Goal: Use online tool/utility: Use online tool/utility

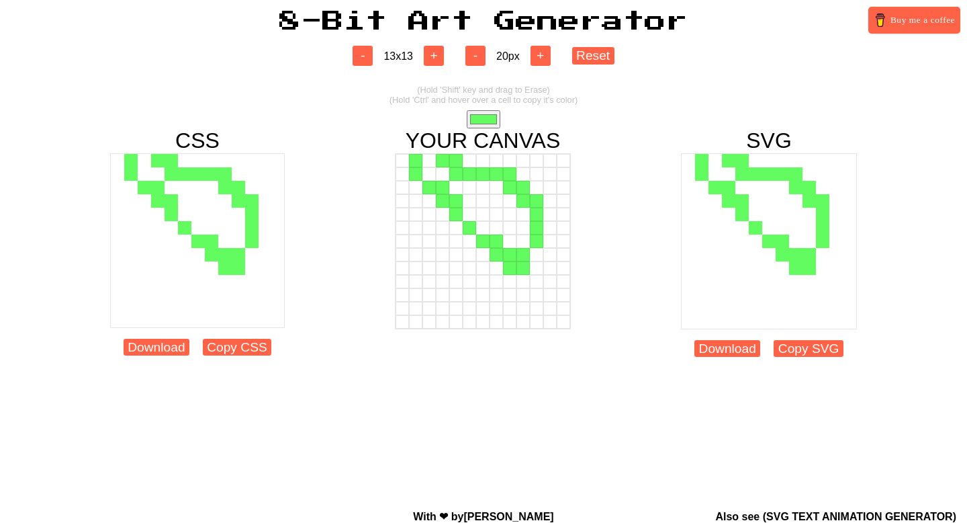
drag, startPoint x: 404, startPoint y: 159, endPoint x: 440, endPoint y: 165, distance: 36.7
click at [440, 165] on div at bounding box center [483, 160] width 175 height 13
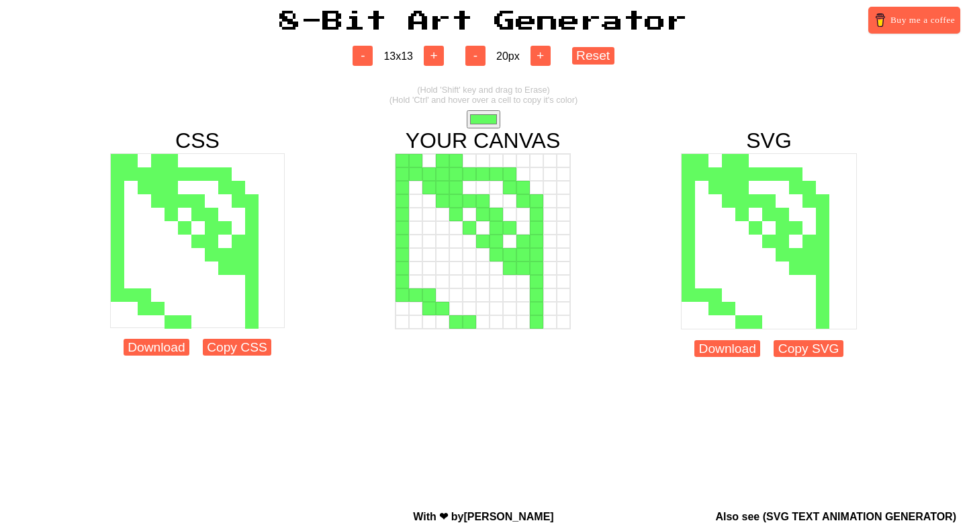
drag, startPoint x: 427, startPoint y: 159, endPoint x: 408, endPoint y: 149, distance: 21.3
click at [408, 149] on div "YOUR CANVAS" at bounding box center [483, 247] width 176 height 239
click at [600, 57] on button "Reset" at bounding box center [593, 55] width 42 height 17
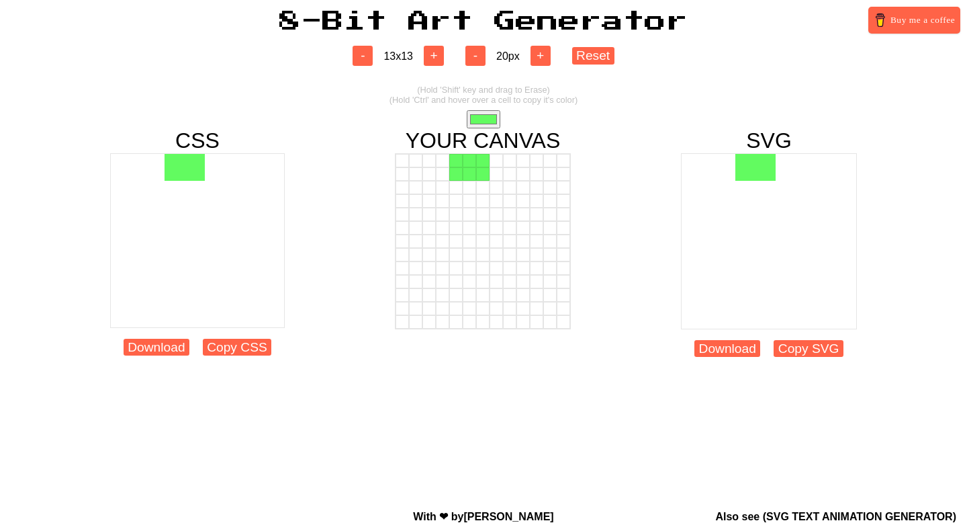
click at [480, 173] on div at bounding box center [482, 173] width 13 height 13
click at [467, 181] on div at bounding box center [469, 187] width 13 height 13
click at [467, 202] on div at bounding box center [469, 200] width 13 height 13
click at [459, 202] on div at bounding box center [455, 200] width 13 height 13
click at [459, 220] on div at bounding box center [455, 214] width 13 height 13
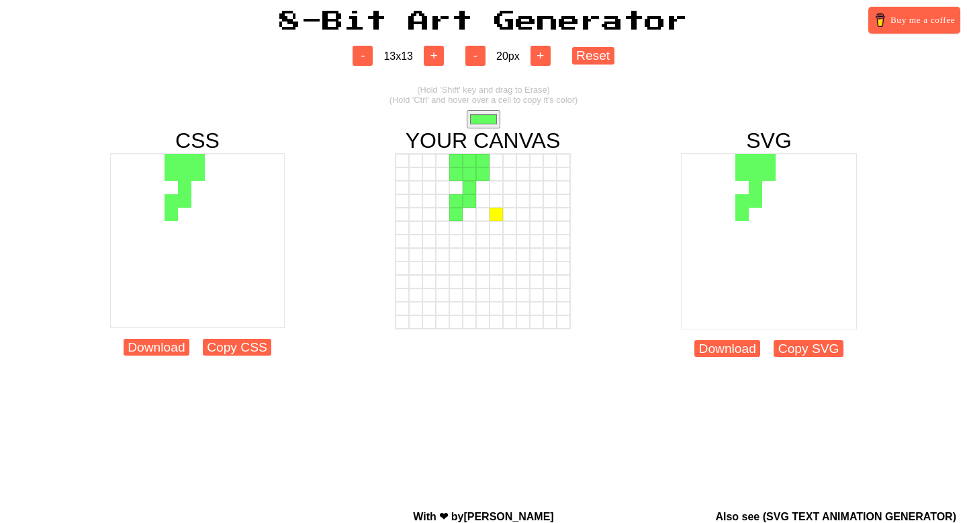
click at [492, 220] on div at bounding box center [496, 214] width 13 height 13
click at [496, 204] on div at bounding box center [496, 200] width 13 height 13
click at [486, 204] on div at bounding box center [482, 200] width 13 height 13
click at [486, 219] on div at bounding box center [482, 214] width 13 height 13
click at [471, 219] on div at bounding box center [469, 214] width 13 height 13
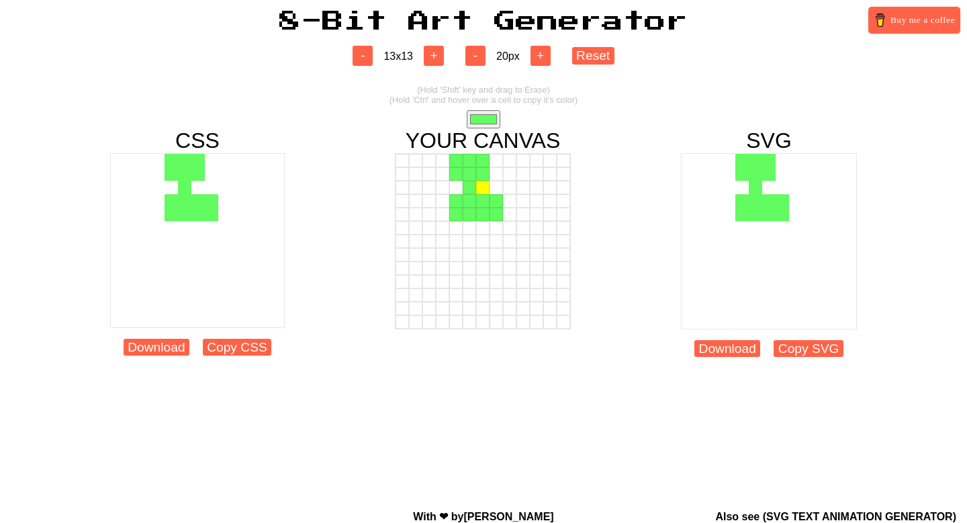
click at [487, 190] on div at bounding box center [482, 187] width 13 height 13
click at [502, 171] on div at bounding box center [496, 173] width 13 height 13
click at [498, 163] on div at bounding box center [496, 160] width 13 height 13
click at [470, 232] on div at bounding box center [469, 227] width 13 height 13
click at [483, 232] on div at bounding box center [482, 227] width 13 height 13
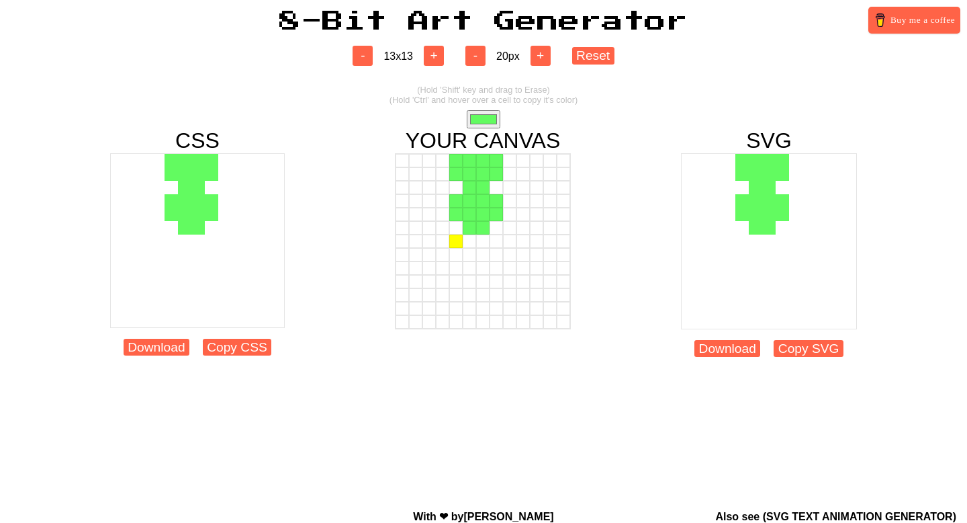
click at [457, 243] on div at bounding box center [455, 240] width 13 height 13
click at [457, 257] on div at bounding box center [455, 254] width 13 height 13
click at [496, 262] on div at bounding box center [496, 267] width 13 height 13
click at [588, 54] on button "Reset" at bounding box center [593, 55] width 42 height 17
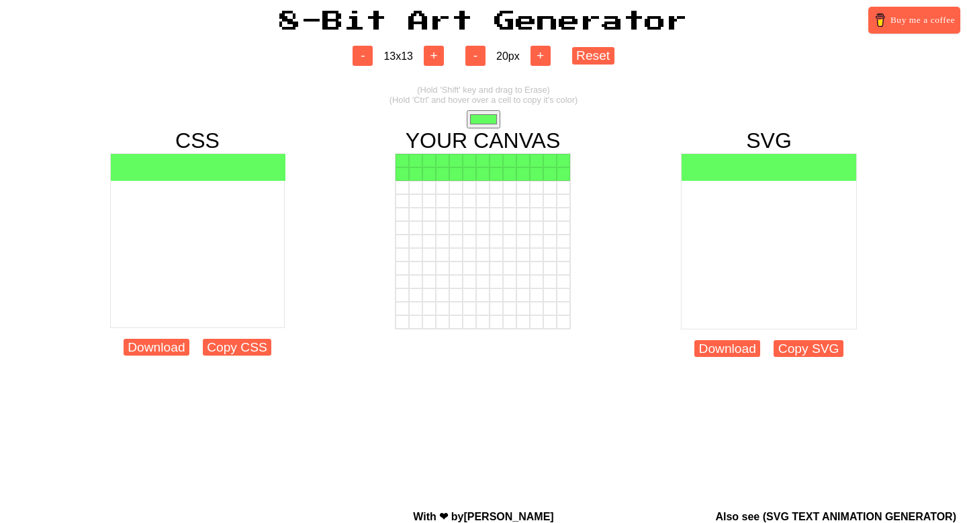
drag, startPoint x: 402, startPoint y: 161, endPoint x: 565, endPoint y: 174, distance: 163.7
click at [565, 174] on div at bounding box center [483, 241] width 176 height 176
click at [418, 185] on div at bounding box center [415, 187] width 13 height 13
click at [418, 202] on div at bounding box center [415, 200] width 13 height 13
click at [583, 55] on button "Reset" at bounding box center [593, 55] width 42 height 17
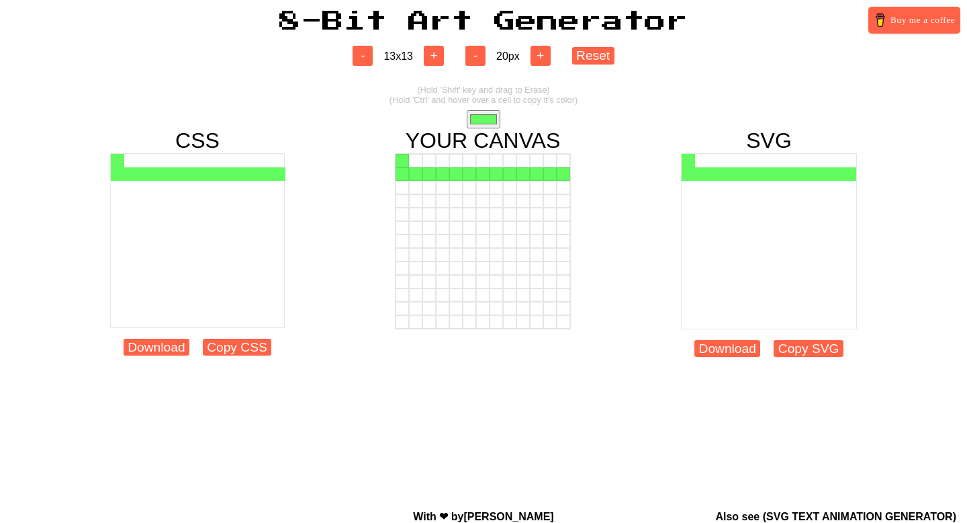
drag, startPoint x: 400, startPoint y: 177, endPoint x: 564, endPoint y: 149, distance: 166.2
click at [564, 149] on div "YOUR CANVAS" at bounding box center [483, 247] width 176 height 239
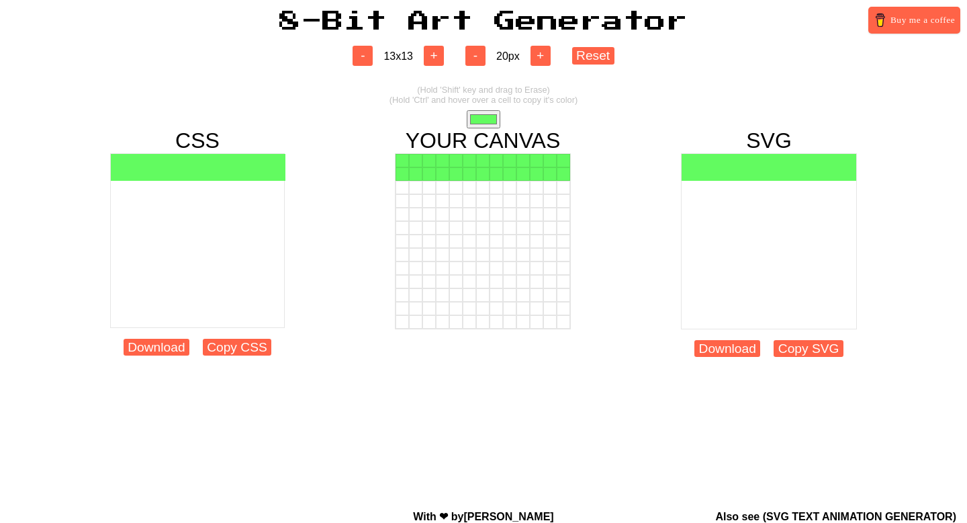
click at [566, 163] on div at bounding box center [563, 160] width 13 height 13
click at [429, 192] on div at bounding box center [428, 187] width 13 height 13
click at [433, 203] on div at bounding box center [428, 200] width 13 height 13
click at [443, 203] on div at bounding box center [442, 200] width 13 height 13
click at [442, 191] on div at bounding box center [442, 187] width 13 height 13
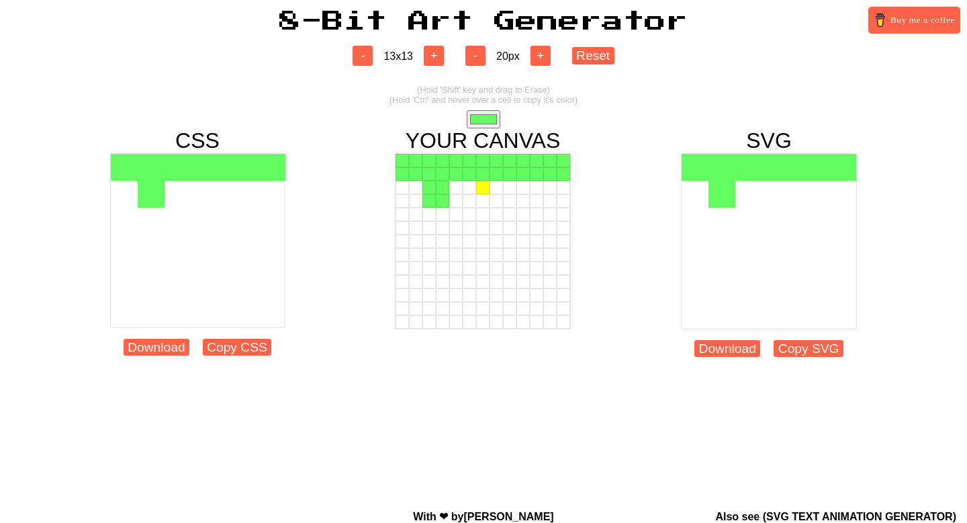
click at [482, 188] on div at bounding box center [482, 187] width 13 height 13
click at [482, 201] on div at bounding box center [482, 200] width 13 height 13
click at [498, 202] on div at bounding box center [496, 200] width 13 height 13
click at [498, 189] on div at bounding box center [496, 187] width 13 height 13
click at [532, 187] on div at bounding box center [536, 187] width 13 height 13
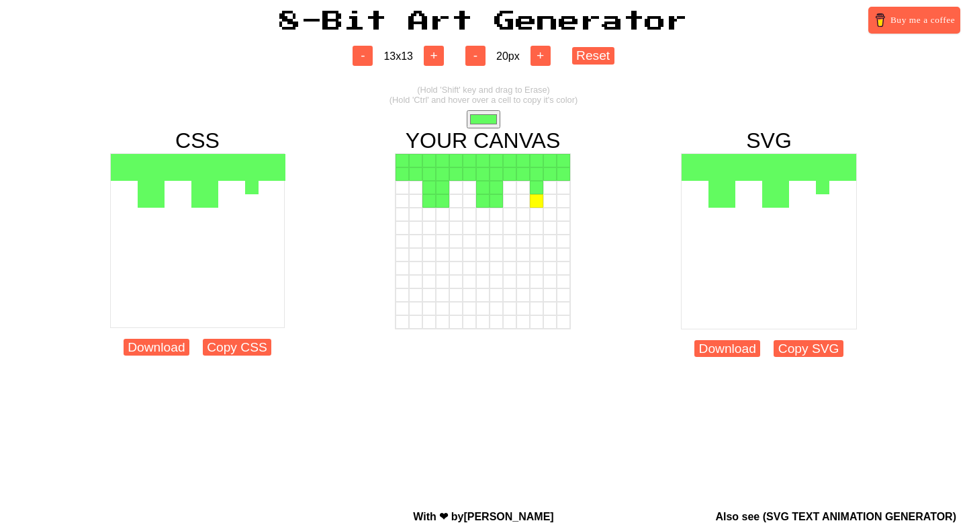
click at [536, 199] on div at bounding box center [536, 200] width 13 height 13
click at [553, 199] on div at bounding box center [549, 200] width 13 height 13
click at [553, 187] on div at bounding box center [549, 187] width 13 height 13
click at [437, 53] on button "+" at bounding box center [434, 56] width 20 height 20
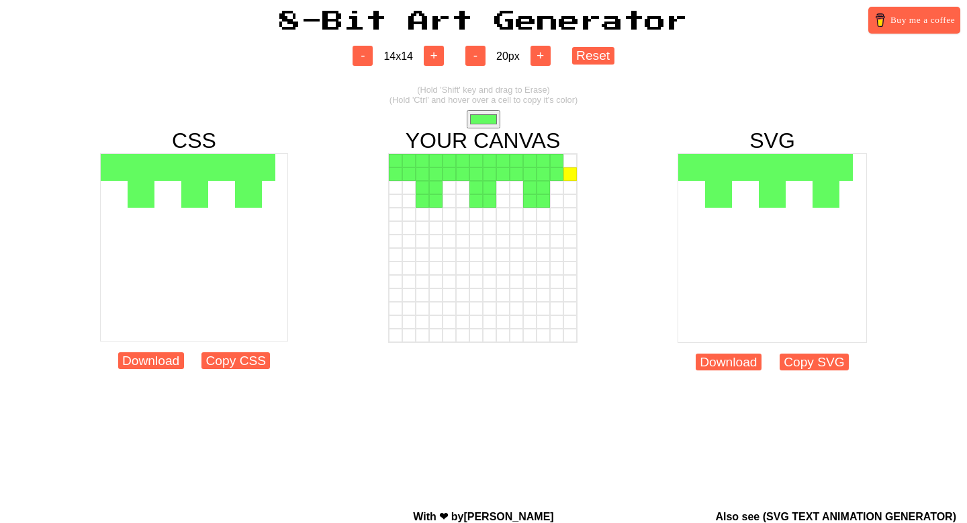
click at [566, 168] on div at bounding box center [570, 173] width 13 height 13
click at [566, 159] on div at bounding box center [570, 160] width 13 height 13
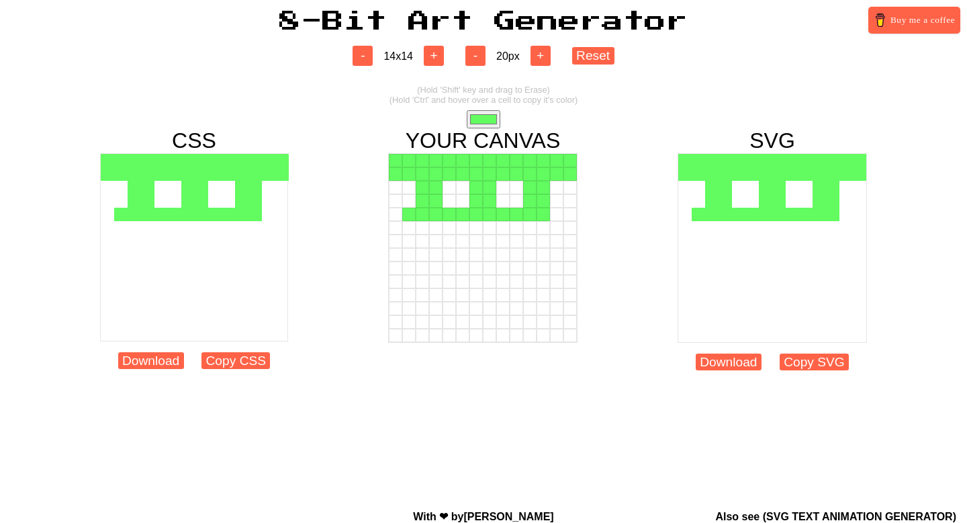
drag, startPoint x: 394, startPoint y: 212, endPoint x: 546, endPoint y: 220, distance: 152.6
click at [546, 220] on div at bounding box center [483, 214] width 188 height 13
click at [410, 224] on div at bounding box center [408, 227] width 13 height 13
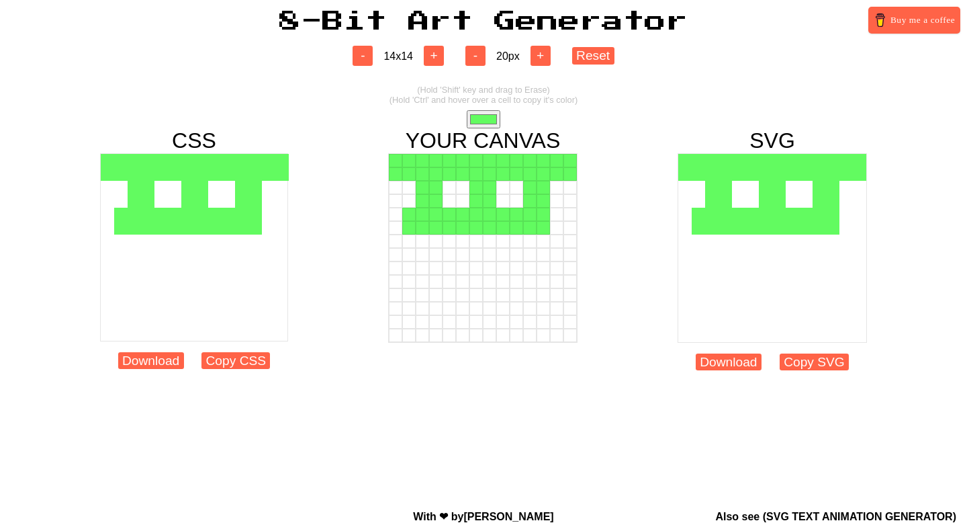
click at [427, 232] on div at bounding box center [422, 227] width 13 height 13
click at [483, 122] on input "#62fb60" at bounding box center [484, 119] width 34 height 18
click at [680, 106] on div "- 14 x 14 + - 20 px + Reset (Hold 'Shift' key and drag to Erase) (Hold 'Ctrl' a…" at bounding box center [483, 222] width 967 height 381
click at [392, 178] on div at bounding box center [395, 173] width 13 height 13
click at [392, 161] on div at bounding box center [395, 160] width 13 height 13
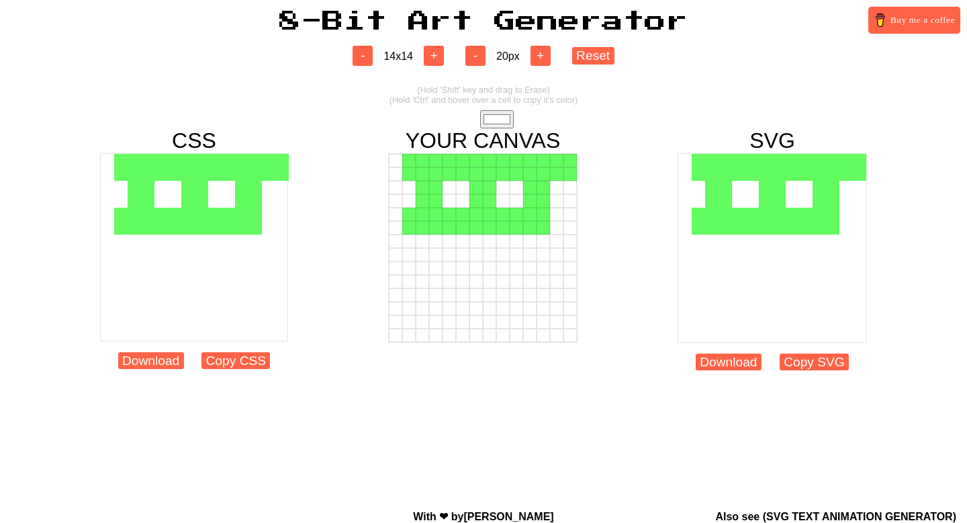
click at [570, 173] on div at bounding box center [570, 173] width 13 height 13
click at [570, 167] on div at bounding box center [570, 160] width 13 height 13
click at [506, 121] on input "#ffffff" at bounding box center [497, 119] width 34 height 18
click at [673, 109] on div "- 14 x 14 + - 20 px + Reset (Hold 'Shift' key and drag to Erase) (Hold 'Ctrl' a…" at bounding box center [483, 222] width 967 height 381
click at [555, 218] on div at bounding box center [556, 214] width 13 height 13
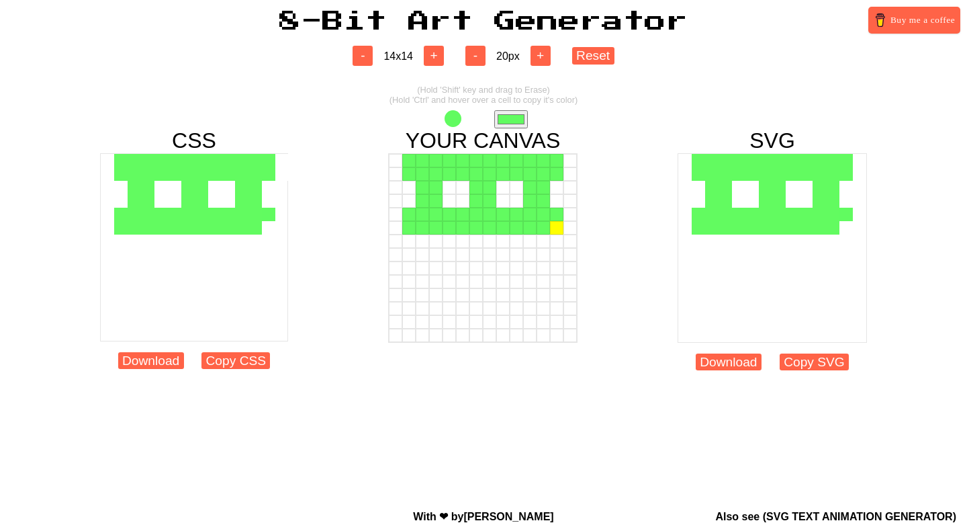
click at [558, 230] on div at bounding box center [556, 227] width 13 height 13
click at [423, 242] on div at bounding box center [422, 240] width 13 height 13
click at [424, 257] on div at bounding box center [422, 254] width 13 height 13
click at [435, 257] on div at bounding box center [435, 254] width 13 height 13
click at [435, 247] on div at bounding box center [435, 240] width 13 height 13
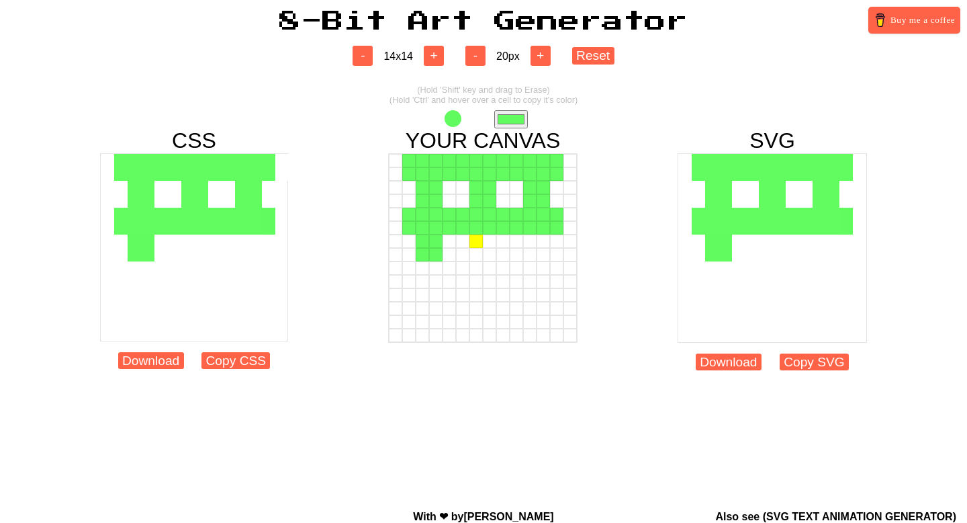
click at [475, 238] on div at bounding box center [476, 240] width 13 height 13
click at [475, 248] on div at bounding box center [476, 254] width 13 height 13
click at [488, 250] on div at bounding box center [489, 254] width 13 height 13
click at [488, 242] on div at bounding box center [489, 240] width 13 height 13
click at [530, 239] on div at bounding box center [529, 240] width 13 height 13
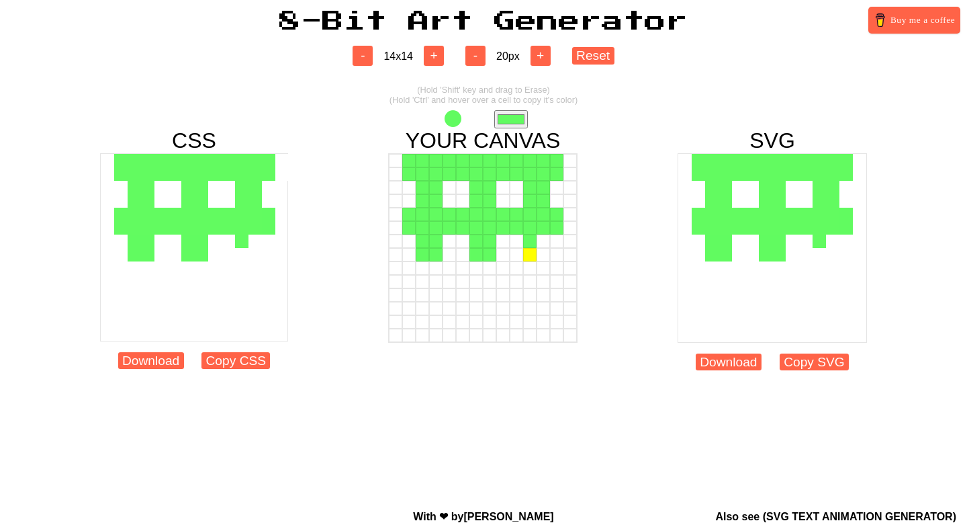
click at [530, 257] on div at bounding box center [529, 254] width 13 height 13
click at [542, 257] on div at bounding box center [543, 254] width 13 height 13
click at [542, 244] on div at bounding box center [543, 240] width 13 height 13
click at [414, 266] on div at bounding box center [408, 267] width 13 height 13
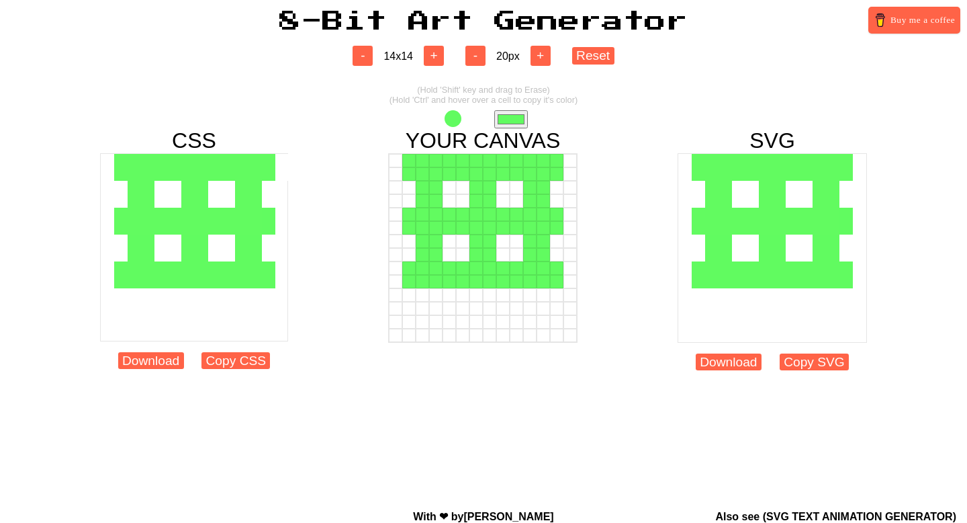
drag, startPoint x: 414, startPoint y: 266, endPoint x: 423, endPoint y: 274, distance: 11.9
click at [423, 274] on div at bounding box center [483, 267] width 188 height 13
click at [422, 296] on div at bounding box center [422, 294] width 13 height 13
click at [422, 308] on div at bounding box center [422, 308] width 13 height 13
click at [433, 308] on div at bounding box center [435, 308] width 13 height 13
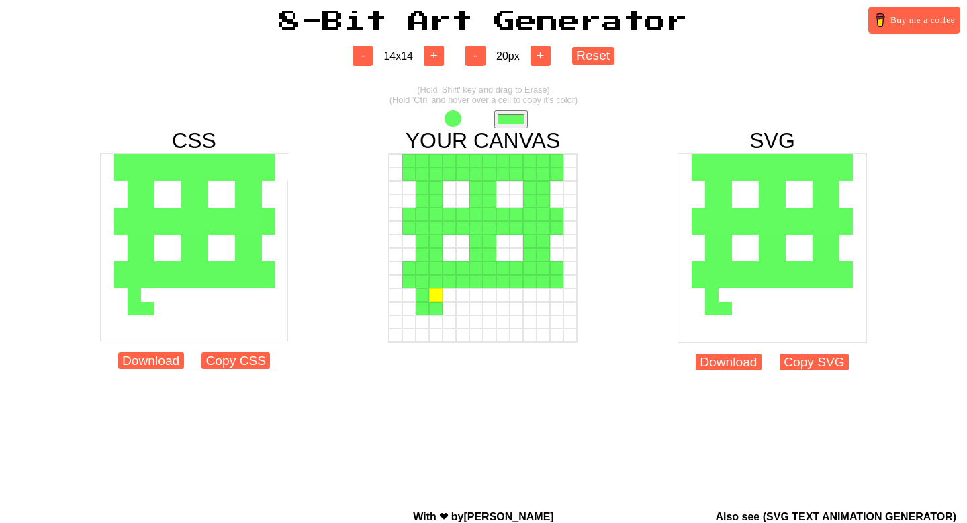
click at [433, 297] on div at bounding box center [435, 294] width 13 height 13
click at [481, 299] on div at bounding box center [476, 294] width 13 height 13
click at [481, 311] on div at bounding box center [476, 308] width 13 height 13
click at [490, 311] on div at bounding box center [489, 308] width 13 height 13
click at [490, 300] on div at bounding box center [489, 294] width 13 height 13
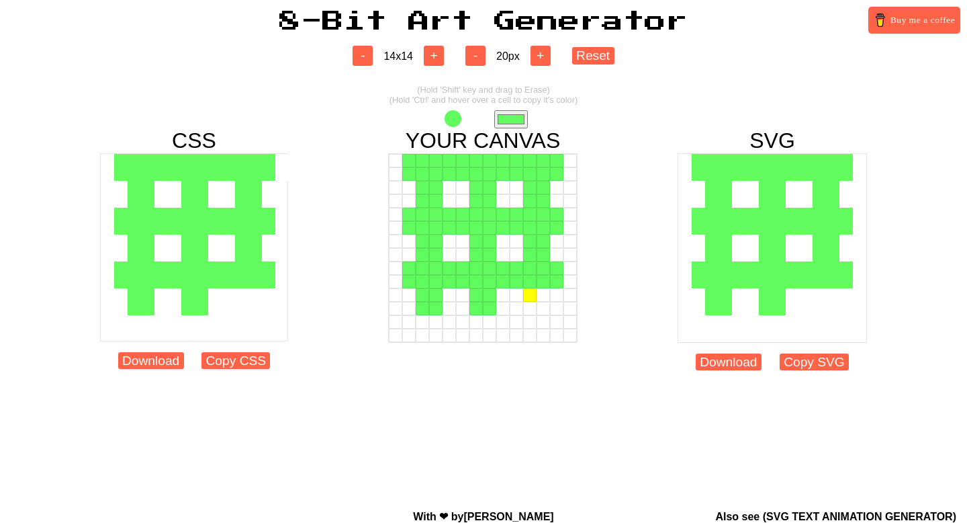
click at [530, 296] on div at bounding box center [529, 294] width 13 height 13
click at [530, 312] on div at bounding box center [529, 308] width 13 height 13
click at [540, 312] on div at bounding box center [543, 308] width 13 height 13
click at [540, 300] on div at bounding box center [543, 294] width 13 height 13
click at [411, 324] on div at bounding box center [408, 321] width 13 height 13
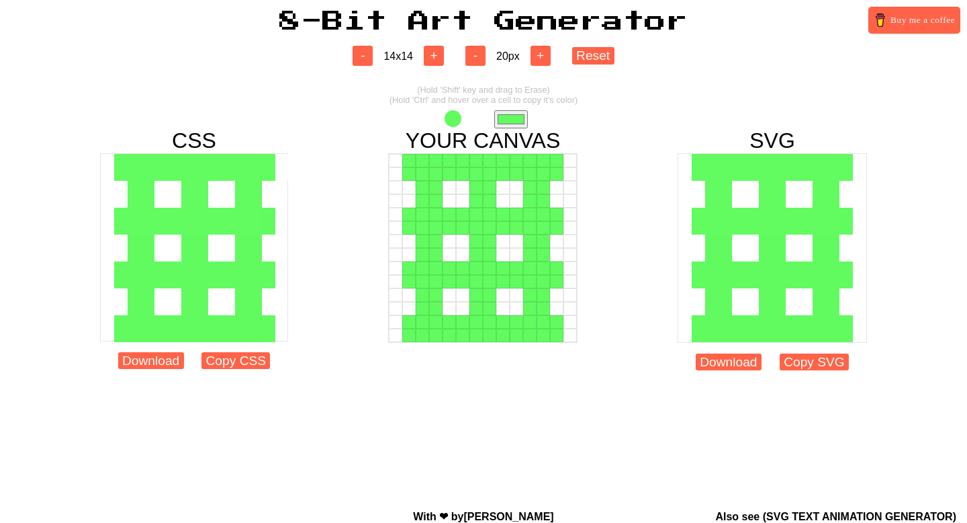
drag, startPoint x: 411, startPoint y: 323, endPoint x: 522, endPoint y: 339, distance: 111.9
click at [522, 339] on div at bounding box center [482, 247] width 189 height 189
click at [542, 50] on button "+" at bounding box center [541, 56] width 20 height 20
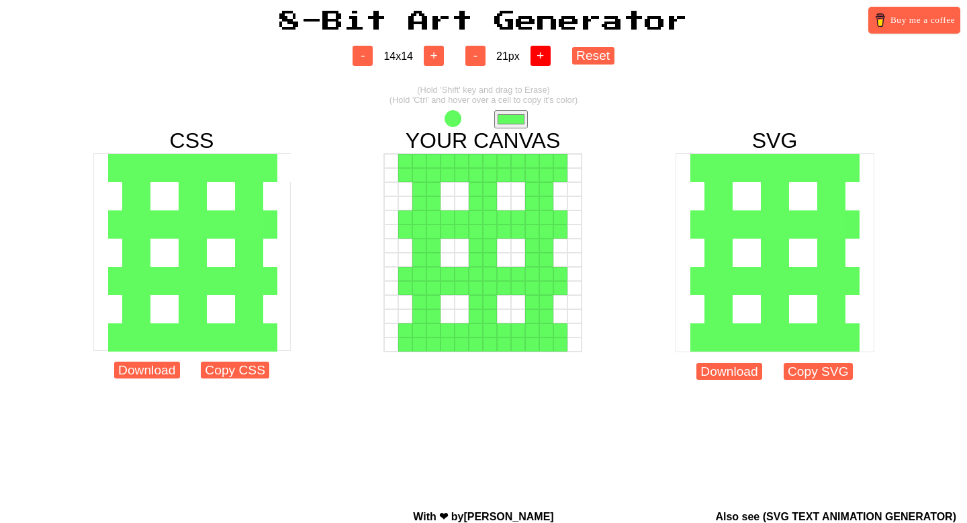
click at [542, 50] on button "+" at bounding box center [541, 56] width 20 height 20
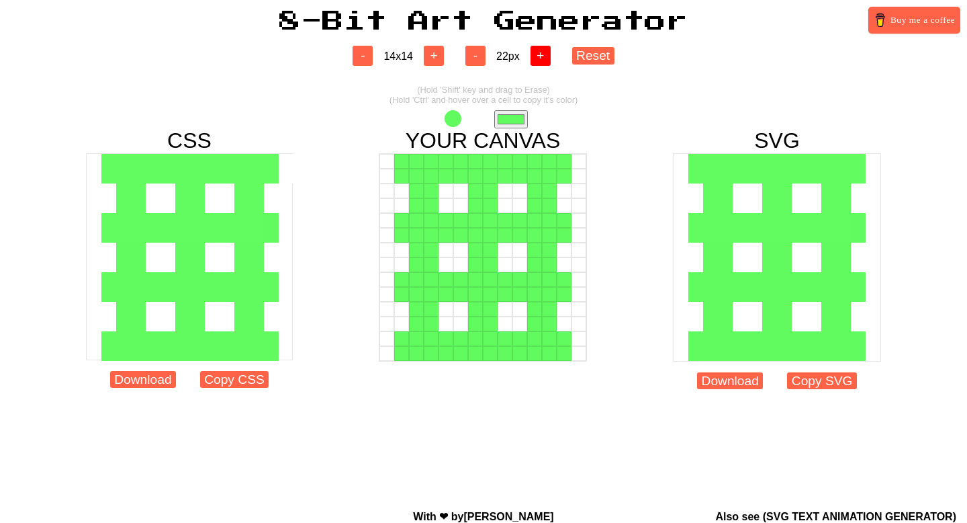
click at [542, 50] on button "+" at bounding box center [541, 56] width 20 height 20
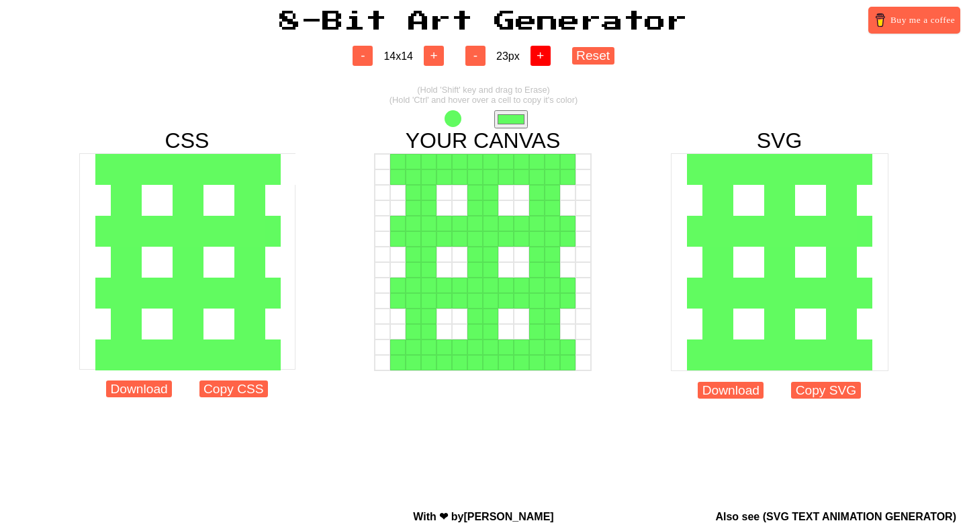
click at [542, 50] on button "+" at bounding box center [541, 56] width 20 height 20
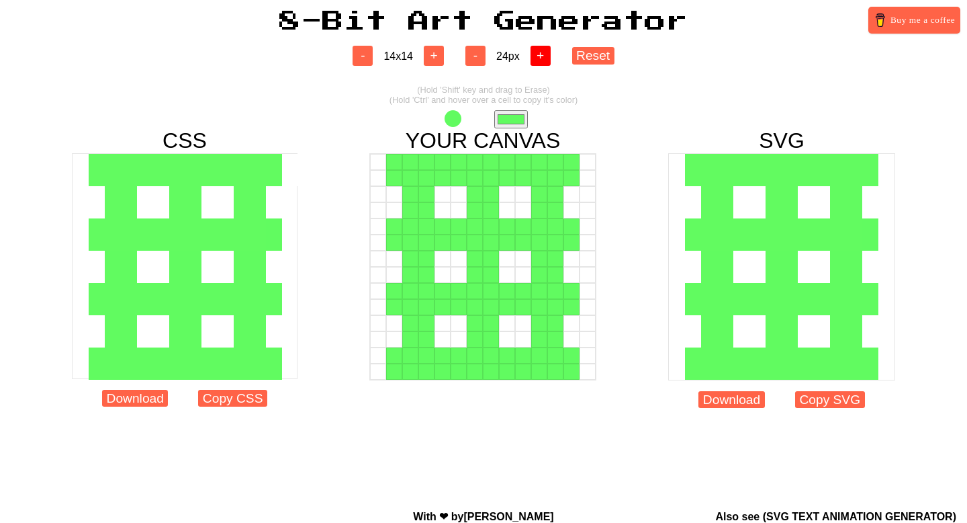
click at [542, 50] on button "+" at bounding box center [541, 56] width 20 height 20
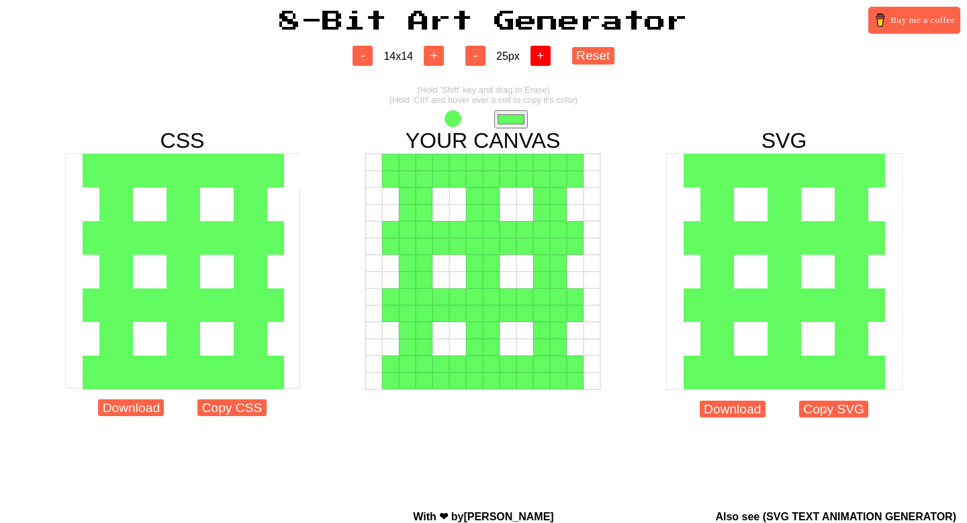
click at [542, 50] on button "+" at bounding box center [541, 56] width 20 height 20
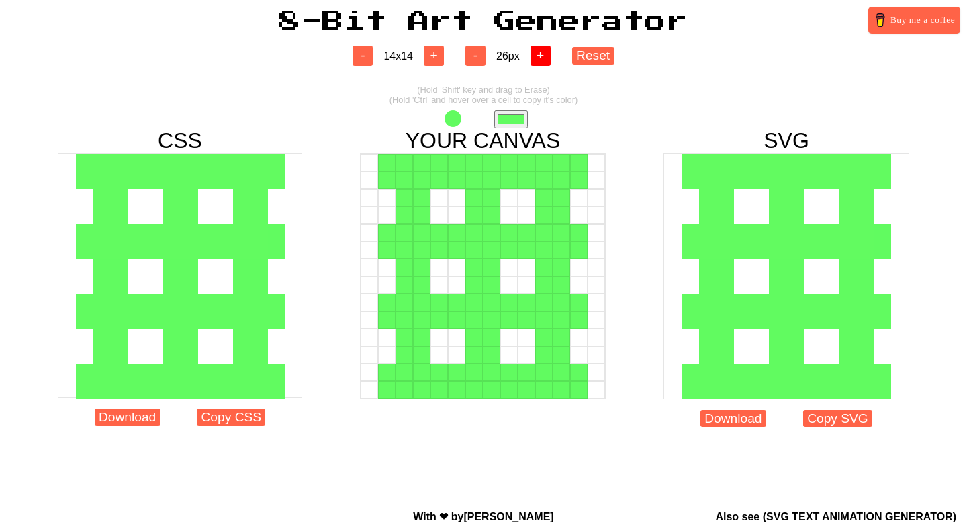
click at [542, 50] on button "+" at bounding box center [541, 56] width 20 height 20
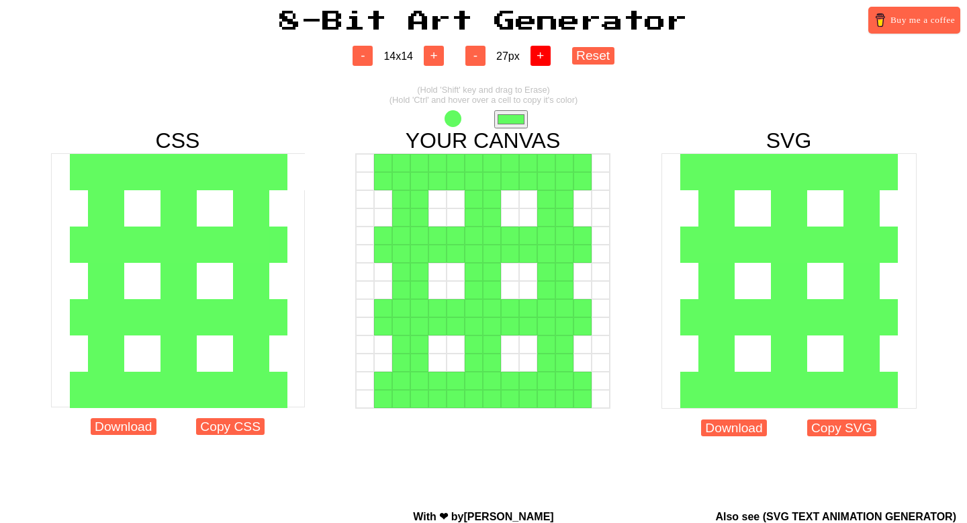
click at [542, 50] on button "+" at bounding box center [541, 56] width 20 height 20
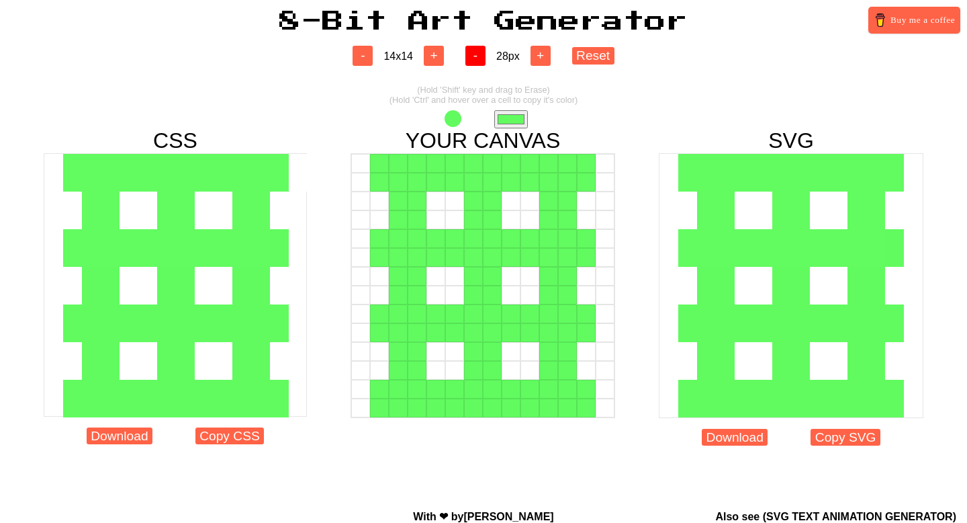
click at [472, 54] on button "-" at bounding box center [475, 56] width 20 height 20
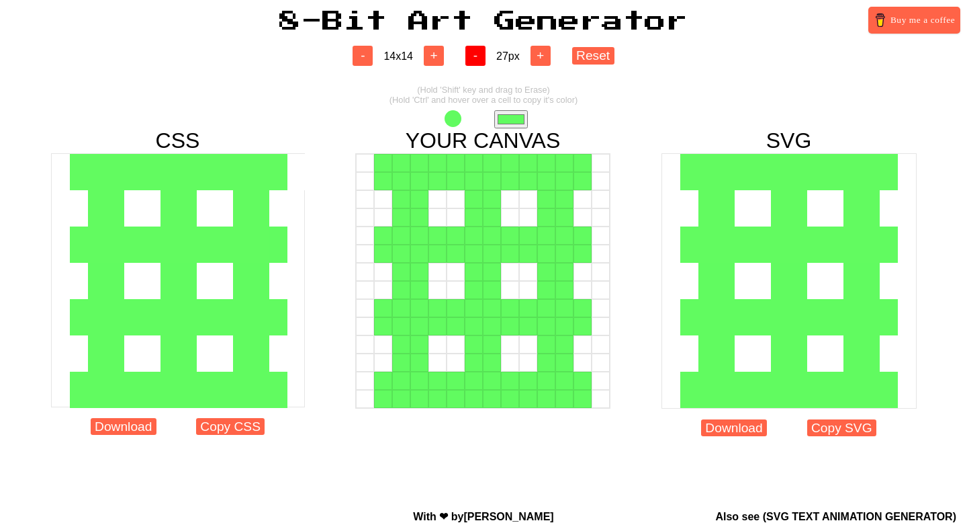
click at [472, 54] on button "-" at bounding box center [475, 56] width 20 height 20
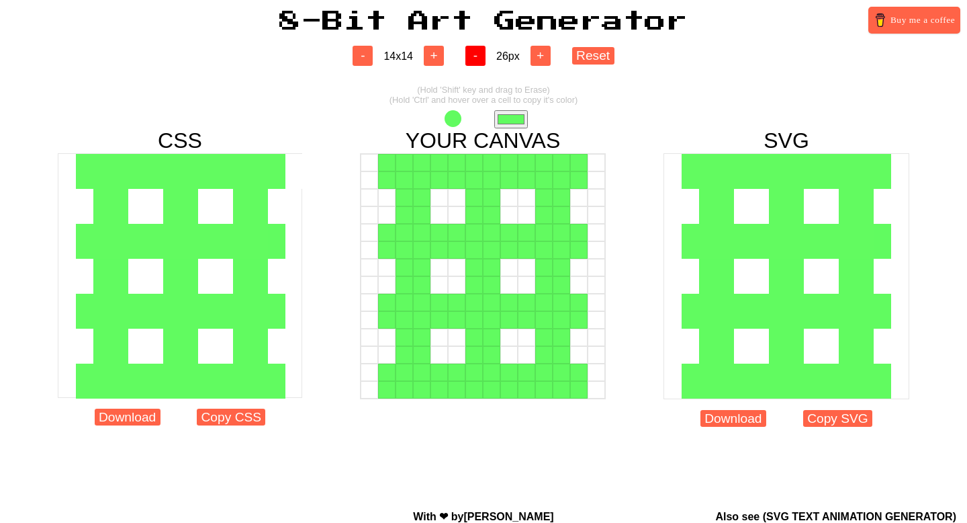
click at [472, 54] on button "-" at bounding box center [475, 56] width 20 height 20
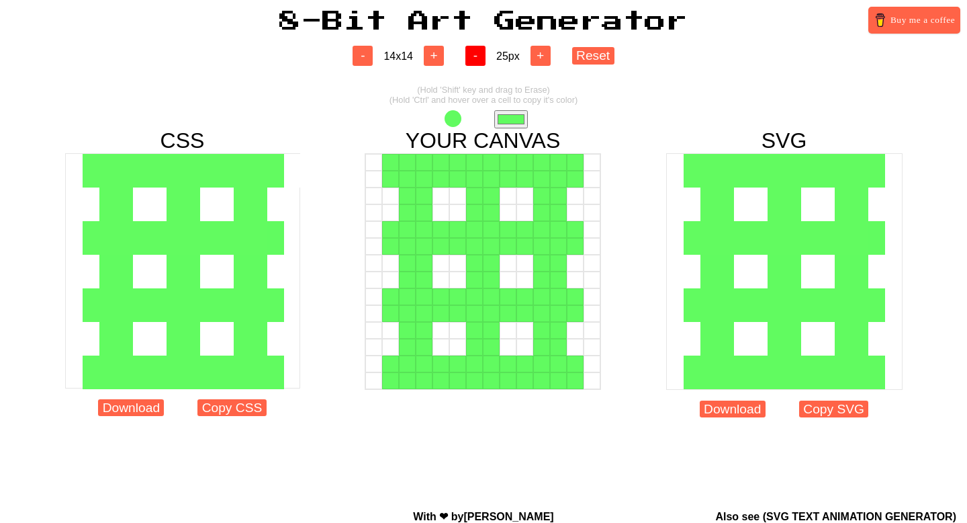
click at [472, 54] on button "-" at bounding box center [475, 56] width 20 height 20
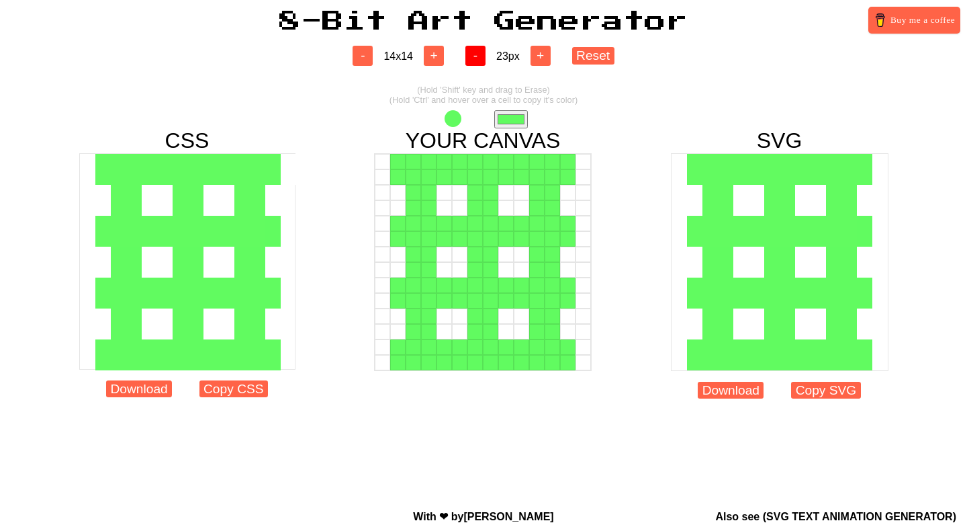
click at [472, 54] on button "-" at bounding box center [475, 56] width 20 height 20
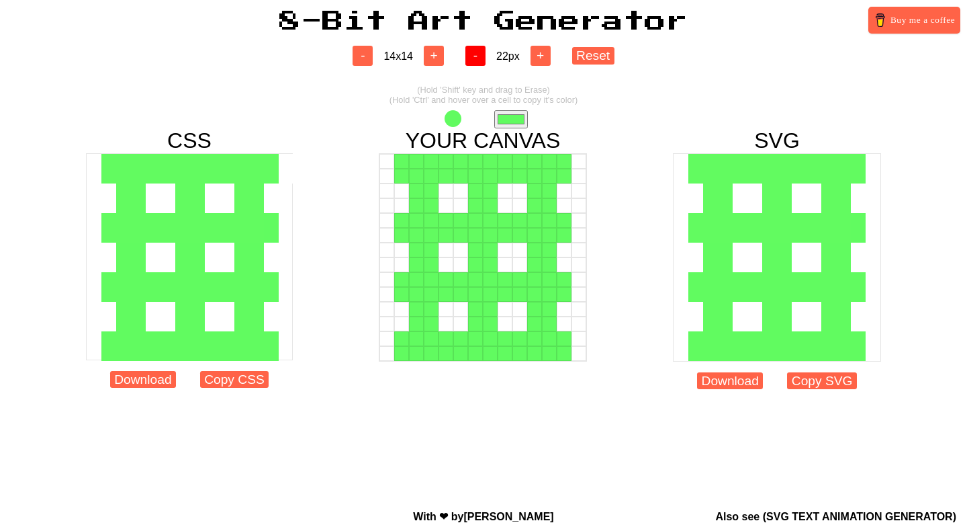
click at [472, 54] on button "-" at bounding box center [475, 56] width 20 height 20
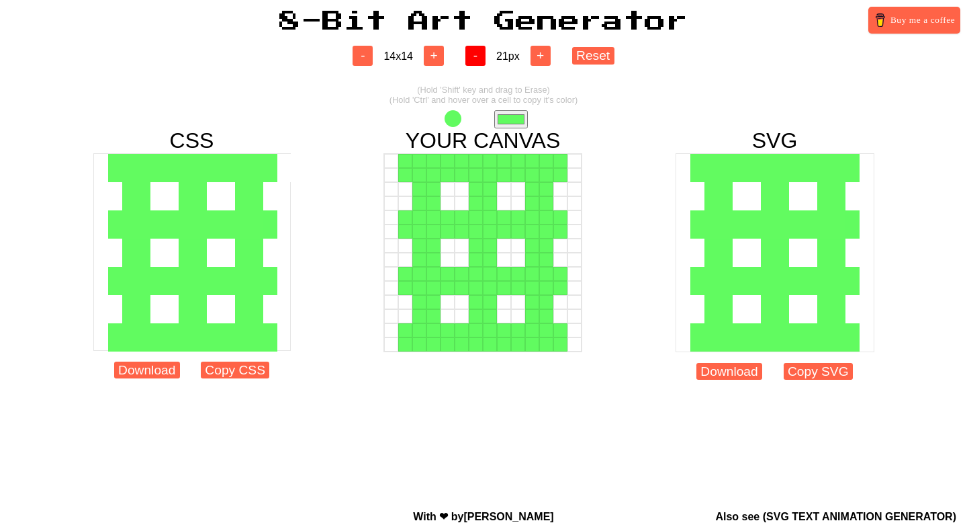
click at [472, 54] on button "-" at bounding box center [475, 56] width 20 height 20
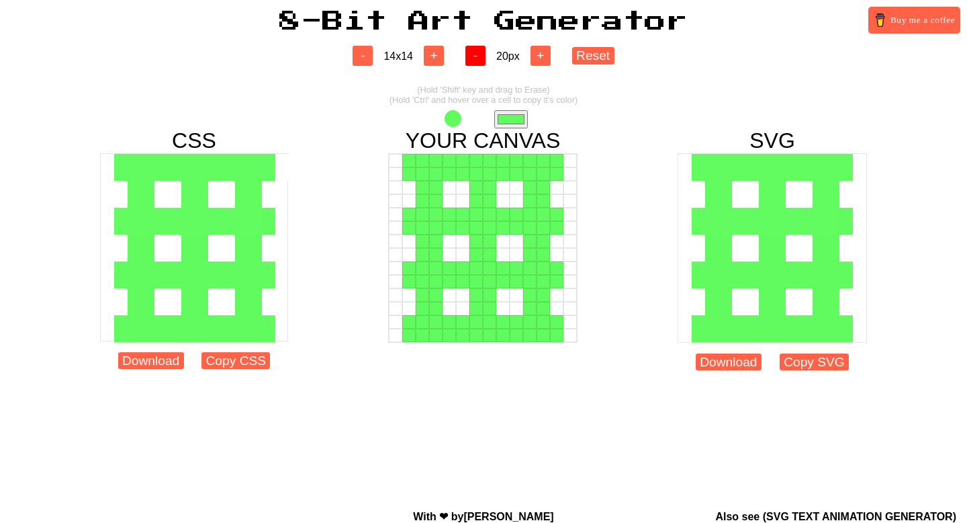
click at [472, 54] on button "-" at bounding box center [475, 56] width 20 height 20
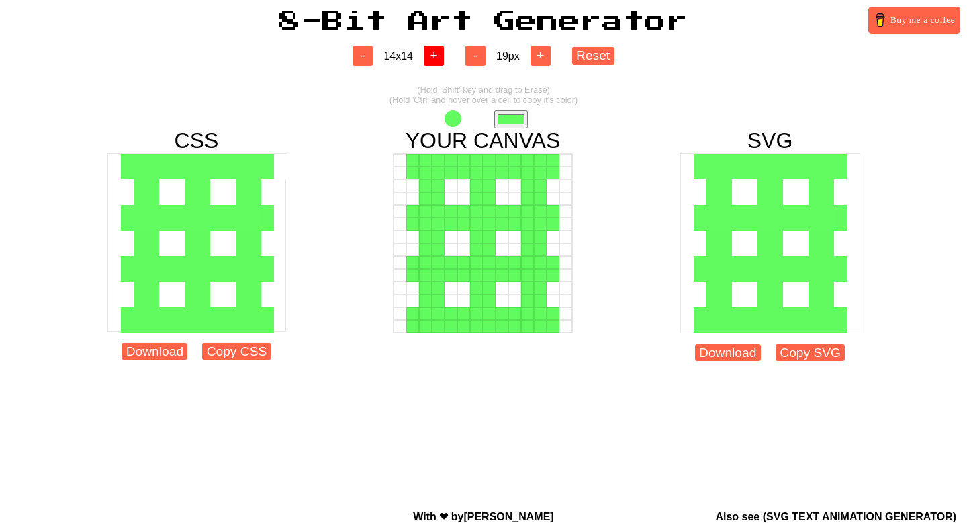
click at [436, 55] on button "+" at bounding box center [434, 56] width 20 height 20
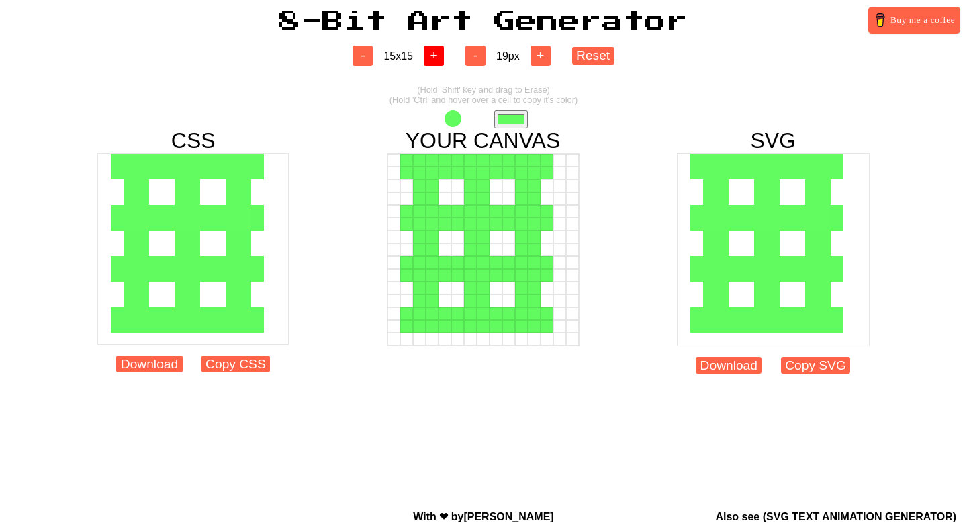
click at [436, 55] on button "+" at bounding box center [434, 56] width 20 height 20
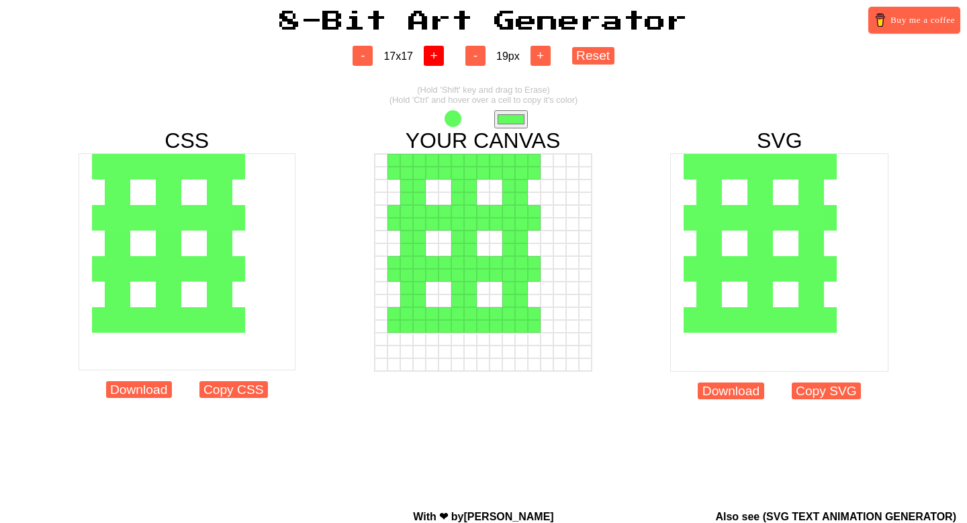
click at [436, 55] on button "+" at bounding box center [434, 56] width 20 height 20
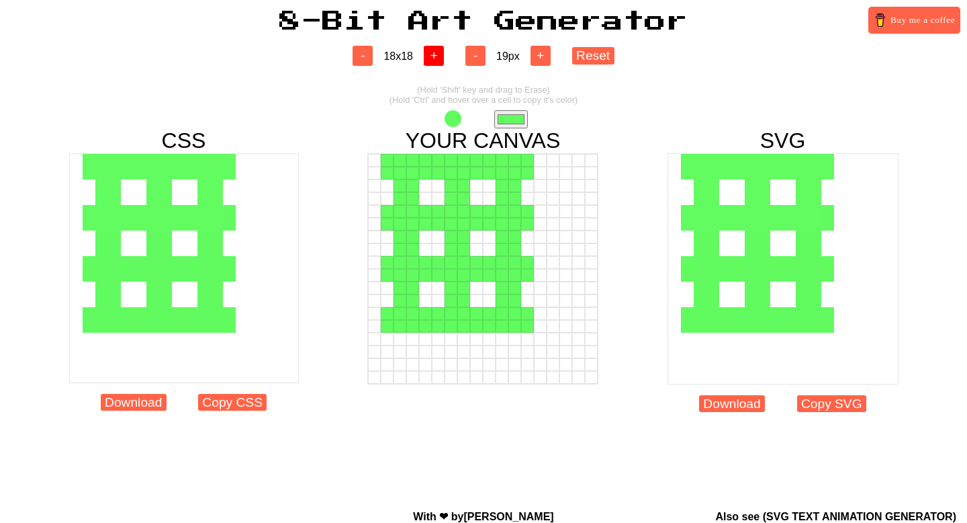
click at [436, 55] on button "+" at bounding box center [434, 56] width 20 height 20
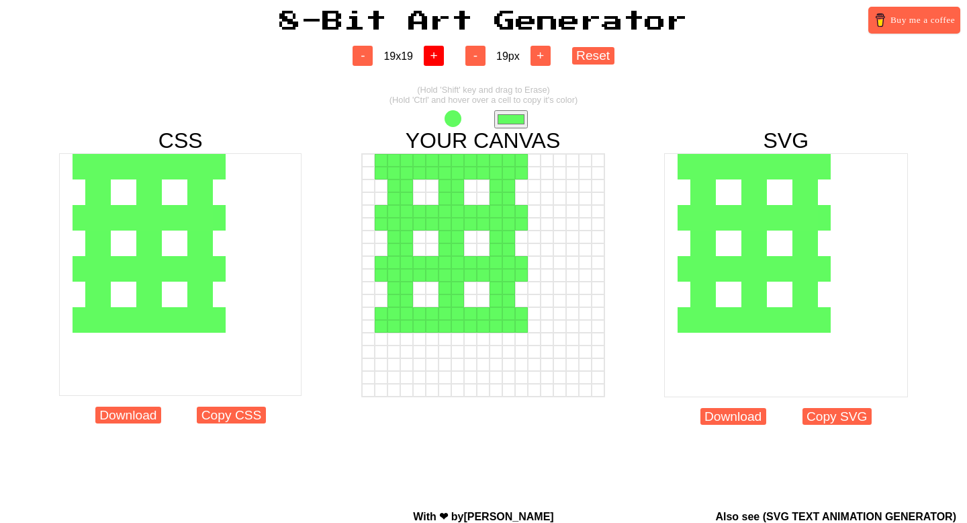
click at [436, 55] on button "+" at bounding box center [434, 56] width 20 height 20
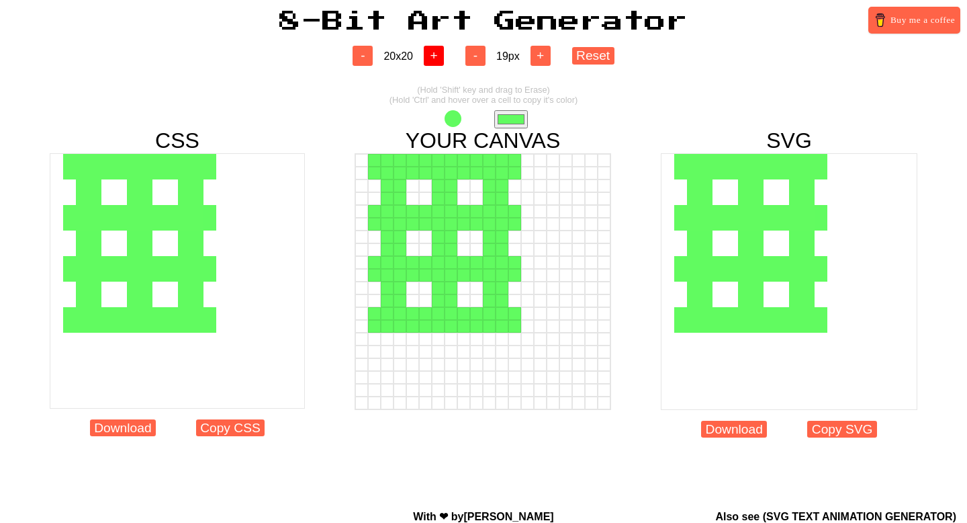
click at [436, 55] on button "+" at bounding box center [434, 56] width 20 height 20
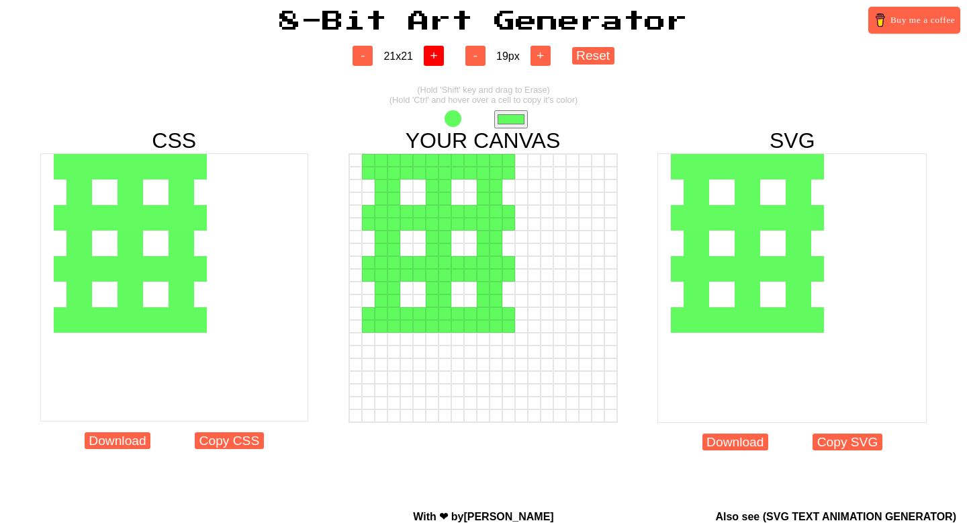
click at [436, 55] on button "+" at bounding box center [434, 56] width 20 height 20
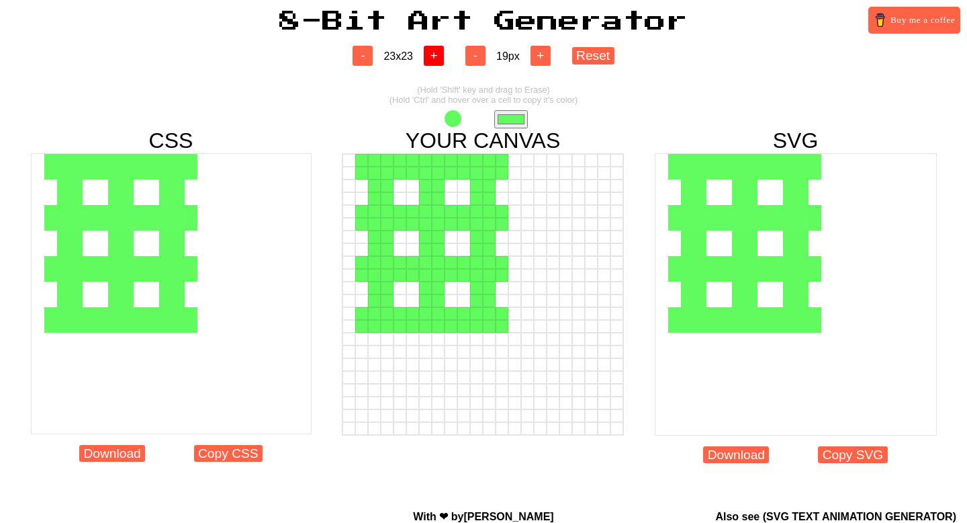
click at [436, 55] on button "+" at bounding box center [434, 56] width 20 height 20
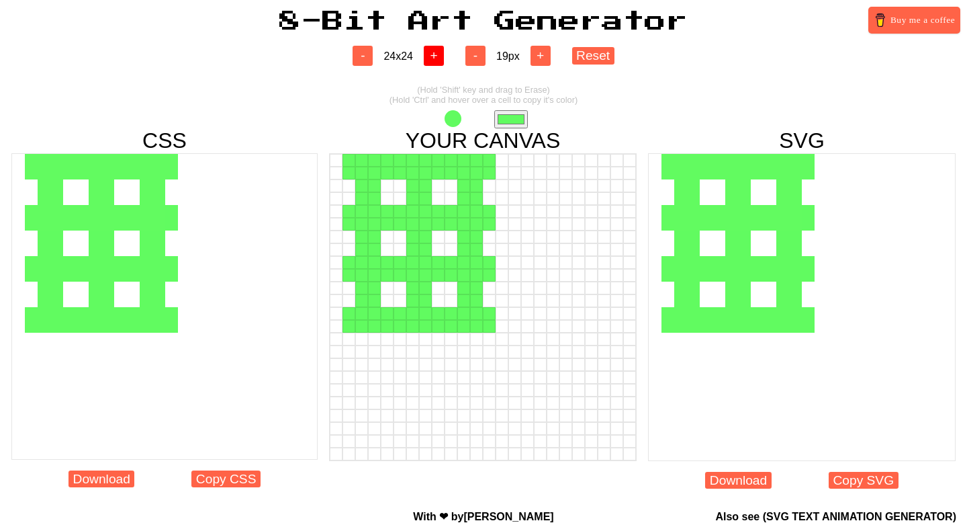
click at [436, 55] on button "+" at bounding box center [434, 56] width 20 height 20
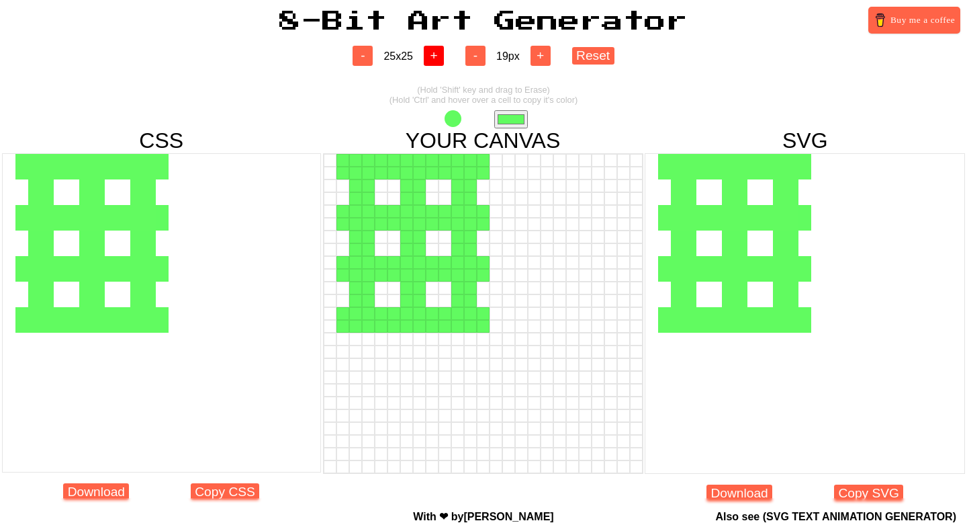
click at [436, 55] on button "+" at bounding box center [434, 56] width 20 height 20
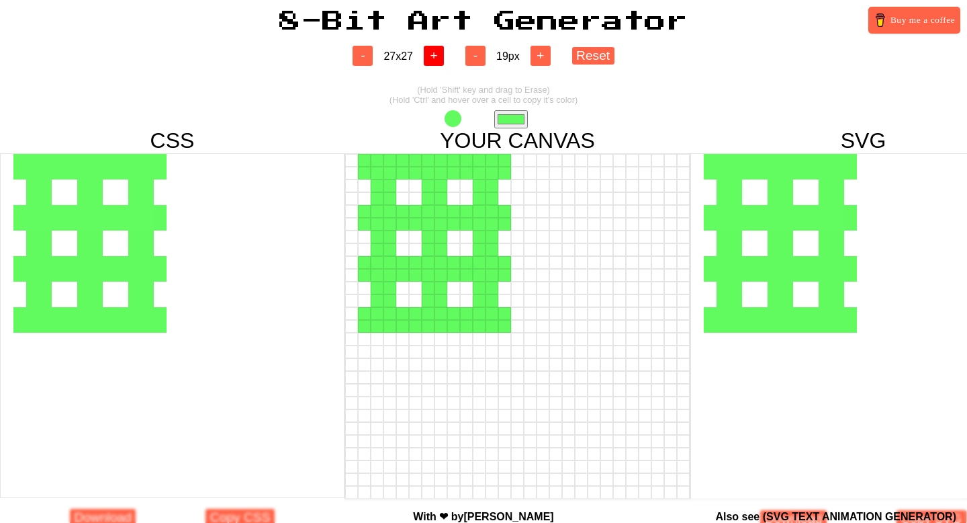
click at [436, 55] on button "+" at bounding box center [434, 56] width 20 height 20
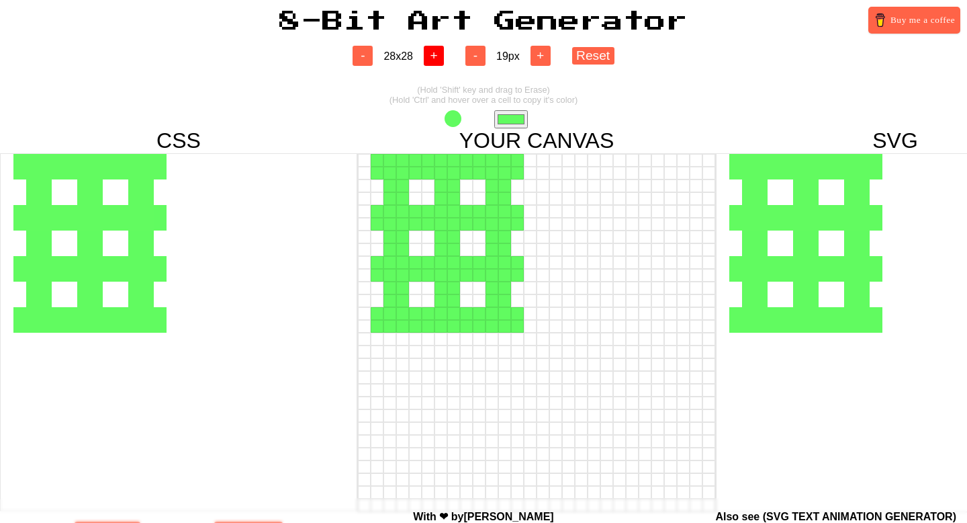
click at [436, 55] on button "+" at bounding box center [434, 56] width 20 height 20
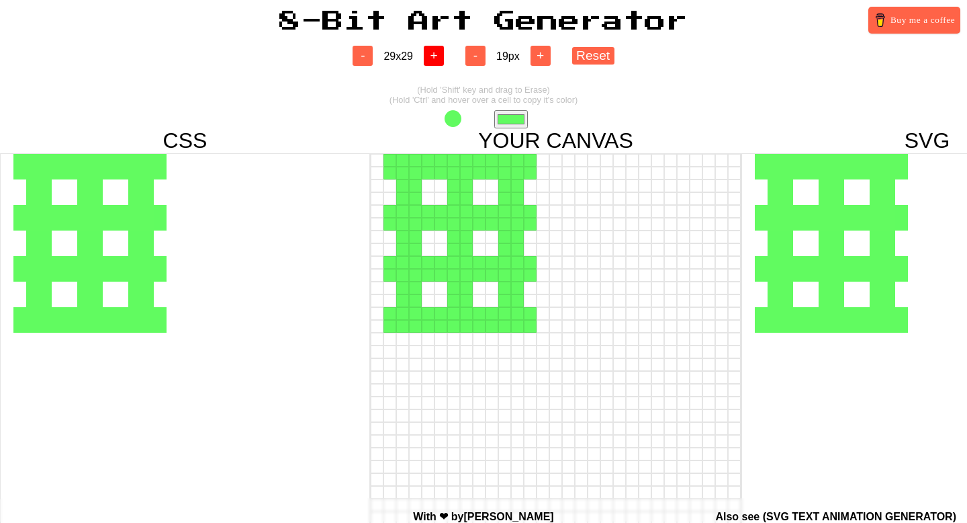
click at [436, 55] on button "+" at bounding box center [434, 56] width 20 height 20
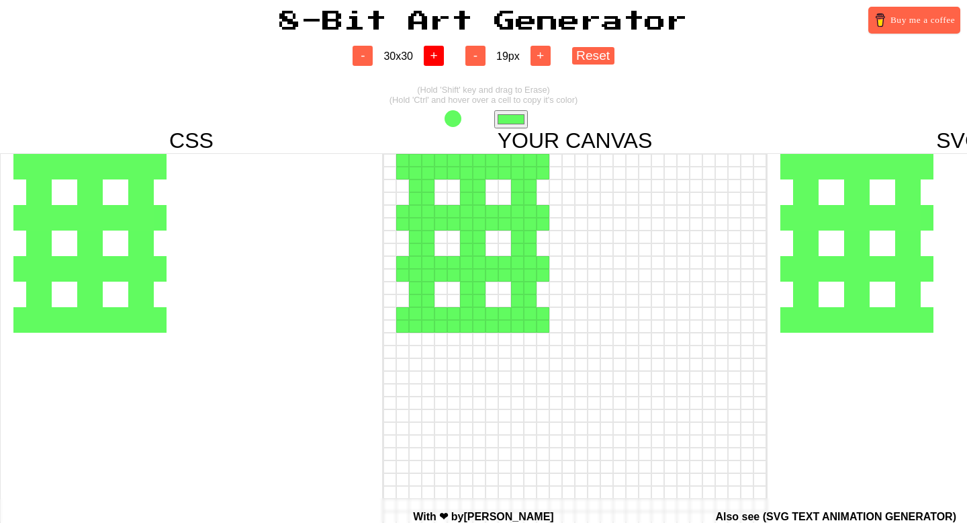
click at [436, 55] on button "+" at bounding box center [434, 56] width 20 height 20
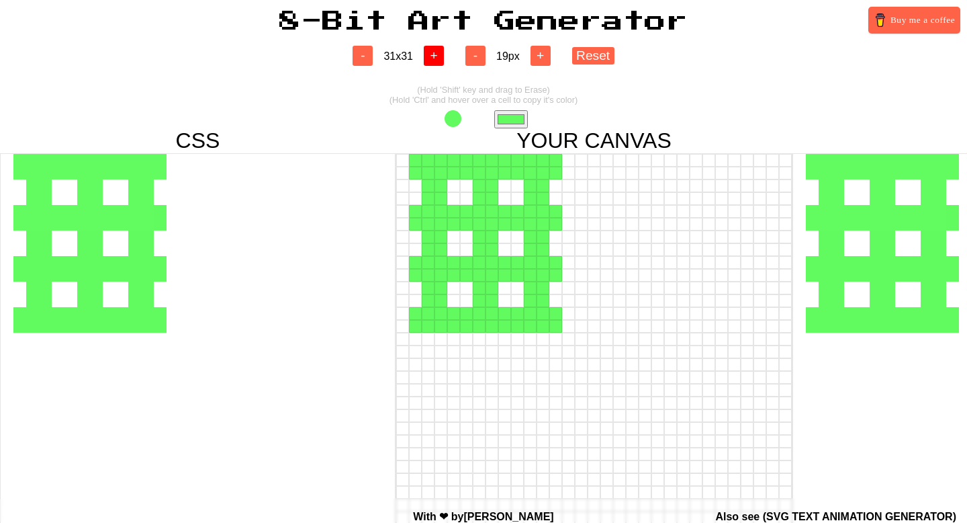
click at [436, 55] on button "+" at bounding box center [434, 56] width 20 height 20
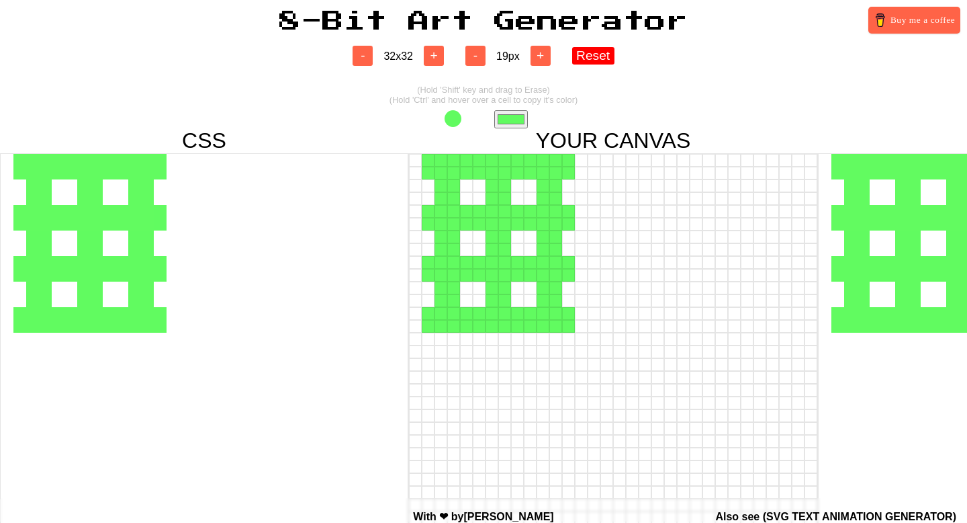
click at [605, 64] on div "- 32 x 32 + - 19 px + Reset" at bounding box center [483, 56] width 967 height 20
click at [601, 54] on button "Reset" at bounding box center [593, 55] width 42 height 17
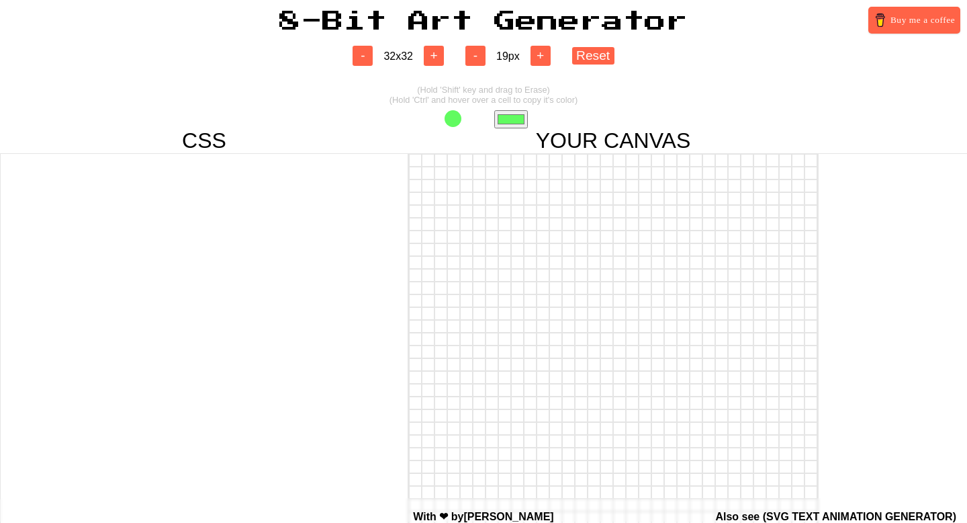
click at [427, 52] on div "- 32 x 32 +" at bounding box center [398, 56] width 113 height 20
click at [435, 56] on button "+" at bounding box center [434, 56] width 20 height 20
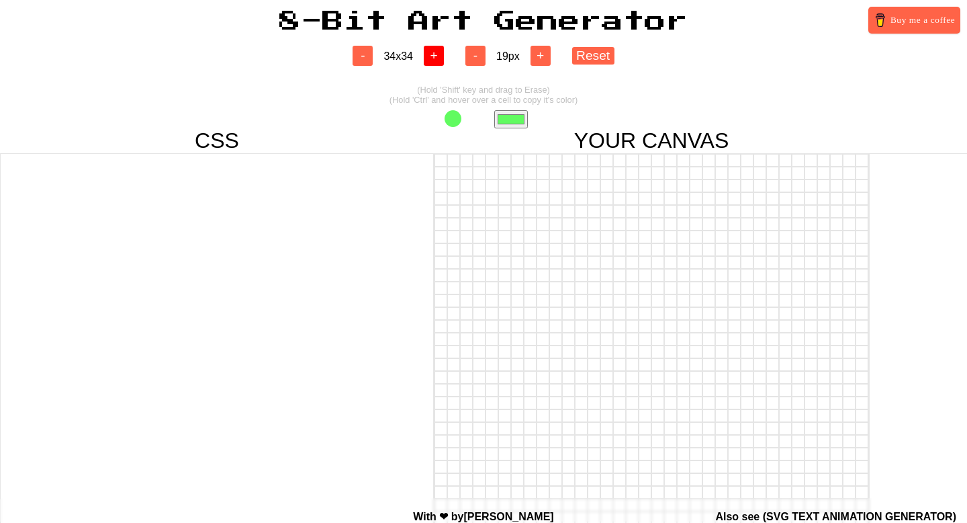
click at [435, 56] on button "+" at bounding box center [434, 56] width 20 height 20
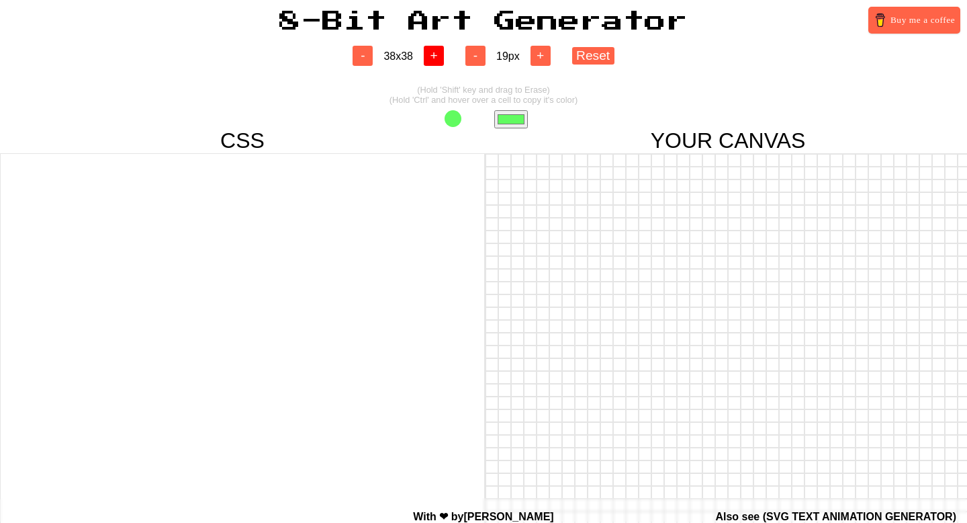
click at [435, 56] on button "+" at bounding box center [434, 56] width 20 height 20
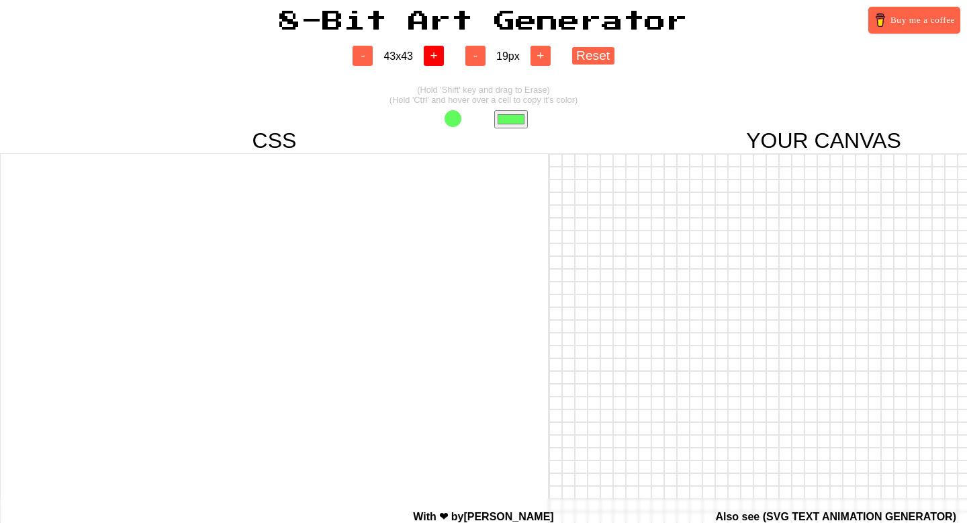
click at [435, 56] on button "+" at bounding box center [434, 56] width 20 height 20
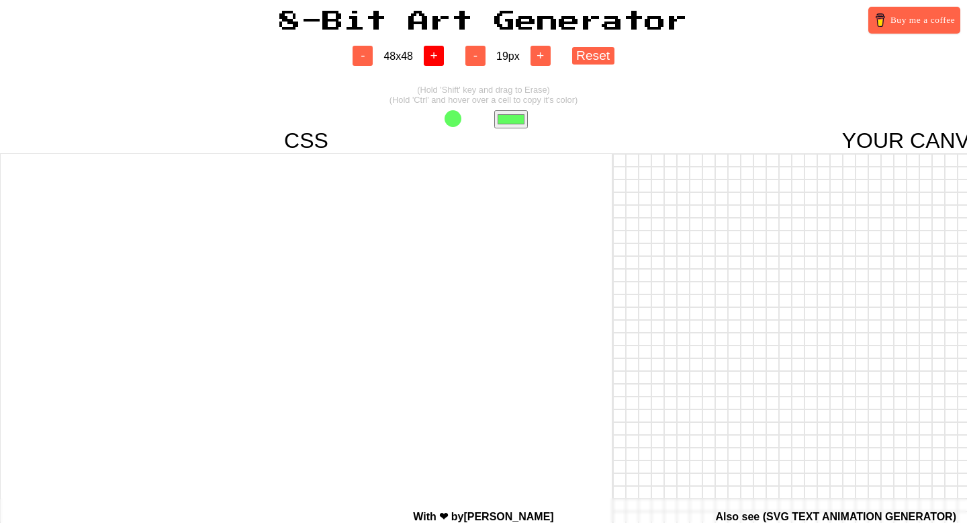
click at [435, 56] on button "+" at bounding box center [434, 56] width 20 height 20
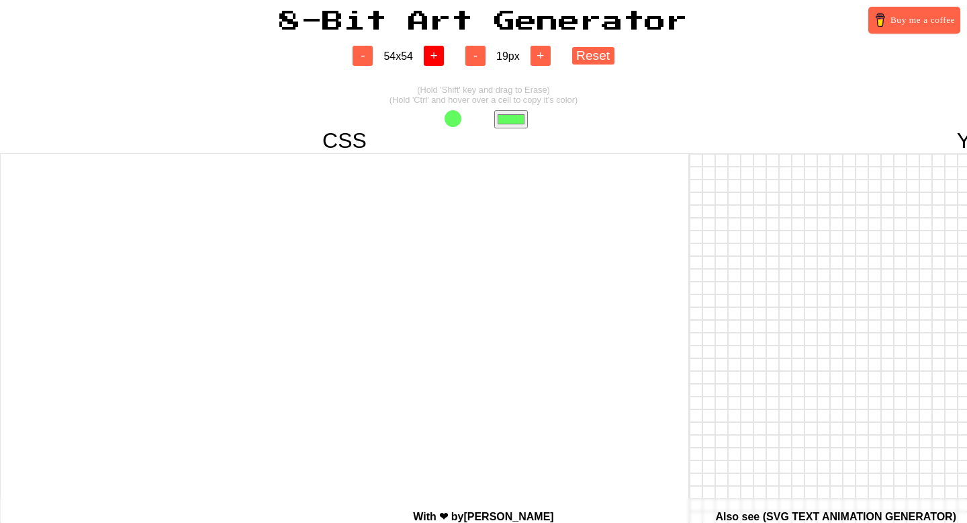
click at [435, 56] on button "+" at bounding box center [434, 56] width 20 height 20
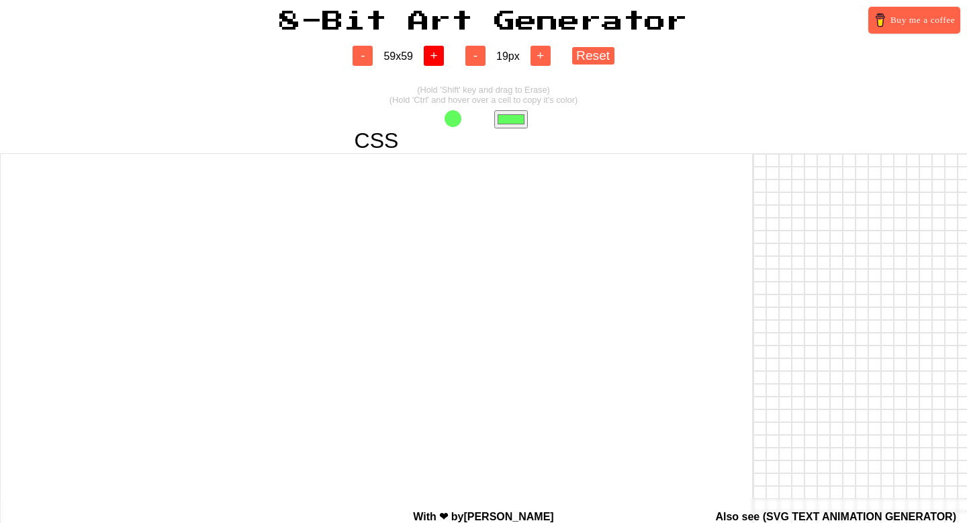
click at [435, 56] on button "+" at bounding box center [434, 56] width 20 height 20
click at [440, 49] on button "+" at bounding box center [434, 56] width 20 height 20
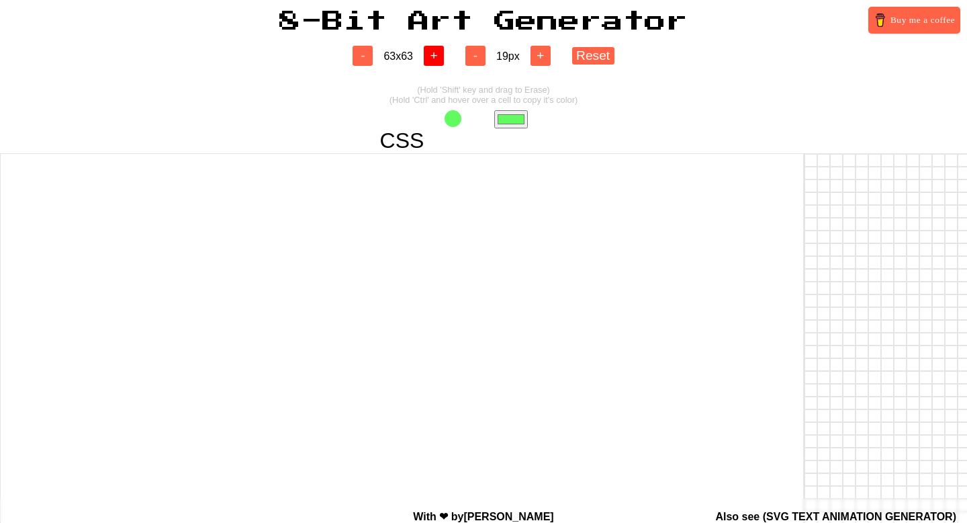
click at [440, 49] on button "+" at bounding box center [434, 56] width 20 height 20
click at [363, 56] on button "-" at bounding box center [363, 56] width 20 height 20
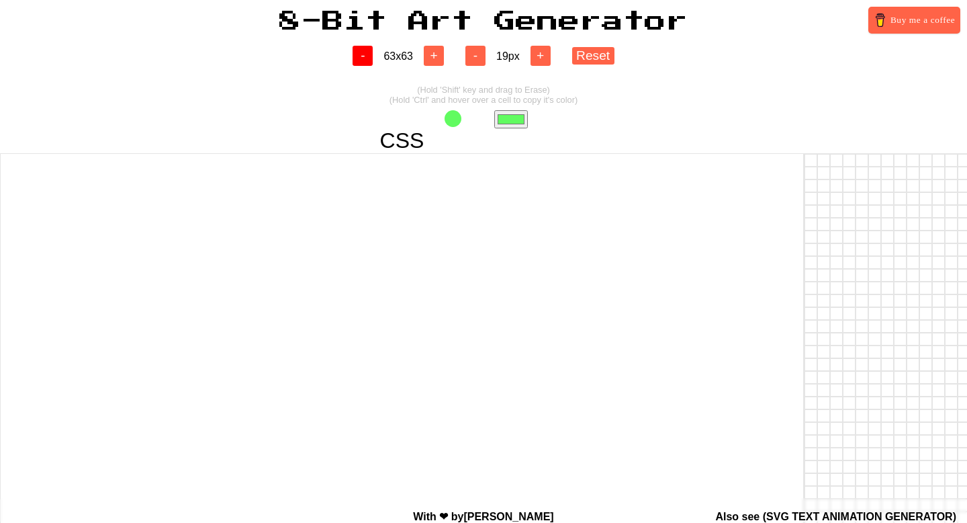
click at [363, 56] on button "-" at bounding box center [363, 56] width 20 height 20
click at [428, 48] on button "+" at bounding box center [434, 56] width 20 height 20
click at [436, 64] on button "+" at bounding box center [434, 56] width 20 height 20
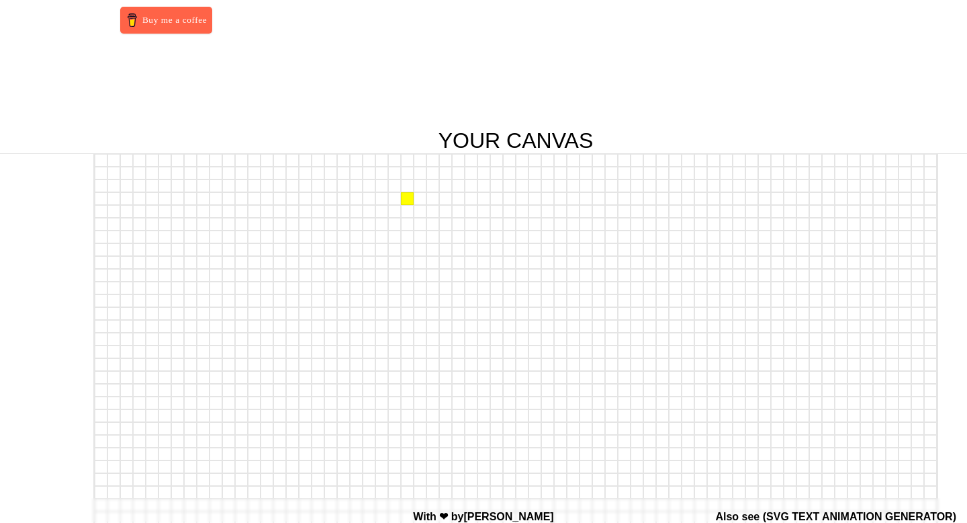
scroll to position [0, 748]
drag, startPoint x: 97, startPoint y: 154, endPoint x: 109, endPoint y: 155, distance: 12.1
click at [109, 155] on div at bounding box center [516, 160] width 842 height 13
click at [109, 155] on div at bounding box center [114, 160] width 13 height 13
click at [101, 155] on div at bounding box center [101, 160] width 13 height 13
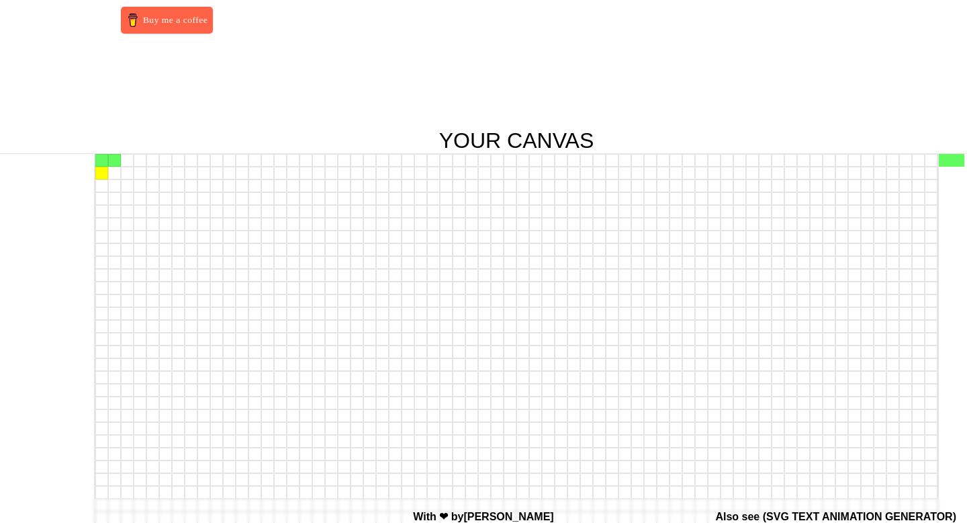
click at [99, 173] on div at bounding box center [101, 173] width 13 height 13
click at [106, 173] on div at bounding box center [101, 173] width 13 height 13
click at [112, 173] on div at bounding box center [114, 173] width 13 height 13
click at [126, 187] on div at bounding box center [127, 185] width 13 height 13
click at [126, 205] on div at bounding box center [127, 211] width 13 height 13
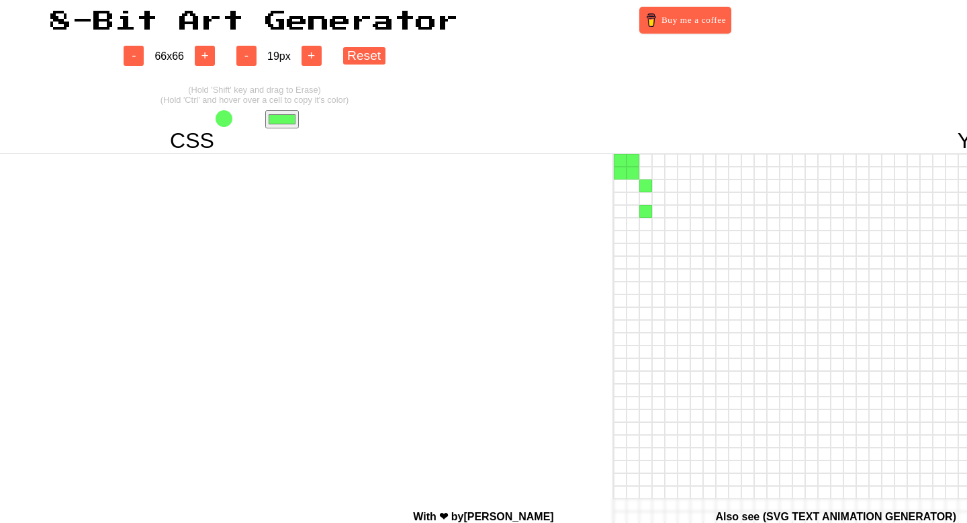
scroll to position [0, 0]
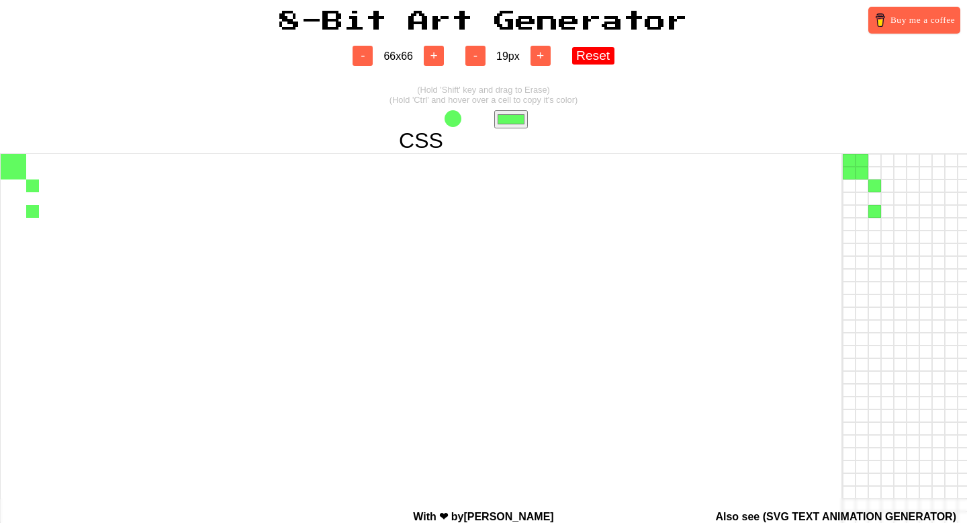
click at [602, 47] on button "Reset" at bounding box center [593, 55] width 42 height 17
click at [508, 122] on input "#61fb60" at bounding box center [511, 119] width 34 height 18
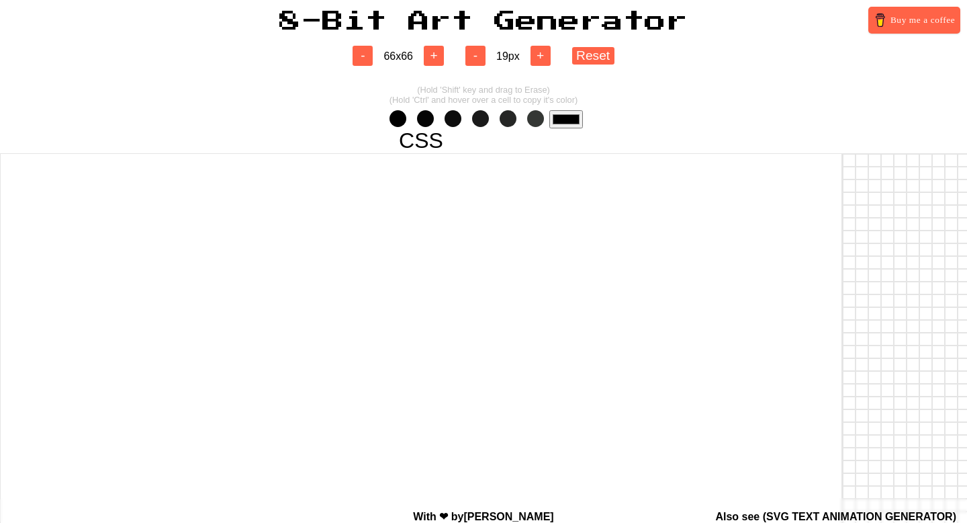
click at [394, 119] on span at bounding box center [398, 118] width 17 height 17
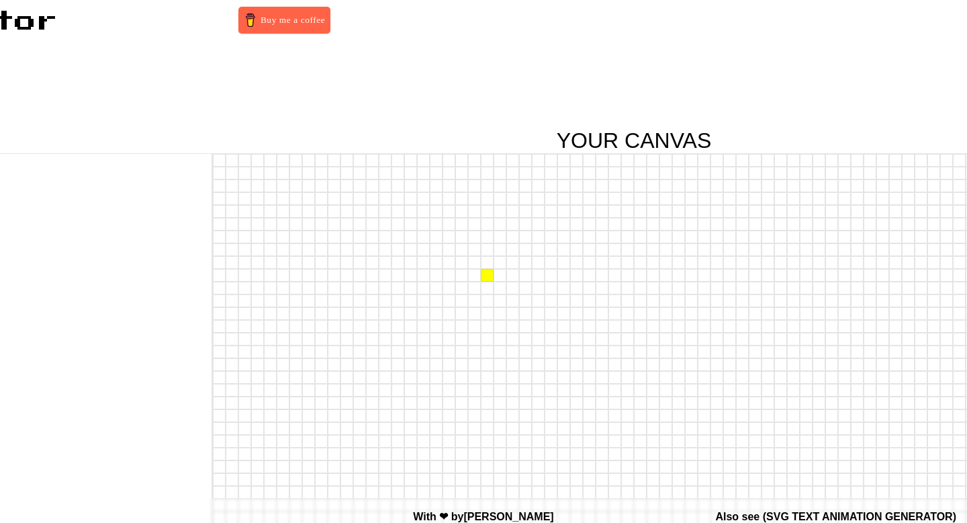
scroll to position [0, 664]
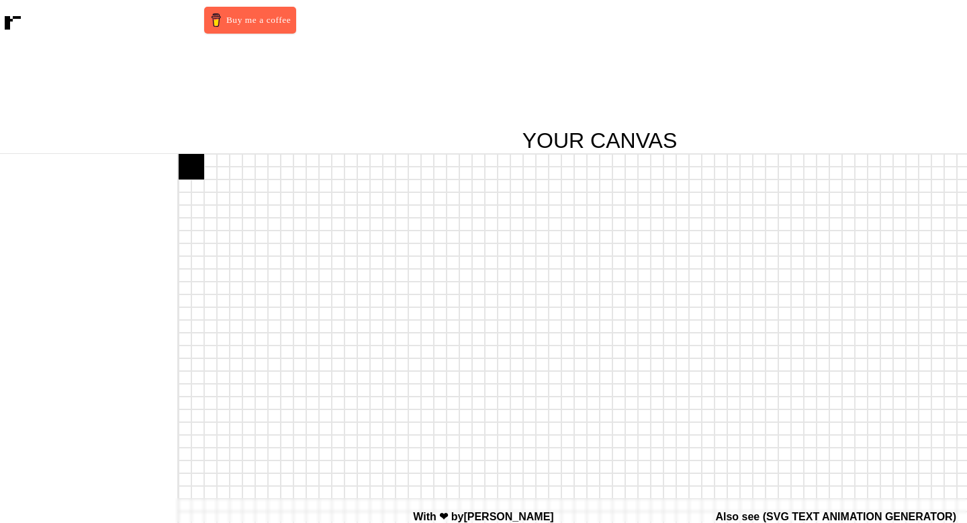
drag, startPoint x: 181, startPoint y: 155, endPoint x: 194, endPoint y: 173, distance: 22.0
click at [206, 183] on div at bounding box center [210, 185] width 13 height 13
click at [206, 201] on div at bounding box center [210, 198] width 13 height 13
click at [220, 201] on div at bounding box center [223, 198] width 13 height 13
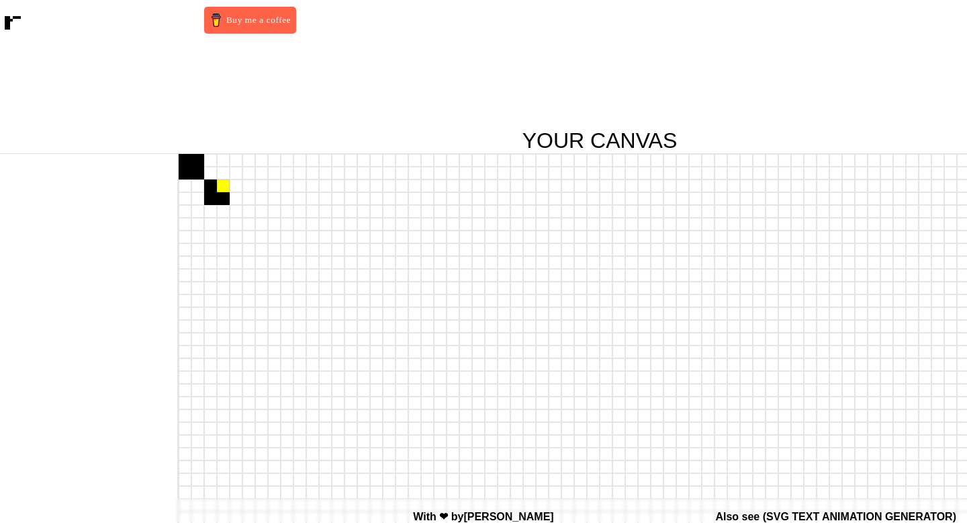
click at [220, 191] on div at bounding box center [223, 185] width 13 height 13
click at [230, 175] on div at bounding box center [236, 173] width 13 height 13
click at [232, 165] on div at bounding box center [236, 160] width 13 height 13
click at [248, 161] on div at bounding box center [248, 160] width 13 height 13
click at [248, 167] on div at bounding box center [248, 173] width 13 height 13
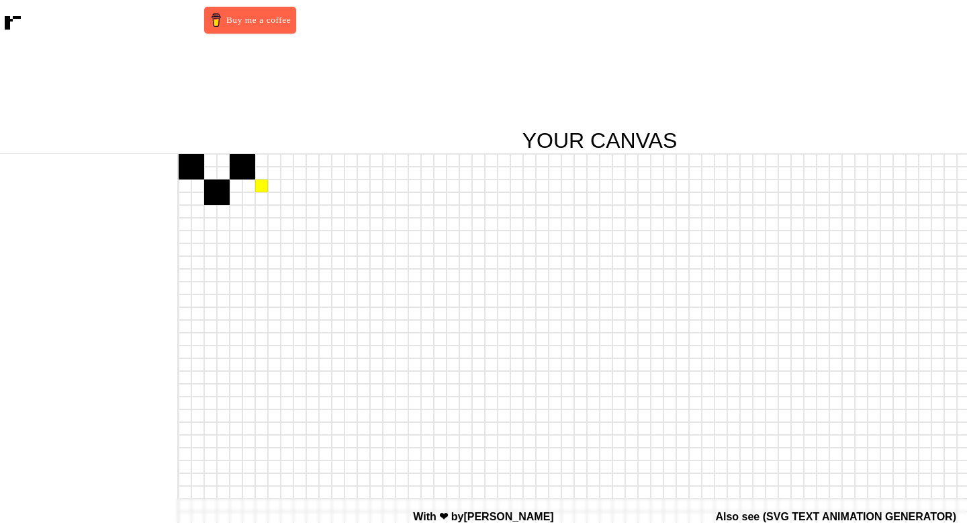
click at [259, 180] on div at bounding box center [261, 185] width 13 height 13
click at [262, 195] on div at bounding box center [261, 198] width 13 height 13
click at [271, 195] on div at bounding box center [274, 198] width 13 height 13
click at [271, 191] on div at bounding box center [274, 185] width 13 height 13
click at [287, 177] on div at bounding box center [287, 173] width 13 height 13
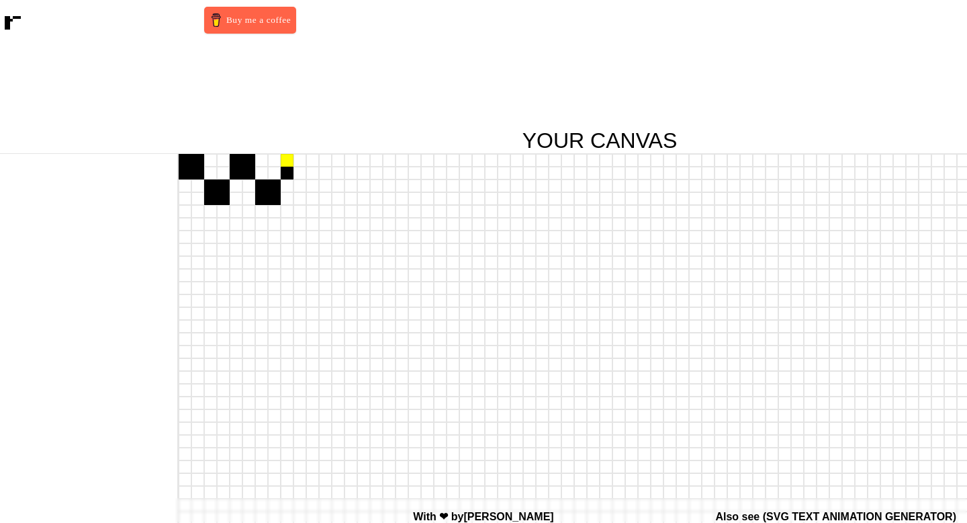
click at [287, 166] on div at bounding box center [287, 160] width 13 height 13
click at [300, 166] on div at bounding box center [300, 160] width 13 height 13
click at [300, 171] on div at bounding box center [300, 173] width 13 height 13
click at [311, 186] on div at bounding box center [312, 185] width 13 height 13
click at [311, 203] on div at bounding box center [312, 198] width 13 height 13
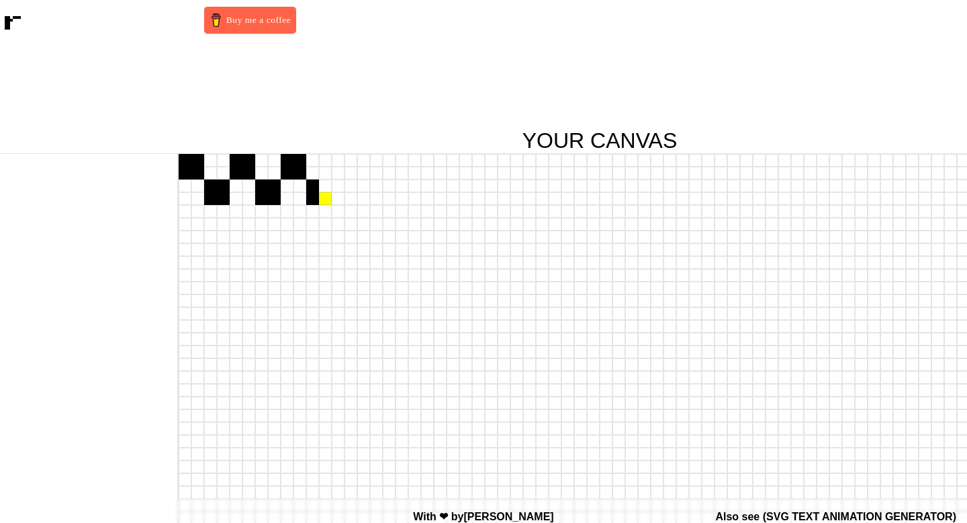
click at [326, 202] on div at bounding box center [325, 198] width 13 height 13
click at [324, 185] on div at bounding box center [325, 185] width 13 height 13
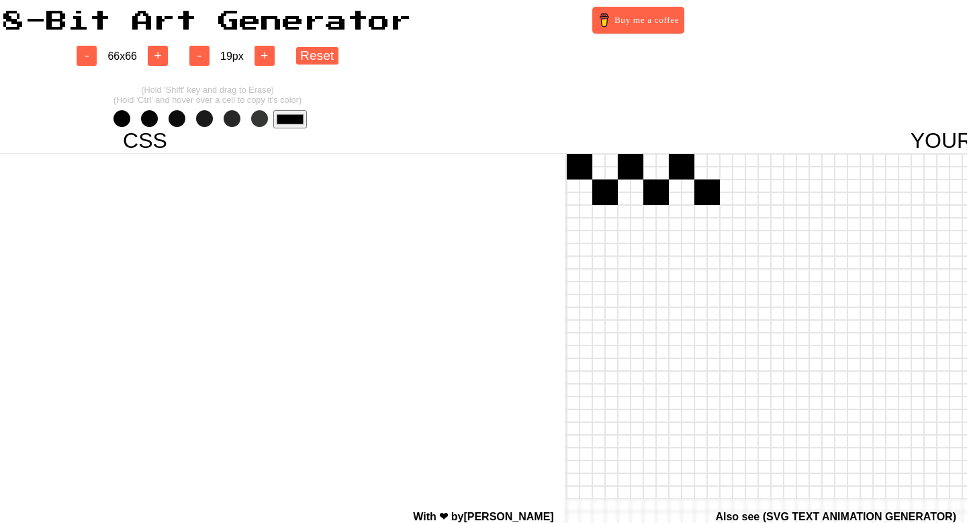
scroll to position [0, 187]
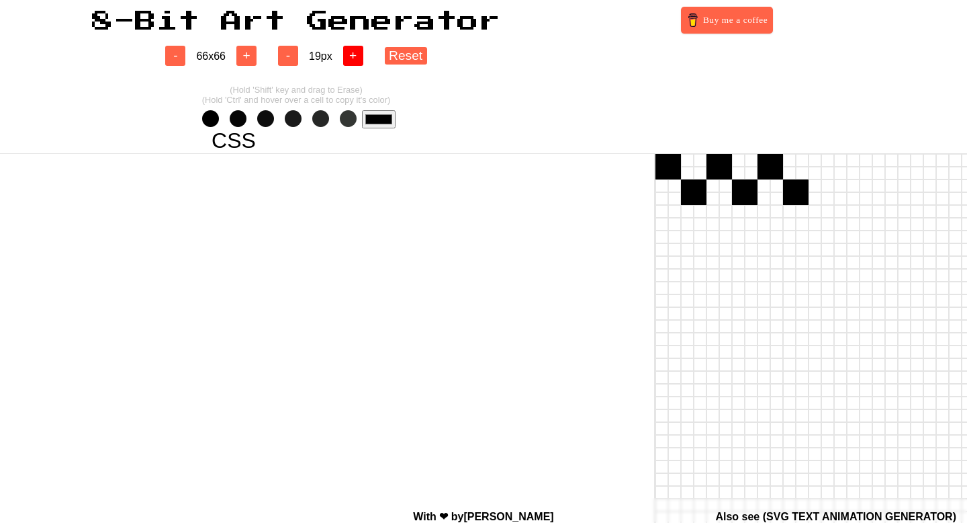
click at [353, 48] on button "+" at bounding box center [353, 56] width 20 height 20
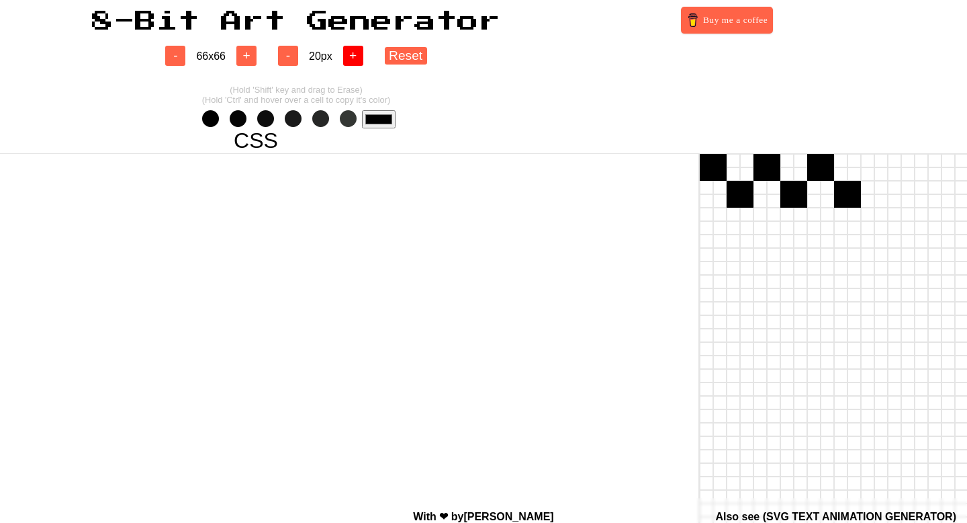
click at [353, 48] on button "+" at bounding box center [353, 56] width 20 height 20
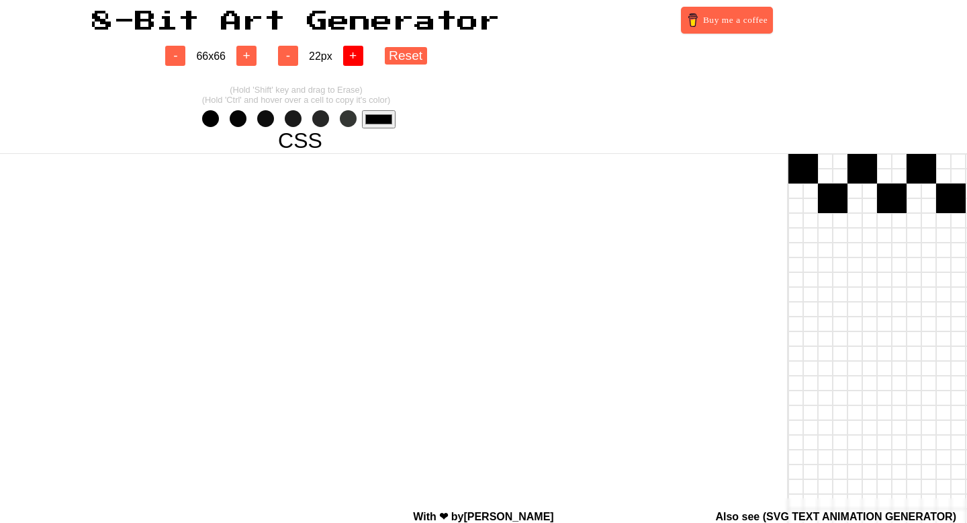
click at [353, 48] on button "+" at bounding box center [353, 56] width 20 height 20
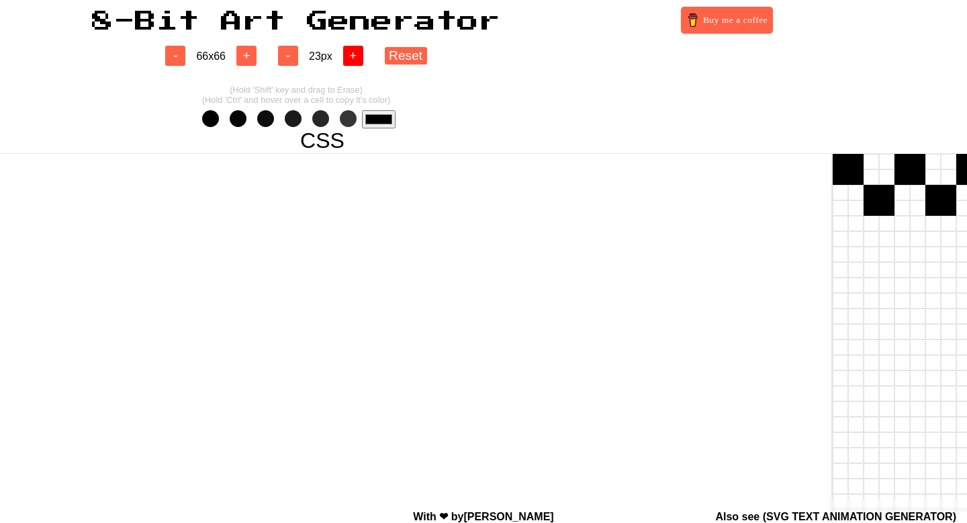
click at [353, 48] on button "+" at bounding box center [353, 56] width 20 height 20
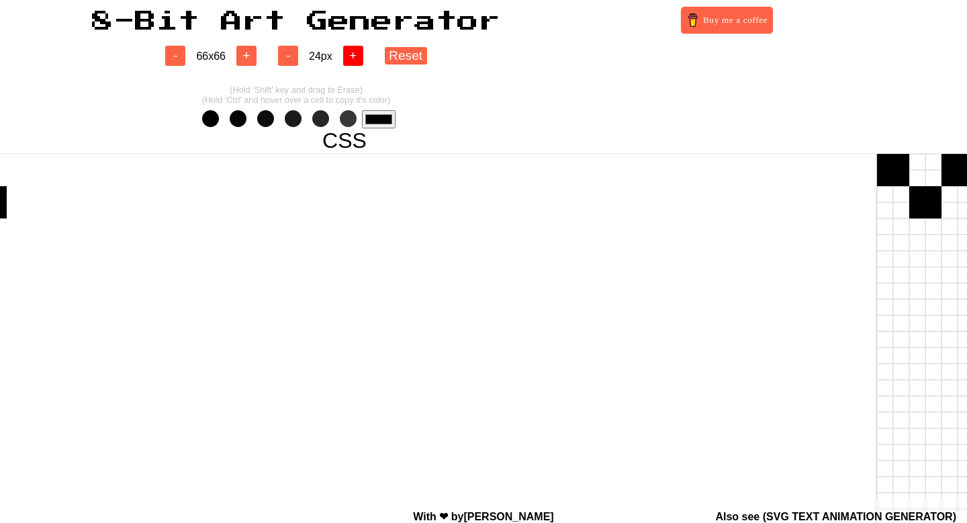
click at [353, 48] on button "+" at bounding box center [353, 56] width 20 height 20
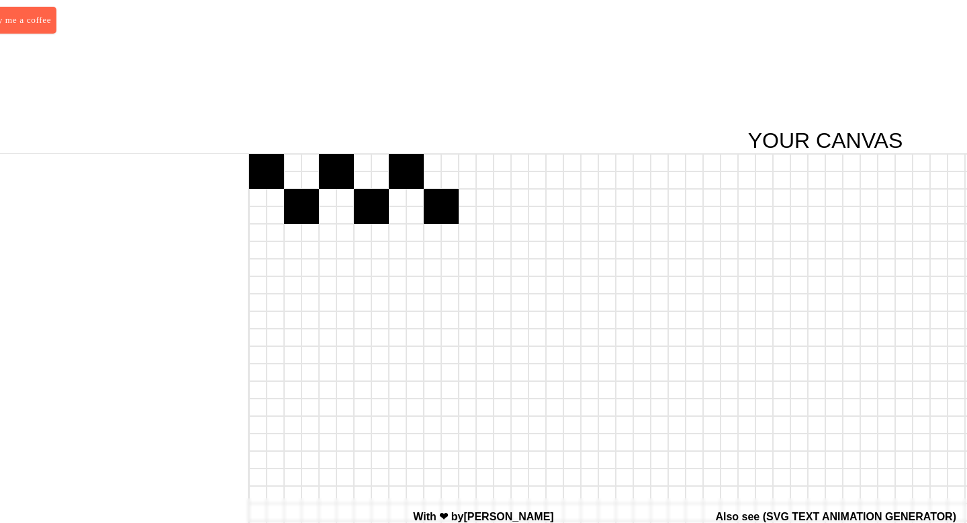
scroll to position [0, 1033]
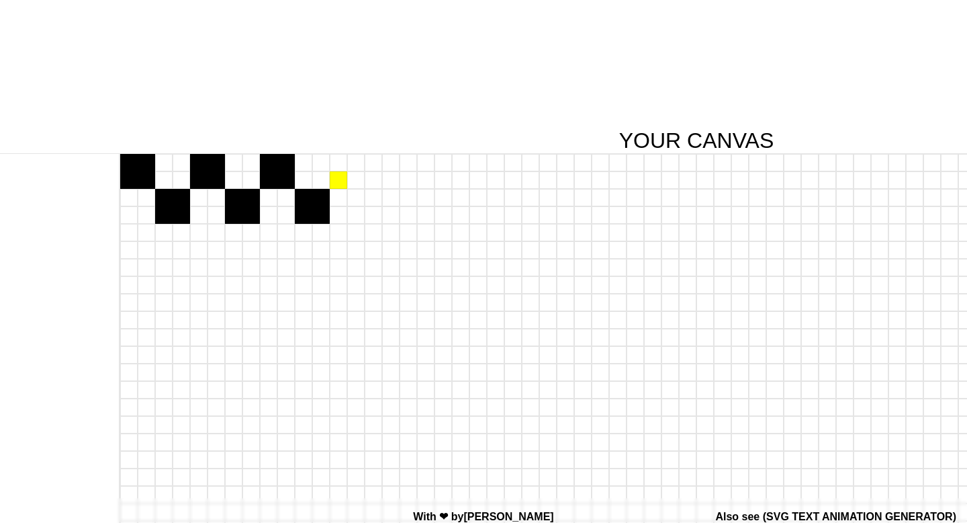
click at [341, 183] on div at bounding box center [338, 179] width 17 height 17
click at [341, 164] on div at bounding box center [338, 162] width 17 height 17
click at [356, 164] on div at bounding box center [355, 162] width 17 height 17
click at [356, 179] on div at bounding box center [355, 179] width 17 height 17
click at [371, 195] on div at bounding box center [373, 197] width 17 height 17
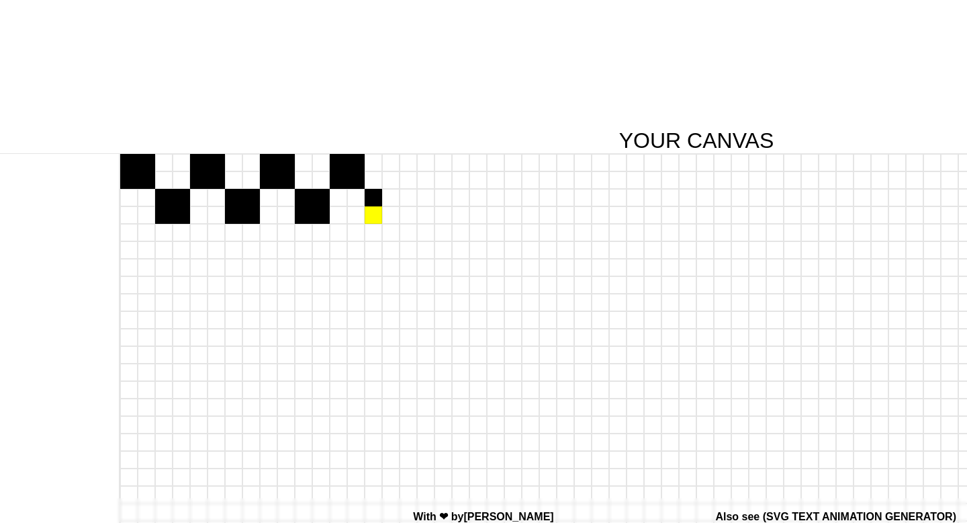
click at [374, 215] on div at bounding box center [373, 214] width 17 height 17
click at [392, 215] on div at bounding box center [390, 214] width 17 height 17
click at [392, 203] on div at bounding box center [390, 197] width 17 height 17
click at [411, 187] on div at bounding box center [408, 179] width 17 height 17
click at [411, 172] on div at bounding box center [408, 179] width 17 height 17
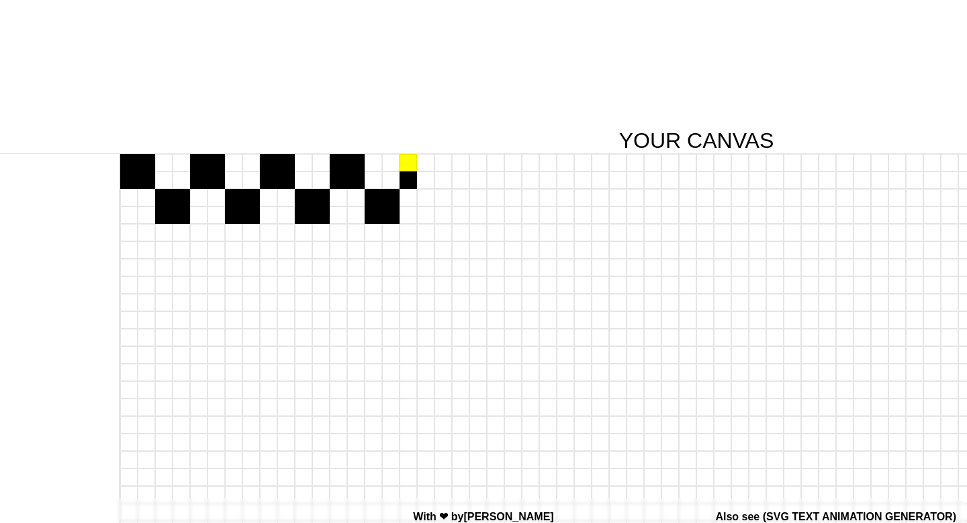
click at [406, 167] on div at bounding box center [408, 162] width 17 height 17
click at [427, 165] on div at bounding box center [425, 162] width 17 height 17
click at [427, 183] on div at bounding box center [425, 179] width 17 height 17
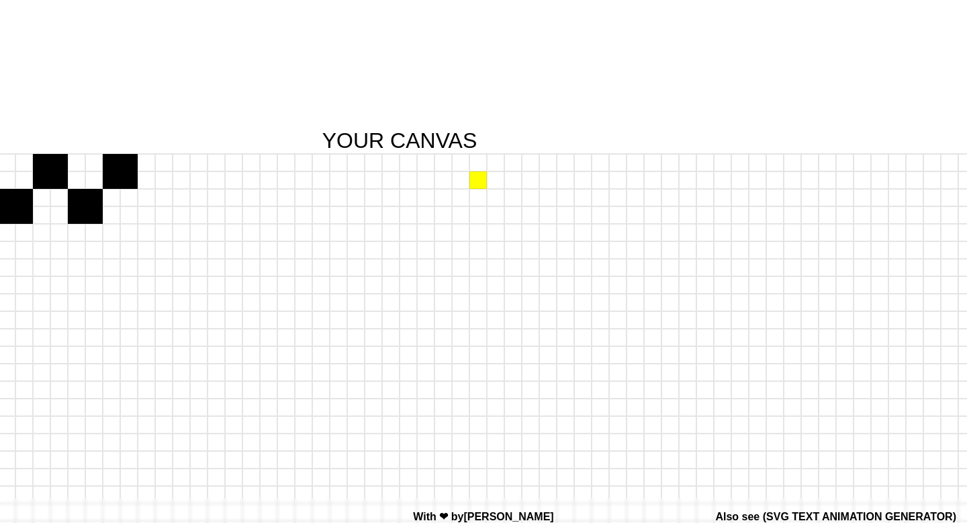
scroll to position [0, 1279]
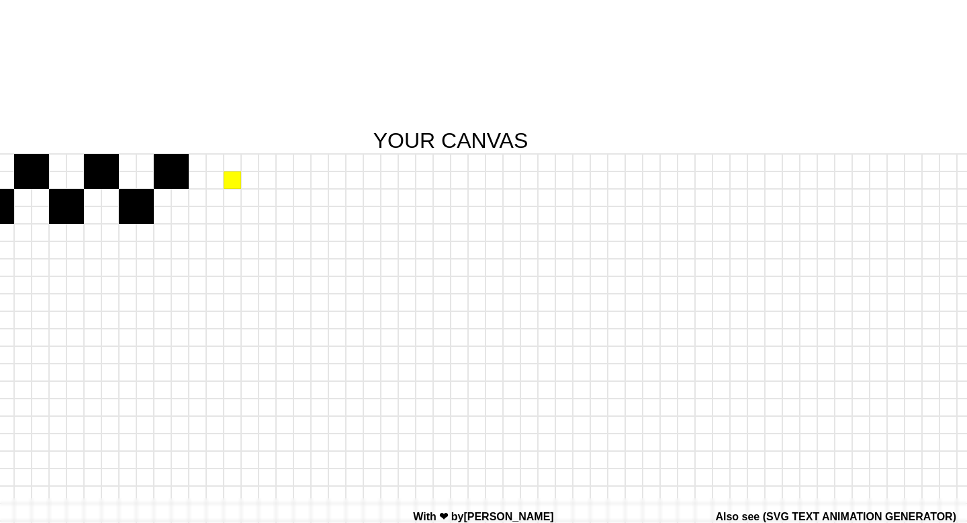
click at [236, 181] on div at bounding box center [232, 179] width 17 height 17
click at [235, 164] on div at bounding box center [232, 162] width 17 height 17
click at [254, 164] on div at bounding box center [249, 162] width 17 height 17
click at [254, 180] on div at bounding box center [249, 179] width 17 height 17
click at [303, 179] on div at bounding box center [302, 179] width 17 height 17
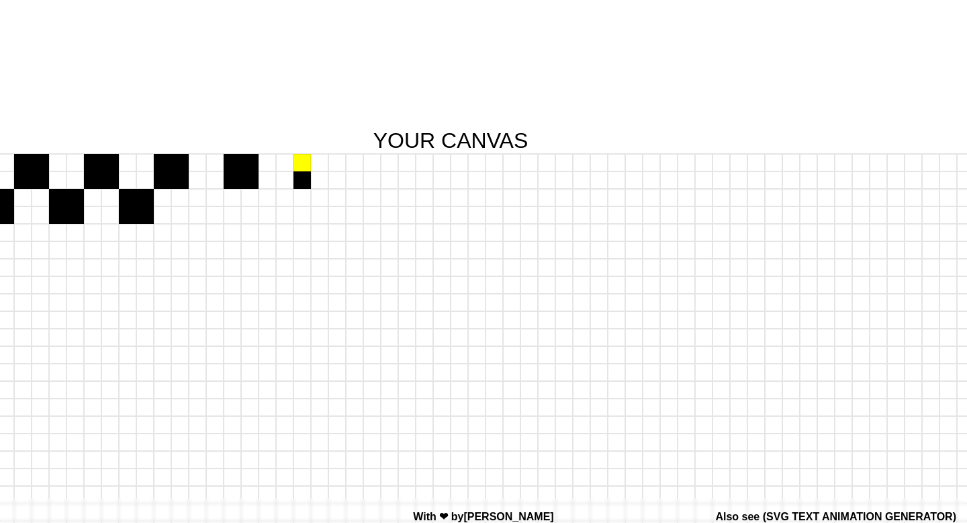
click at [303, 165] on div at bounding box center [302, 162] width 17 height 17
click at [315, 165] on div at bounding box center [319, 162] width 17 height 17
click at [316, 175] on div at bounding box center [319, 179] width 17 height 17
click at [371, 182] on div at bounding box center [371, 179] width 17 height 17
click at [371, 167] on div at bounding box center [371, 162] width 17 height 17
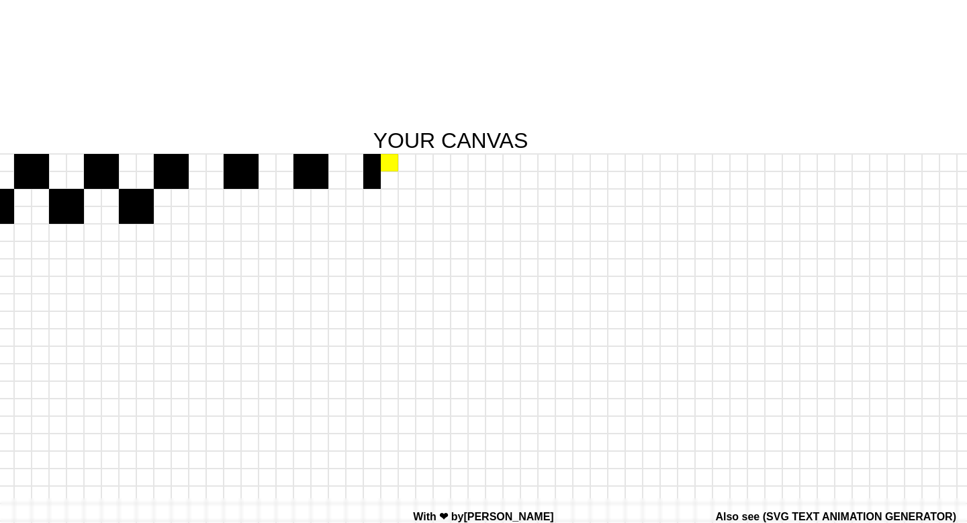
click at [392, 167] on div at bounding box center [389, 162] width 17 height 17
click at [392, 179] on div at bounding box center [389, 179] width 17 height 17
click at [443, 179] on div at bounding box center [441, 179] width 17 height 17
click at [443, 163] on div at bounding box center [441, 162] width 17 height 17
click at [457, 165] on div at bounding box center [459, 162] width 17 height 17
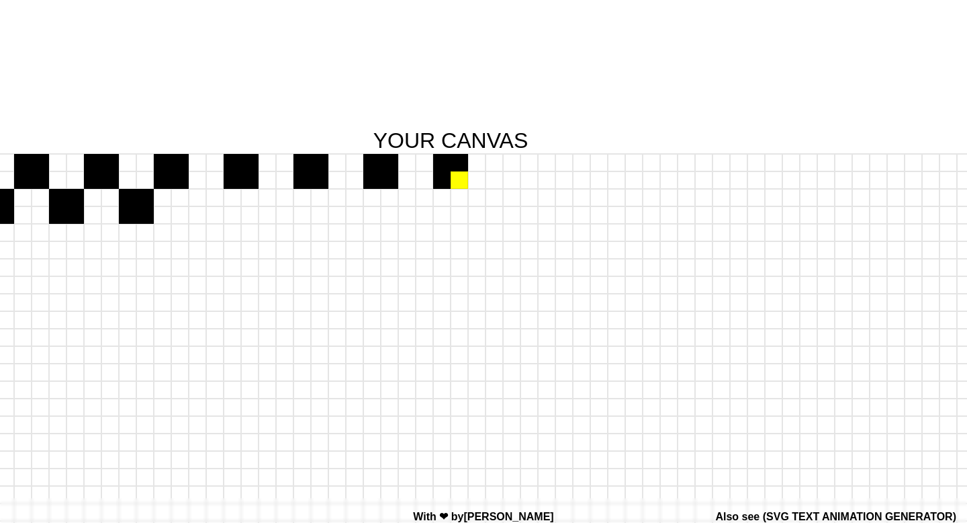
click at [457, 182] on div at bounding box center [459, 179] width 17 height 17
click at [497, 183] on div at bounding box center [494, 179] width 17 height 17
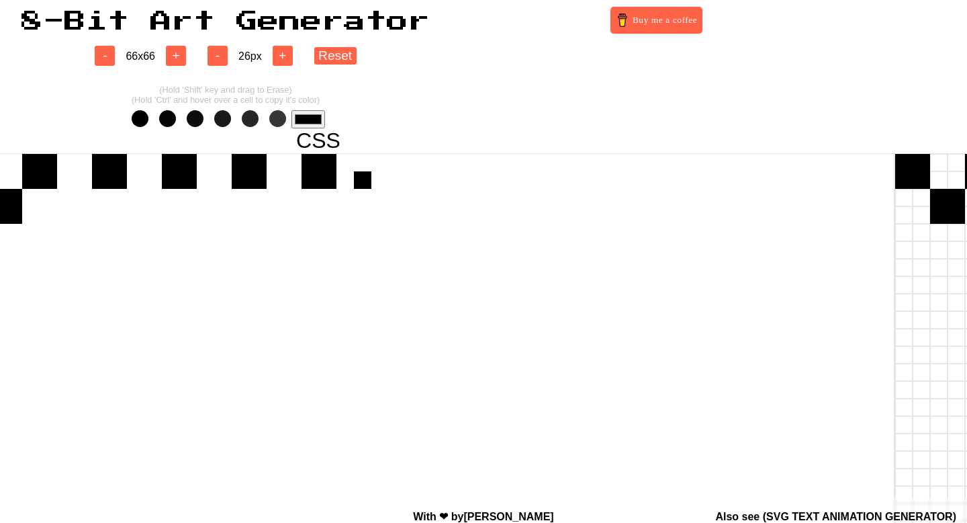
scroll to position [0, 162]
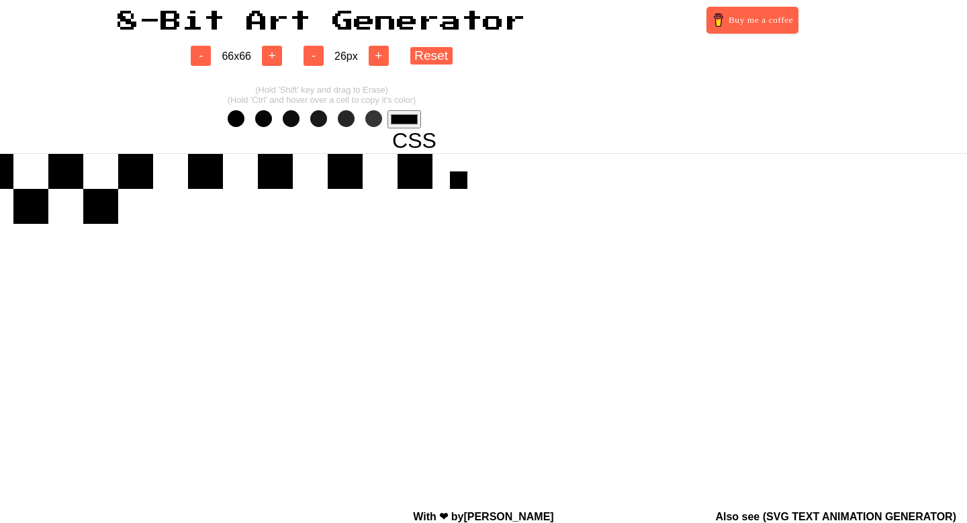
click at [392, 121] on input "#000000" at bounding box center [405, 119] width 34 height 18
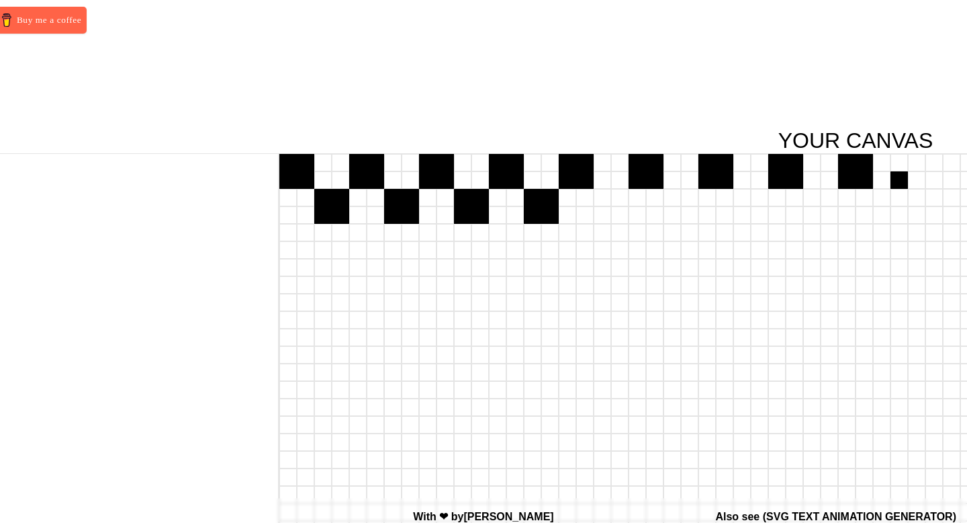
scroll to position [0, 913]
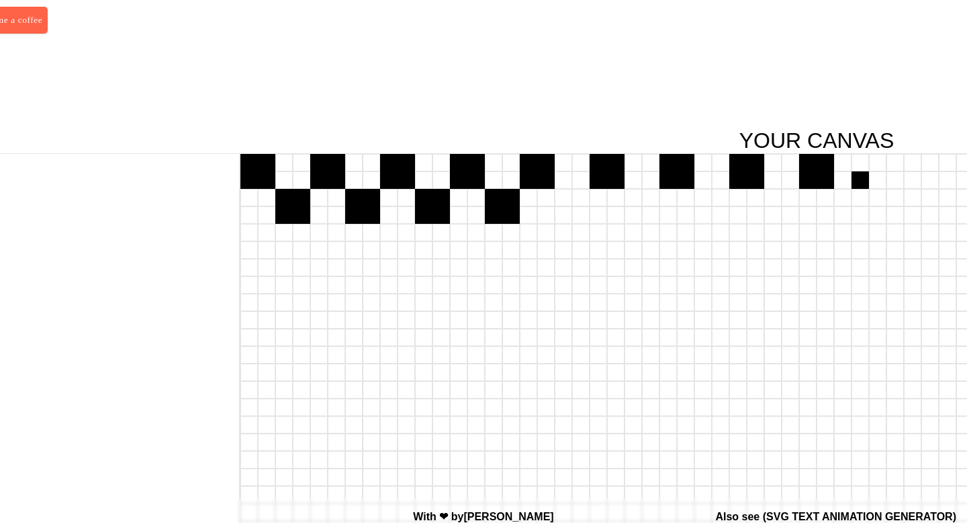
click at [856, 187] on div at bounding box center [860, 179] width 17 height 17
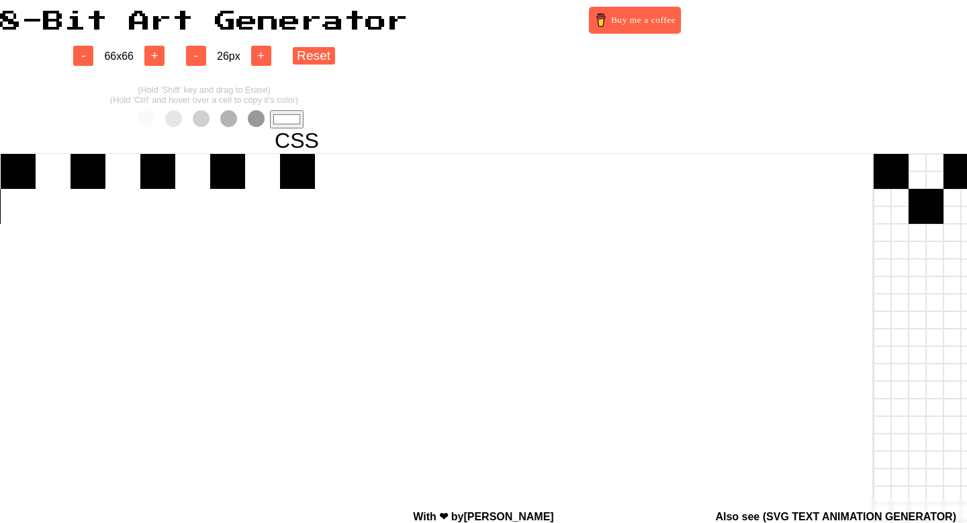
scroll to position [0, 220]
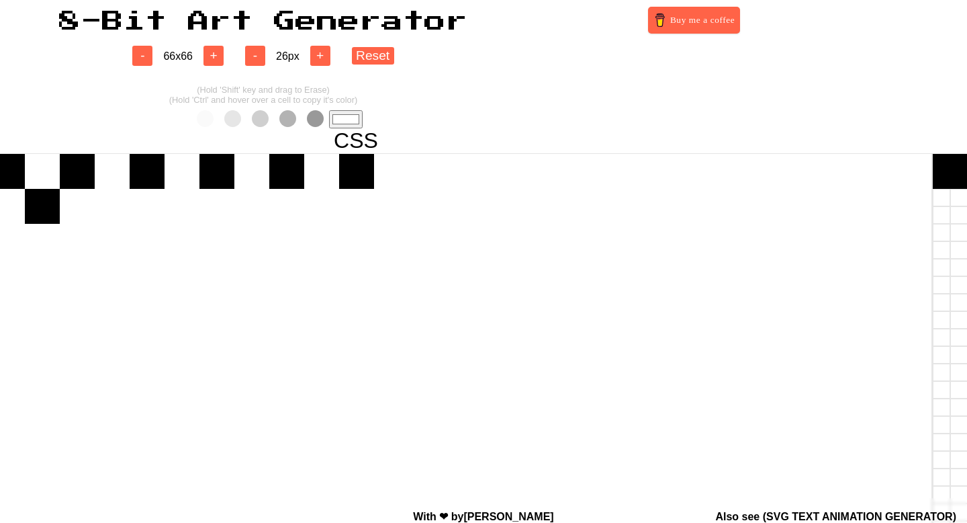
click at [347, 111] on input "#ffffff" at bounding box center [346, 119] width 34 height 18
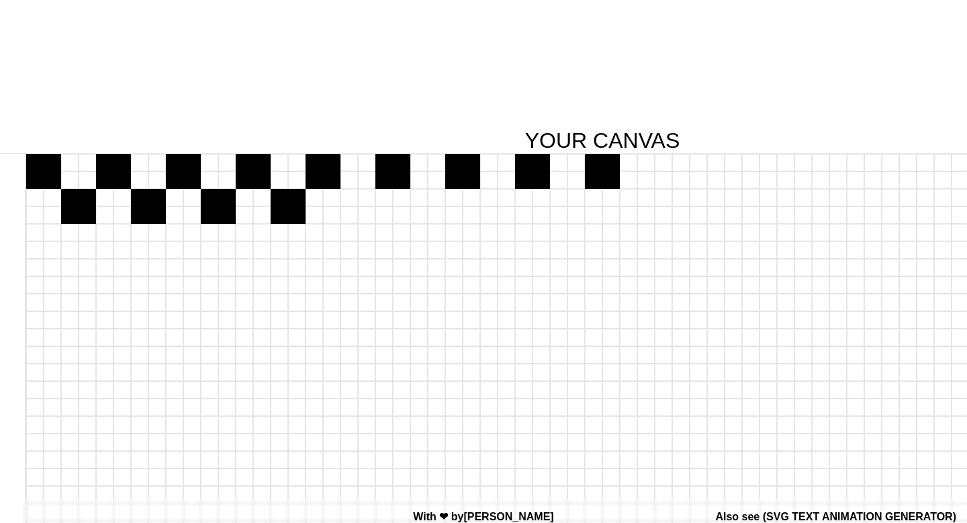
scroll to position [0, 1140]
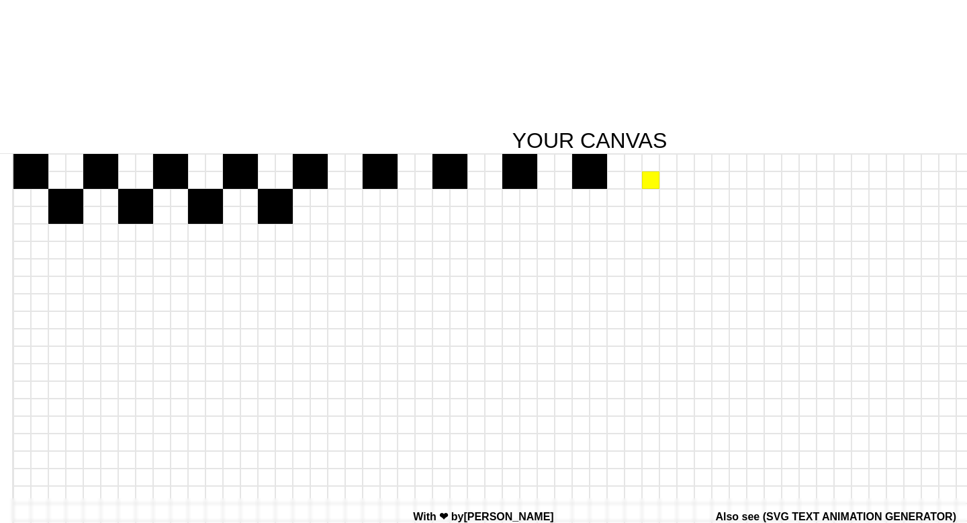
click at [654, 179] on div at bounding box center [650, 179] width 17 height 17
click at [654, 165] on div at bounding box center [650, 162] width 17 height 17
click at [664, 165] on div at bounding box center [668, 162] width 17 height 17
click at [664, 183] on div at bounding box center [668, 179] width 17 height 17
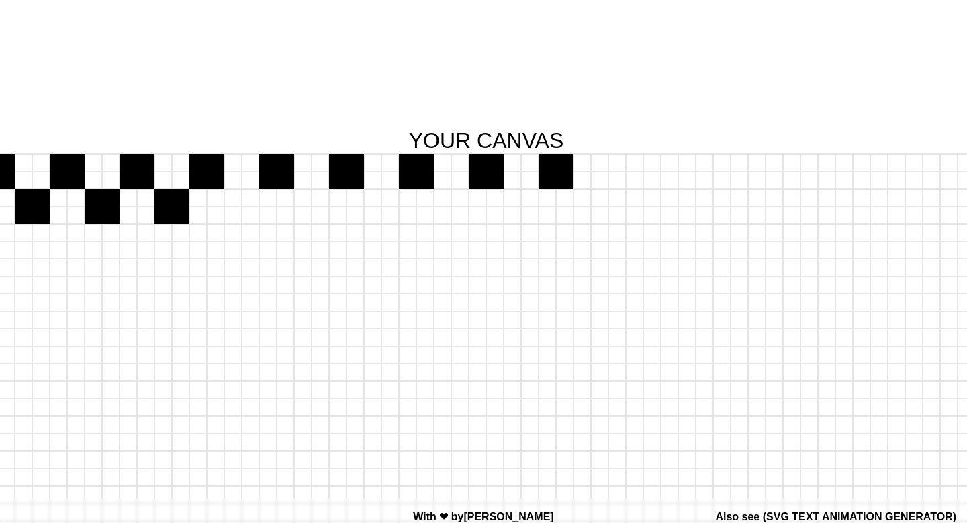
scroll to position [0, 1245]
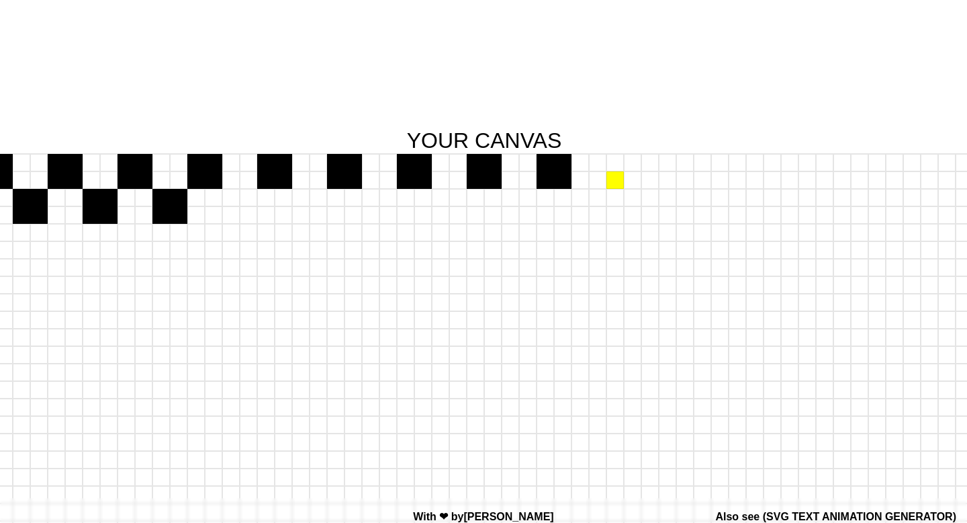
click at [621, 180] on div at bounding box center [615, 179] width 17 height 17
click at [621, 163] on div at bounding box center [615, 162] width 17 height 17
click at [632, 163] on div at bounding box center [632, 162] width 17 height 17
click at [632, 181] on div at bounding box center [632, 179] width 17 height 17
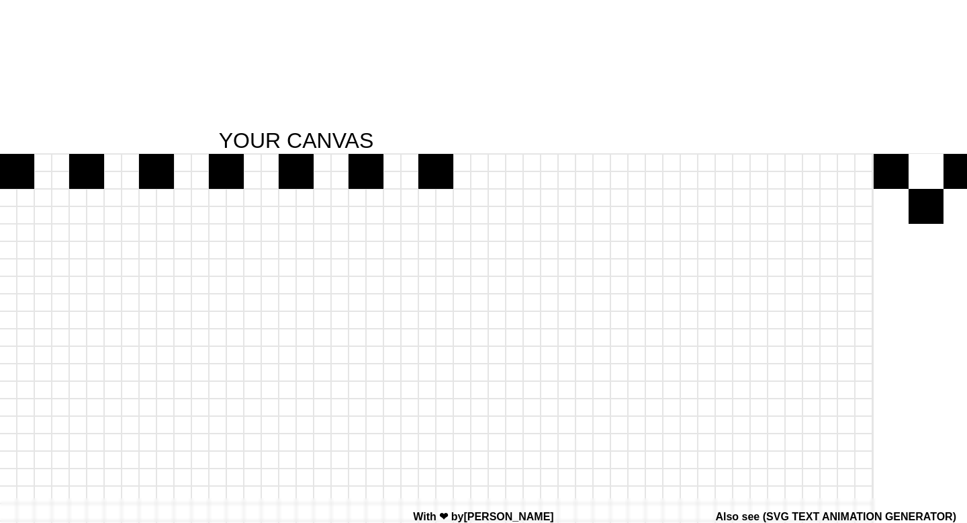
scroll to position [0, 1474]
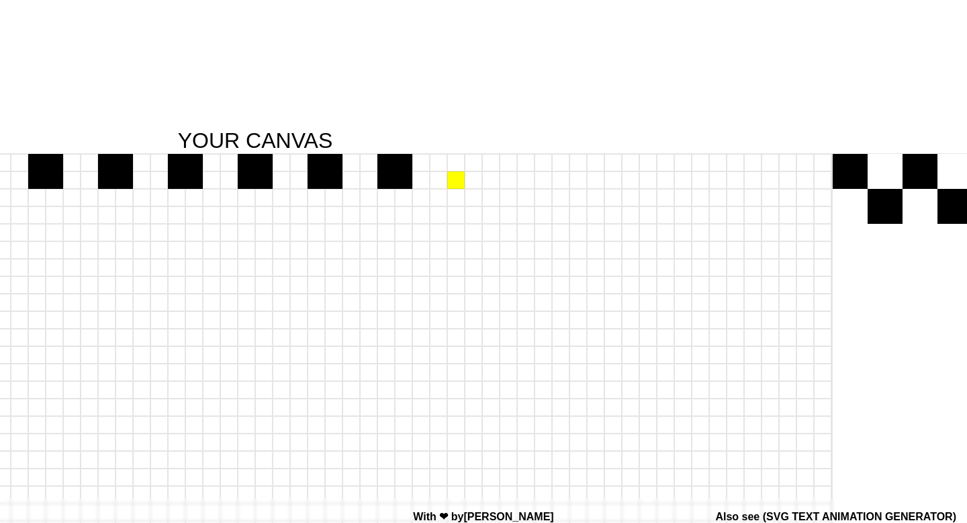
click at [462, 185] on div at bounding box center [455, 179] width 17 height 17
click at [461, 168] on div at bounding box center [455, 162] width 17 height 17
click at [475, 168] on div at bounding box center [473, 162] width 17 height 17
click at [475, 178] on div at bounding box center [473, 179] width 17 height 17
click at [523, 176] on div at bounding box center [525, 179] width 17 height 17
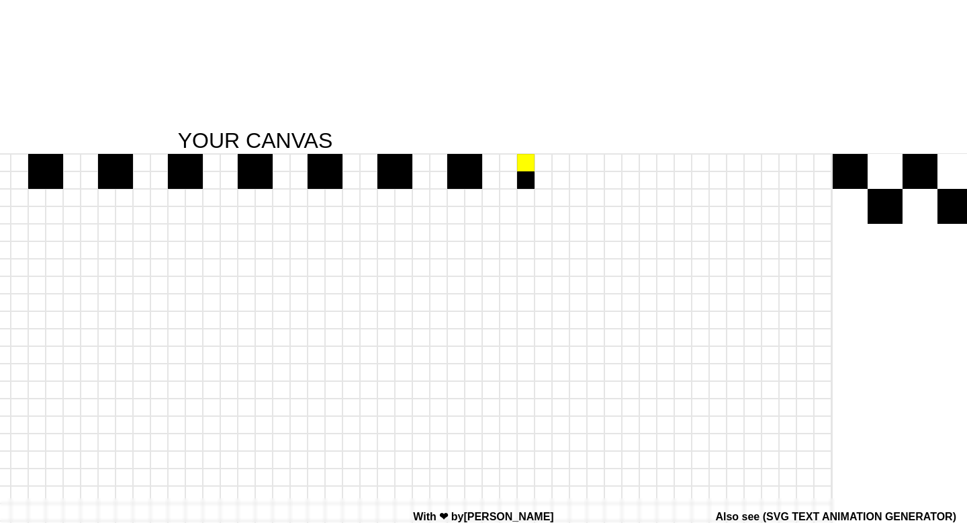
click at [523, 168] on div at bounding box center [525, 162] width 17 height 17
click at [539, 168] on div at bounding box center [543, 162] width 17 height 17
click at [540, 176] on div at bounding box center [543, 179] width 17 height 17
click at [594, 160] on div at bounding box center [595, 162] width 17 height 17
click at [594, 183] on div at bounding box center [595, 179] width 17 height 17
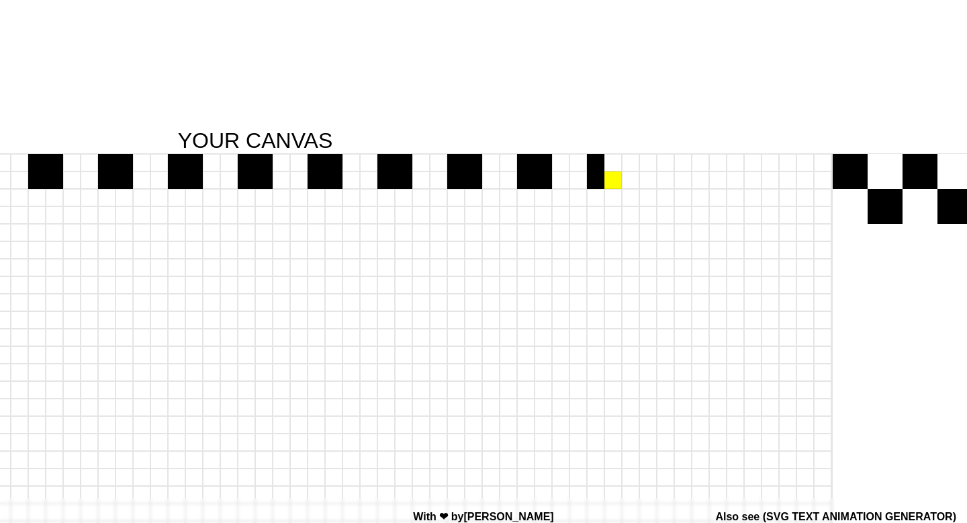
click at [609, 181] on div at bounding box center [613, 179] width 17 height 17
click at [609, 171] on div at bounding box center [613, 162] width 17 height 17
click at [663, 164] on div at bounding box center [665, 162] width 17 height 17
click at [664, 175] on div at bounding box center [665, 179] width 17 height 17
click at [685, 174] on div at bounding box center [682, 179] width 17 height 17
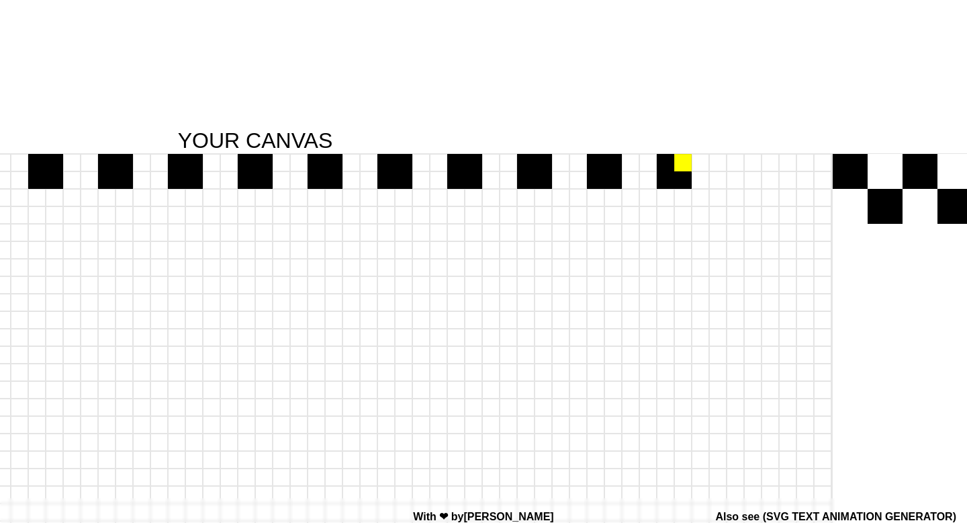
click at [685, 166] on div at bounding box center [682, 162] width 17 height 17
click at [733, 169] on div at bounding box center [735, 162] width 17 height 17
click at [739, 182] on div at bounding box center [735, 179] width 17 height 17
click at [752, 182] on div at bounding box center [752, 179] width 17 height 17
click at [750, 167] on div at bounding box center [752, 162] width 17 height 17
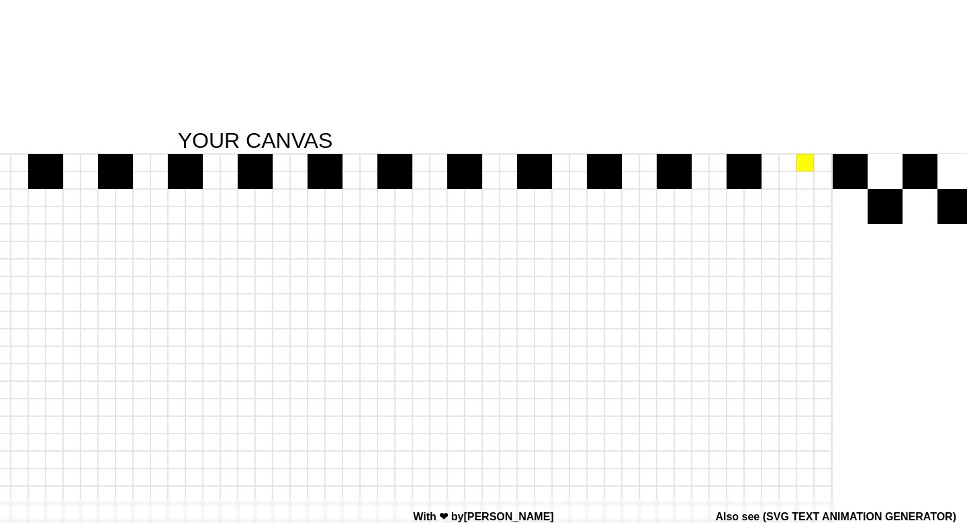
click at [801, 160] on div at bounding box center [805, 162] width 17 height 17
click at [801, 181] on div at bounding box center [805, 179] width 17 height 17
click at [818, 181] on div at bounding box center [822, 179] width 17 height 17
click at [818, 168] on div at bounding box center [822, 162] width 17 height 17
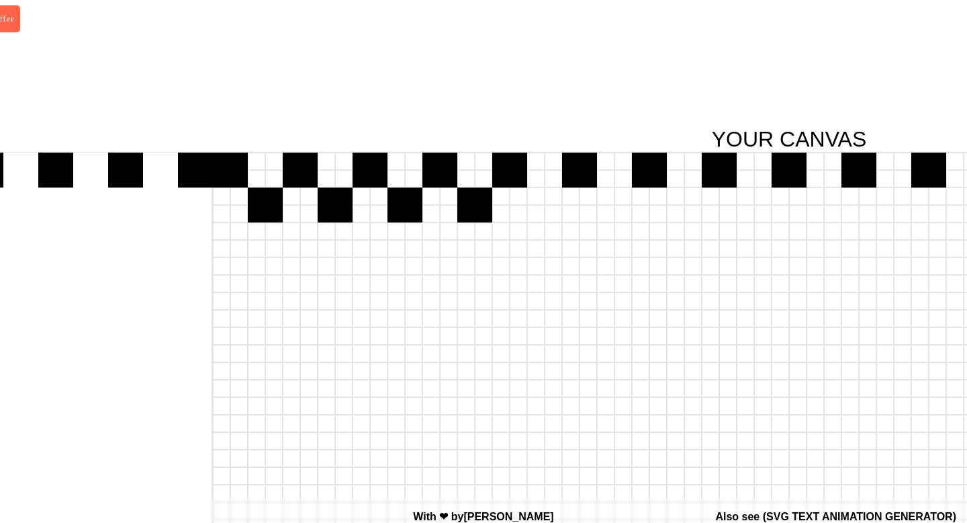
scroll to position [1, 966]
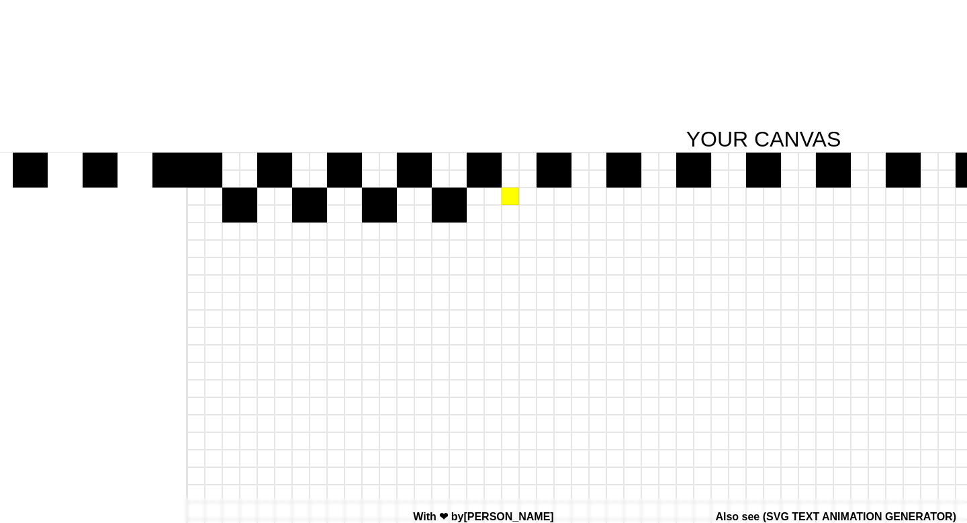
click at [511, 199] on div at bounding box center [510, 195] width 17 height 17
click at [511, 208] on div at bounding box center [510, 213] width 17 height 17
click at [533, 212] on div at bounding box center [527, 213] width 17 height 17
click at [526, 187] on div at bounding box center [527, 195] width 17 height 17
click at [578, 193] on div at bounding box center [580, 195] width 17 height 17
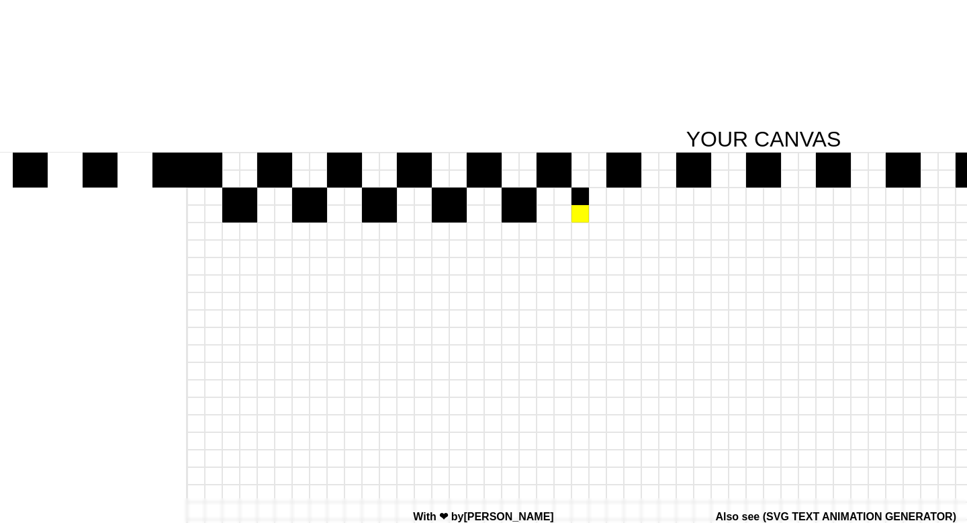
click at [582, 210] on div at bounding box center [580, 213] width 17 height 17
click at [595, 210] on div at bounding box center [597, 213] width 17 height 17
click at [595, 197] on div at bounding box center [597, 195] width 17 height 17
click at [645, 195] on div at bounding box center [649, 195] width 17 height 17
click at [646, 214] on div at bounding box center [649, 213] width 17 height 17
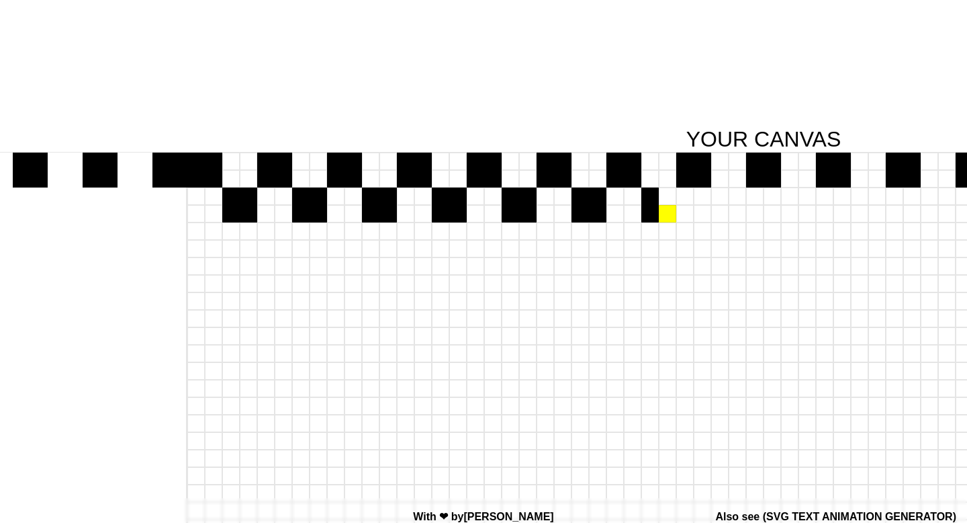
click at [672, 214] on div at bounding box center [667, 213] width 17 height 17
click at [672, 202] on div at bounding box center [667, 195] width 17 height 17
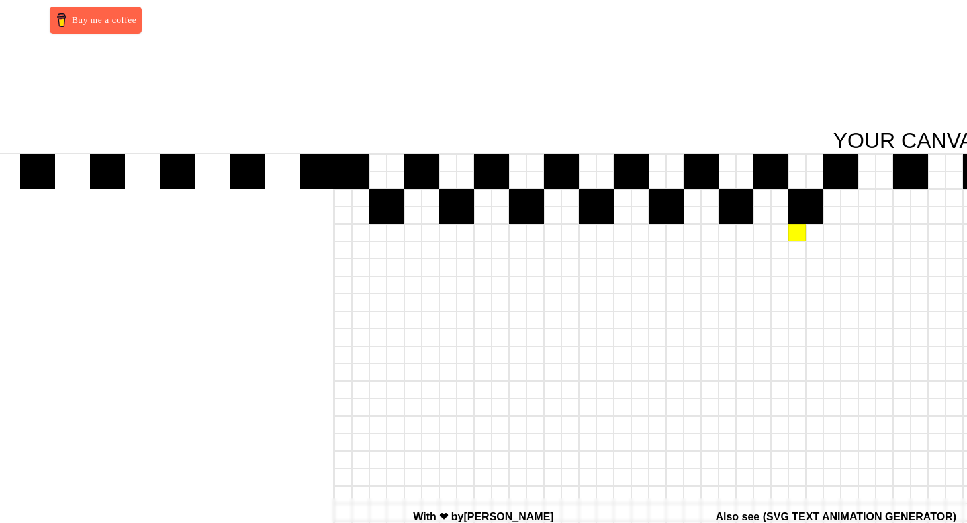
scroll to position [0, 774]
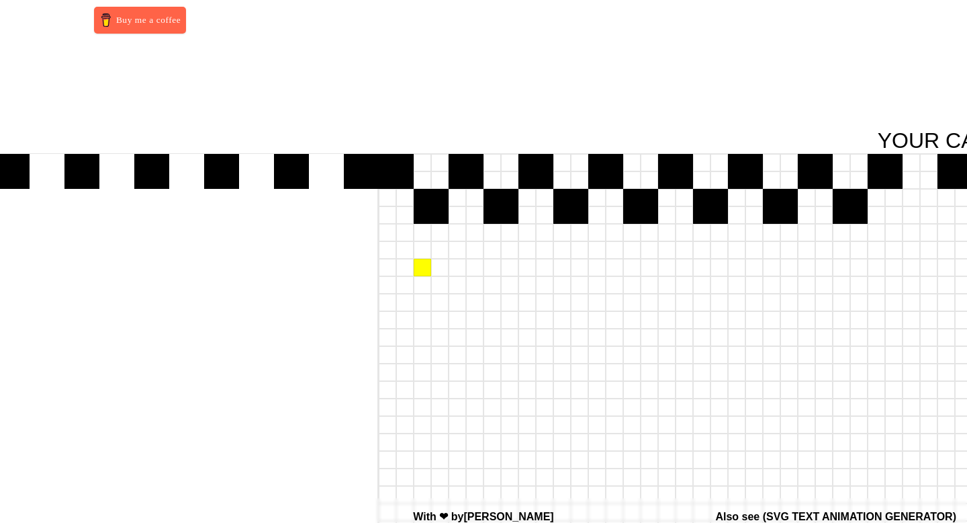
click at [418, 269] on div at bounding box center [422, 267] width 17 height 17
click at [406, 247] on div at bounding box center [404, 249] width 17 height 17
click at [390, 247] on div at bounding box center [387, 249] width 17 height 17
click at [390, 225] on div at bounding box center [387, 232] width 17 height 17
click at [406, 233] on div at bounding box center [404, 232] width 17 height 17
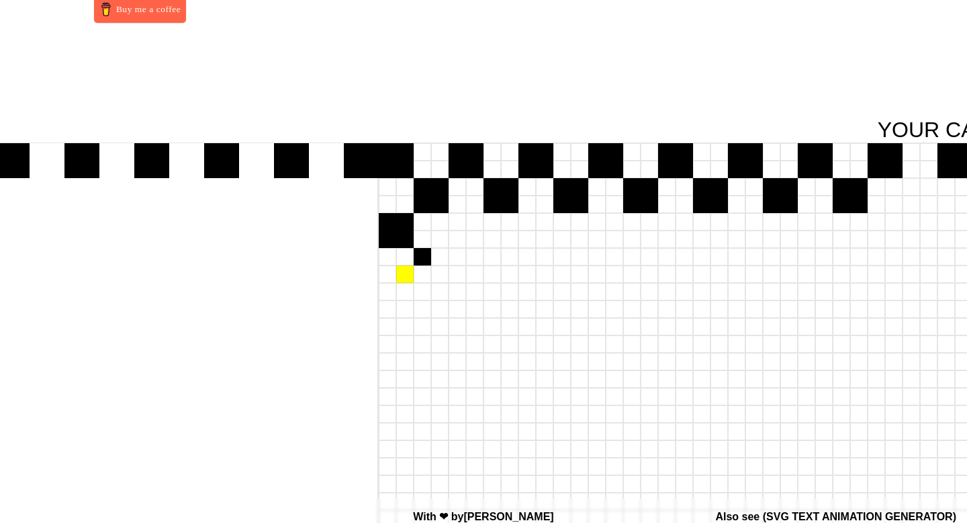
scroll to position [11, 774]
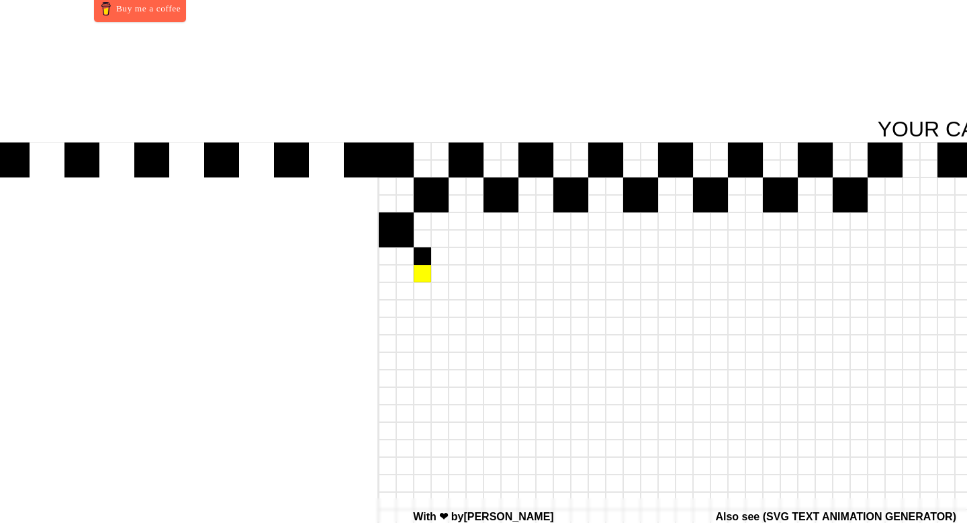
click at [420, 278] on div at bounding box center [422, 273] width 17 height 17
click at [406, 310] on div at bounding box center [404, 308] width 17 height 17
click at [386, 295] on div at bounding box center [387, 290] width 17 height 17
click at [386, 307] on div at bounding box center [387, 308] width 17 height 17
click at [400, 295] on div at bounding box center [404, 290] width 17 height 17
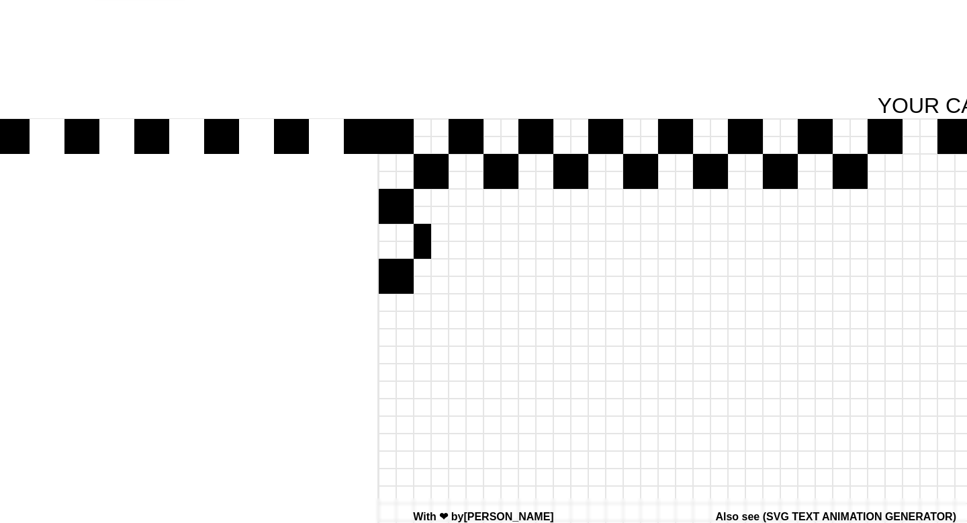
scroll to position [55, 774]
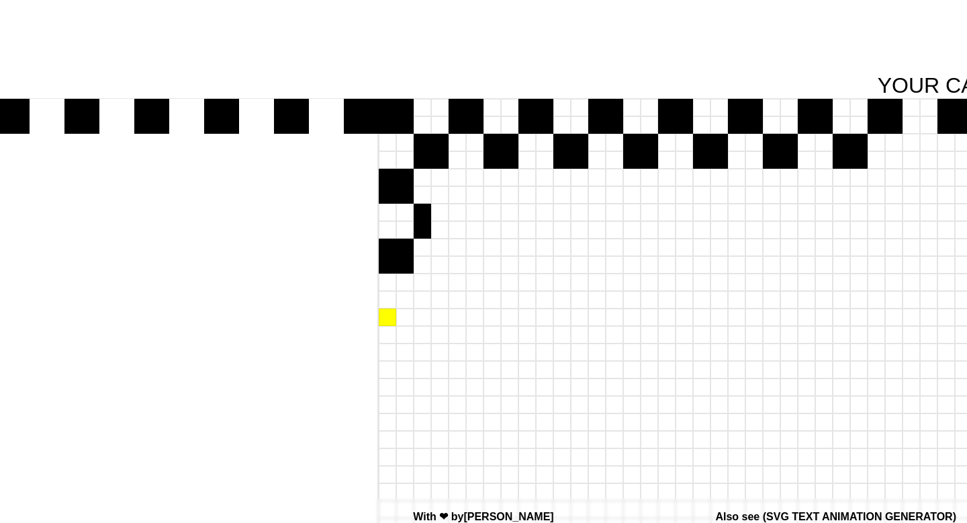
click at [386, 320] on div at bounding box center [387, 316] width 17 height 17
click at [400, 320] on div at bounding box center [404, 316] width 17 height 17
click at [400, 343] on div at bounding box center [404, 334] width 17 height 17
click at [386, 343] on div at bounding box center [387, 334] width 17 height 17
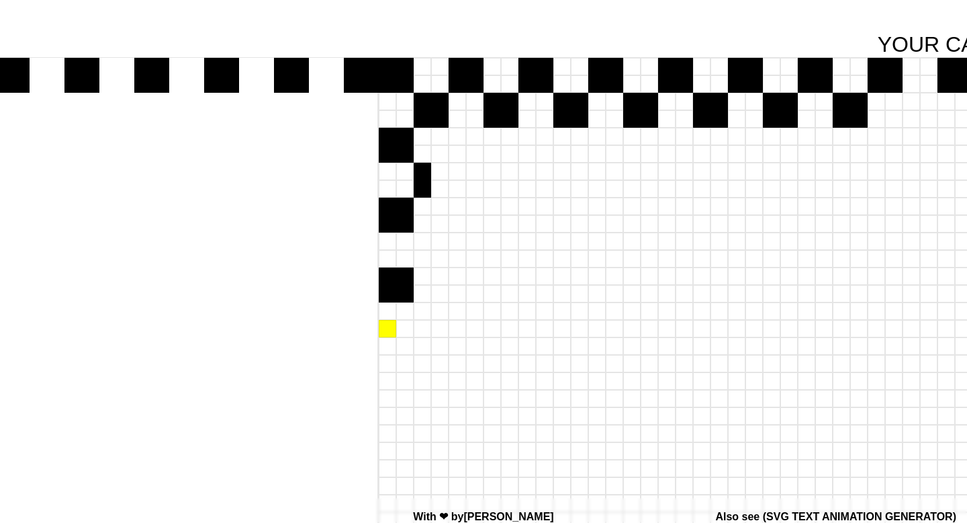
scroll to position [108, 774]
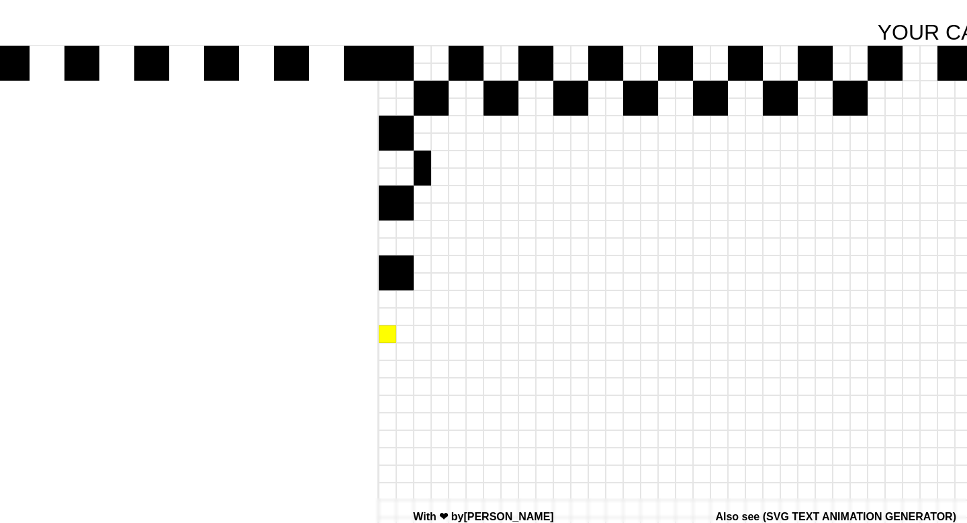
click at [386, 337] on div at bounding box center [387, 333] width 17 height 17
click at [402, 338] on div at bounding box center [404, 333] width 17 height 17
click at [402, 356] on div at bounding box center [404, 351] width 17 height 17
click at [390, 356] on div at bounding box center [387, 351] width 17 height 17
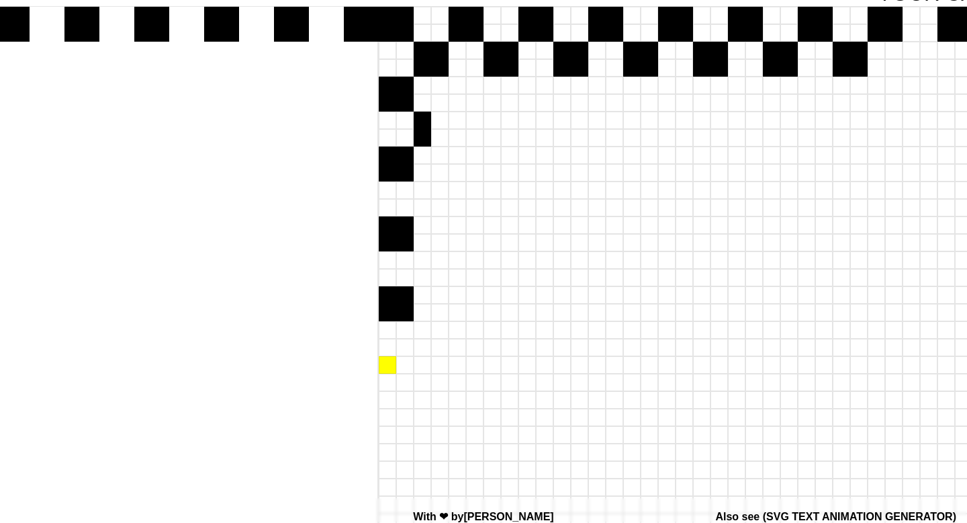
click at [386, 369] on div at bounding box center [387, 364] width 17 height 17
click at [400, 369] on div at bounding box center [404, 364] width 17 height 17
click at [400, 389] on div at bounding box center [404, 381] width 17 height 17
click at [387, 389] on div at bounding box center [387, 381] width 17 height 17
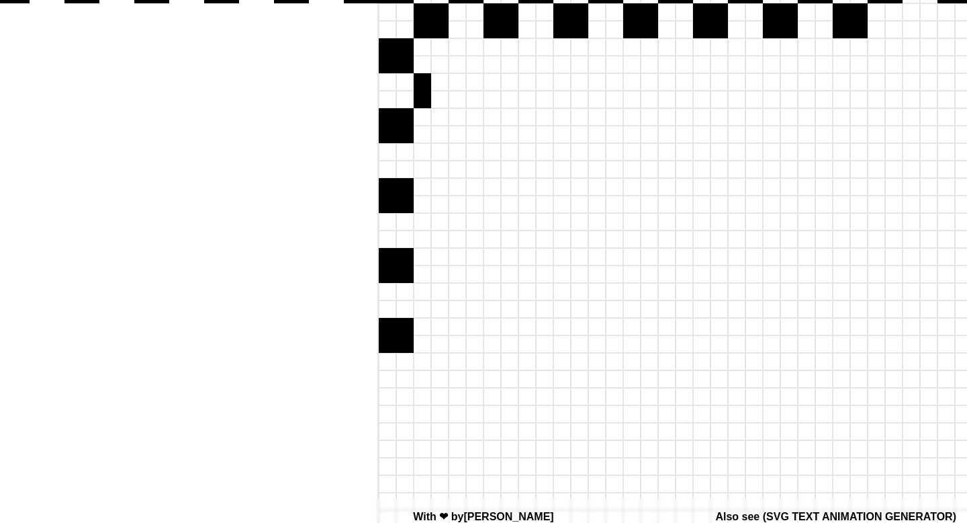
scroll to position [192, 774]
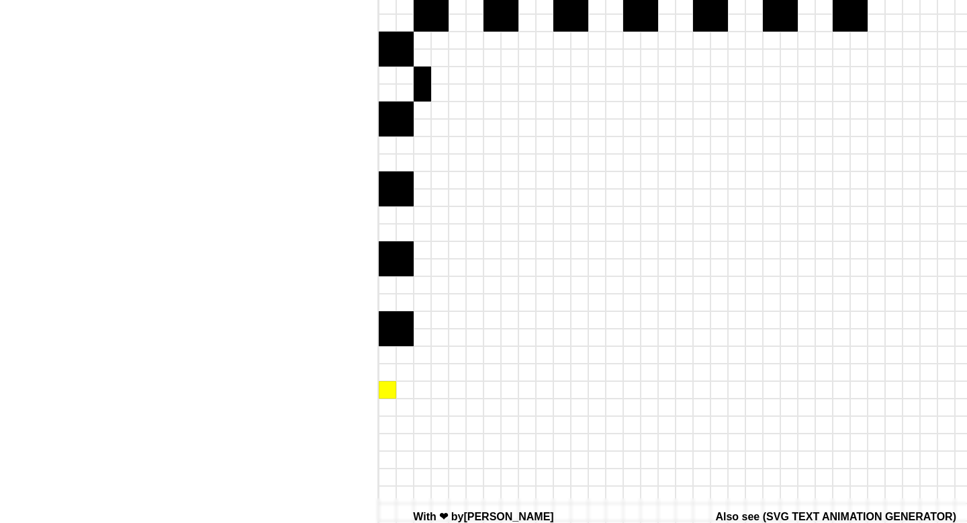
click at [387, 394] on div at bounding box center [387, 389] width 17 height 17
click at [399, 394] on div at bounding box center [404, 389] width 17 height 17
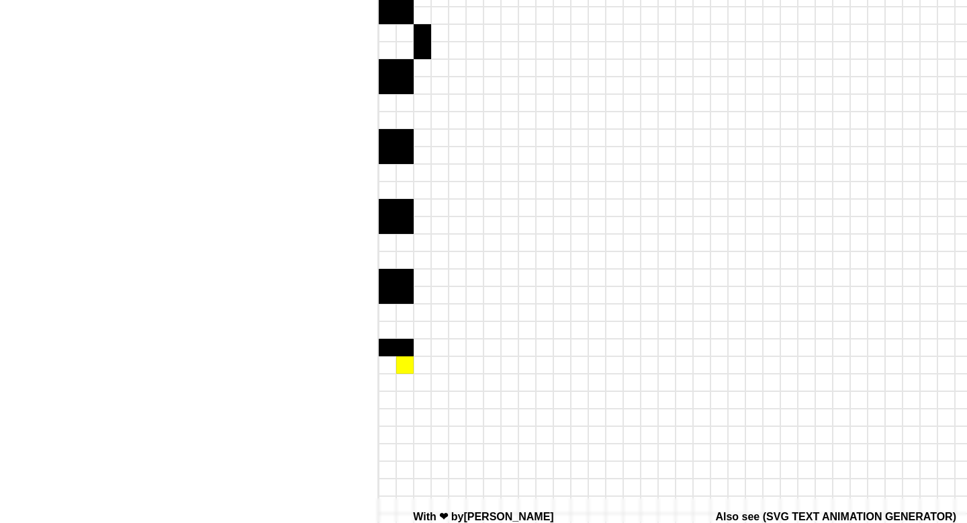
scroll to position [238, 774]
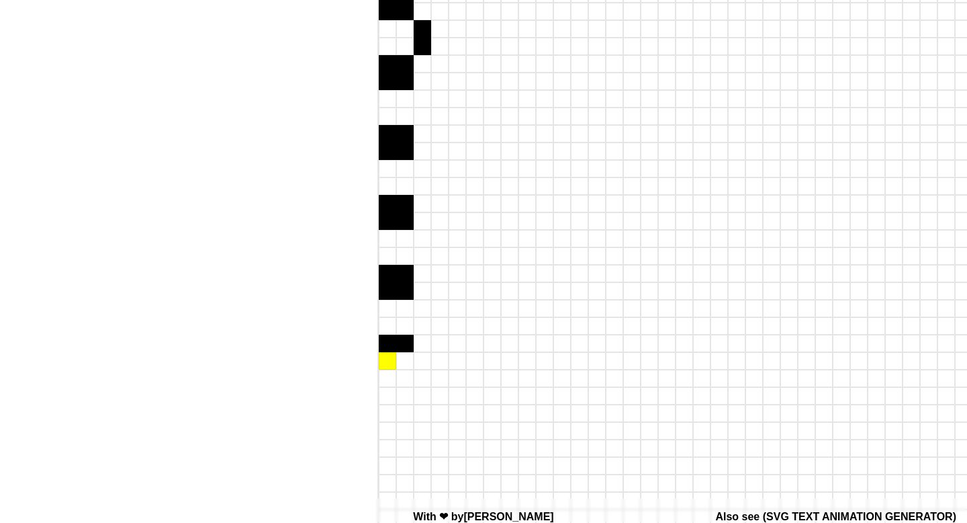
click at [383, 360] on div at bounding box center [387, 360] width 17 height 17
click at [400, 360] on div at bounding box center [404, 360] width 17 height 17
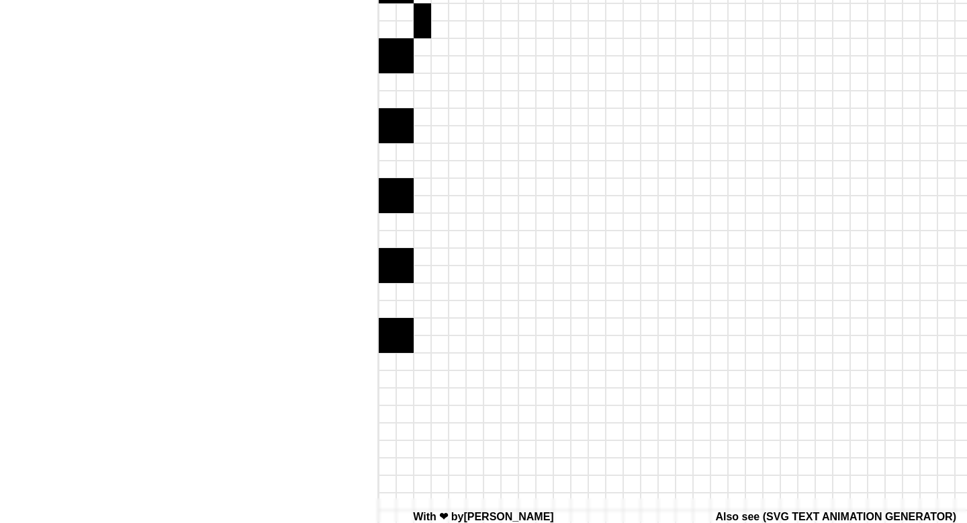
scroll to position [261, 774]
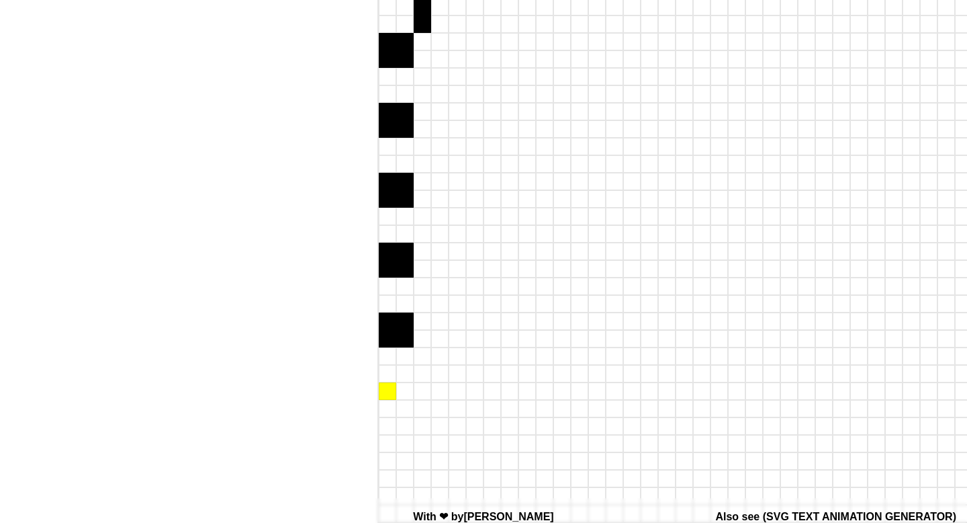
click at [381, 396] on div at bounding box center [387, 390] width 17 height 17
click at [404, 397] on div at bounding box center [404, 390] width 17 height 17
click at [400, 409] on div at bounding box center [404, 408] width 17 height 17
click at [386, 409] on div at bounding box center [387, 408] width 17 height 17
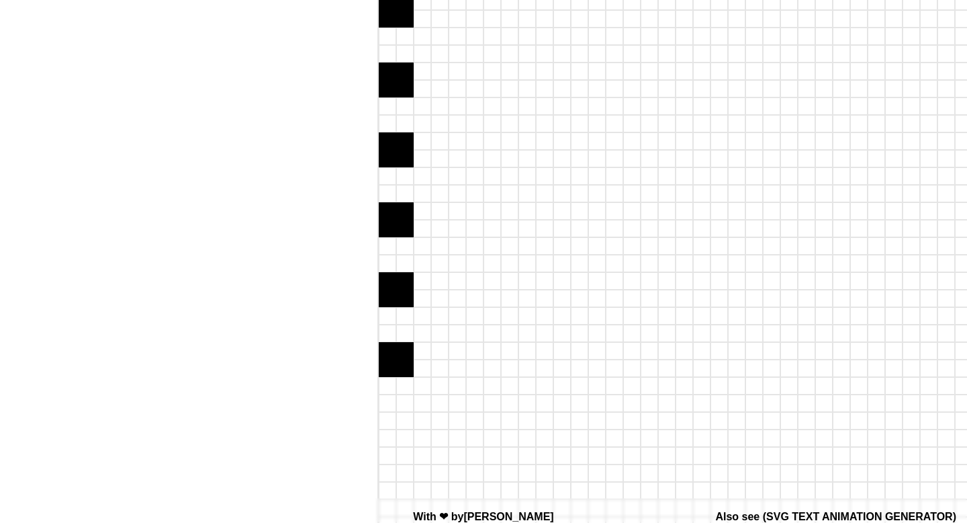
scroll to position [324, 774]
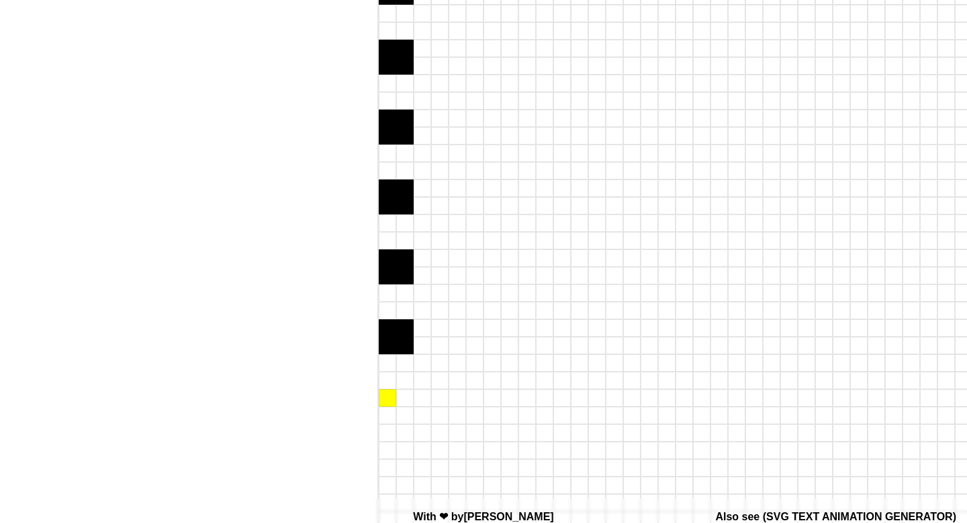
click at [386, 403] on div at bounding box center [387, 397] width 17 height 17
click at [399, 404] on div at bounding box center [404, 397] width 17 height 17
click at [399, 418] on div at bounding box center [404, 414] width 17 height 17
click at [387, 418] on div at bounding box center [387, 414] width 17 height 17
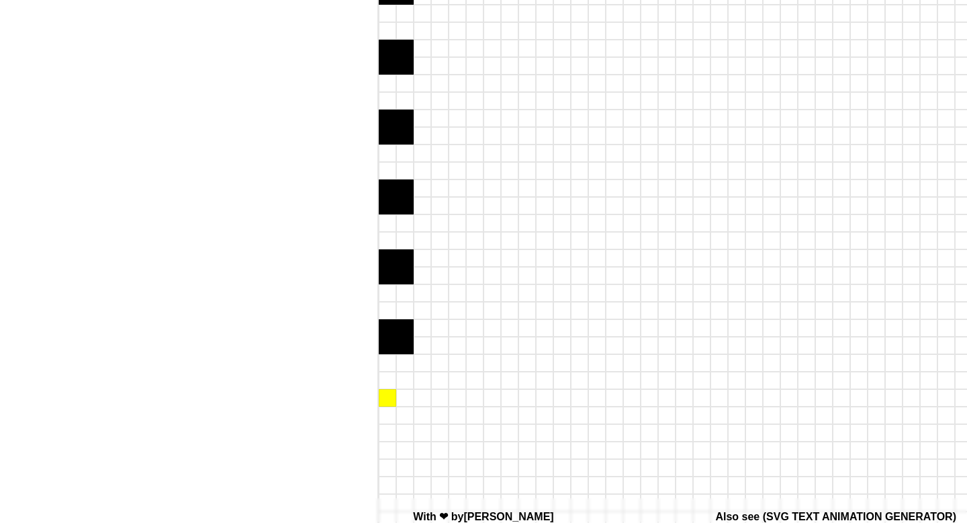
click at [386, 402] on div at bounding box center [387, 397] width 17 height 17
click at [401, 402] on div at bounding box center [404, 397] width 17 height 17
click at [401, 416] on div at bounding box center [404, 414] width 17 height 17
click at [384, 416] on div at bounding box center [387, 414] width 17 height 17
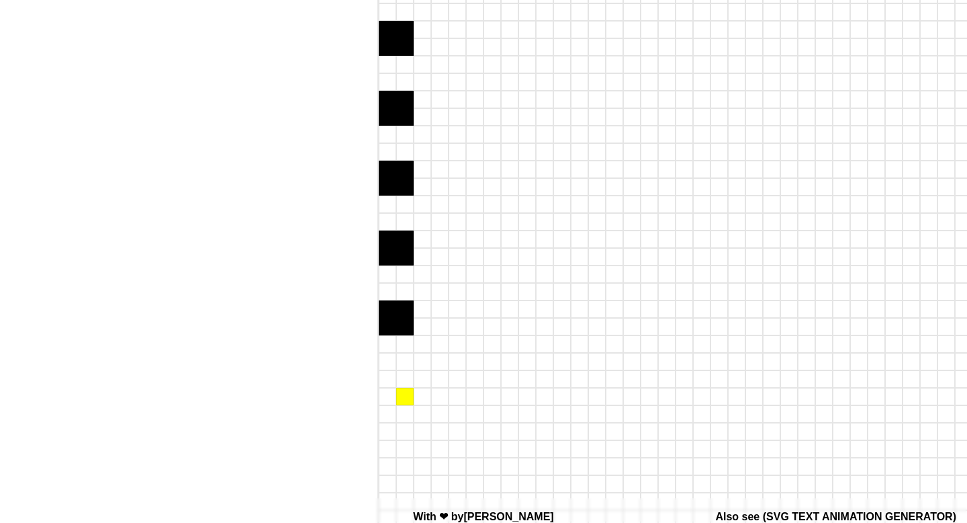
scroll to position [484, 774]
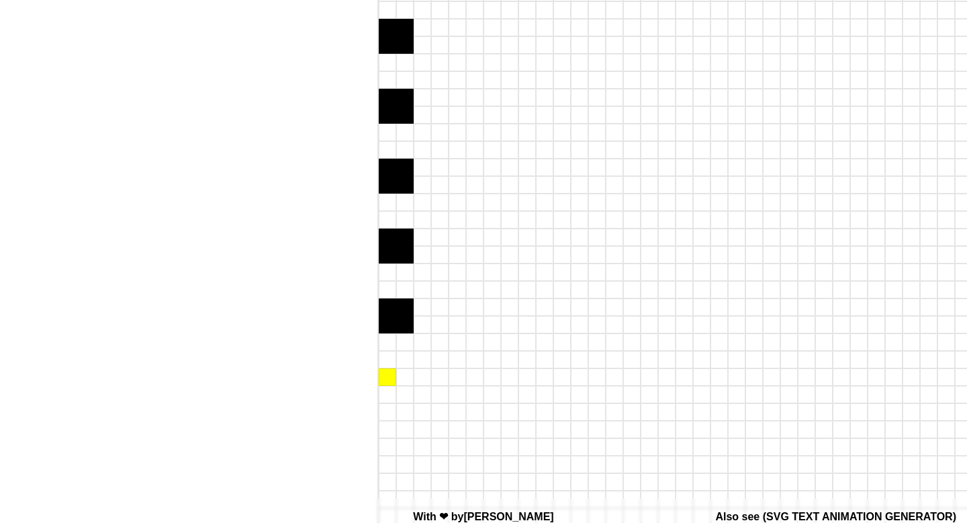
click at [384, 377] on div at bounding box center [387, 376] width 17 height 17
click at [405, 378] on div at bounding box center [404, 376] width 17 height 17
click at [405, 398] on div at bounding box center [404, 394] width 17 height 17
click at [392, 398] on div at bounding box center [387, 394] width 17 height 17
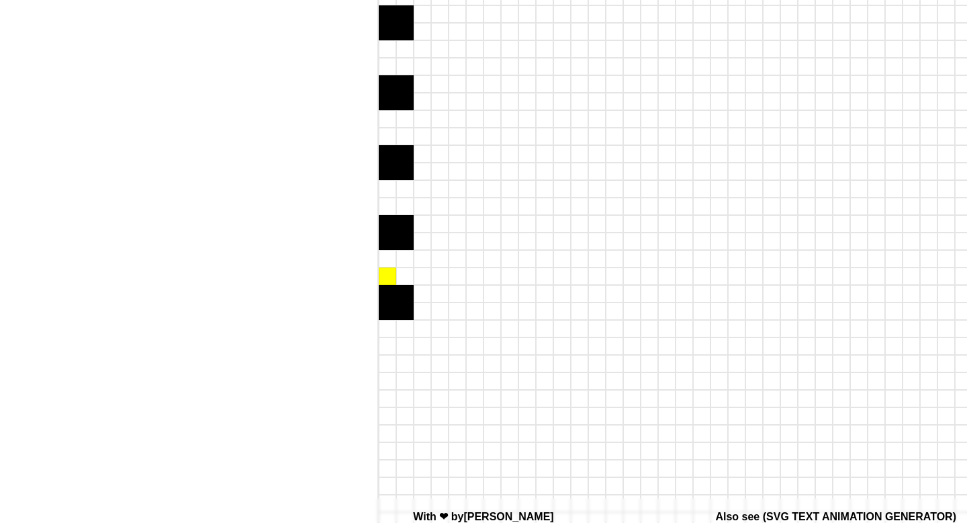
scroll to position [584, 774]
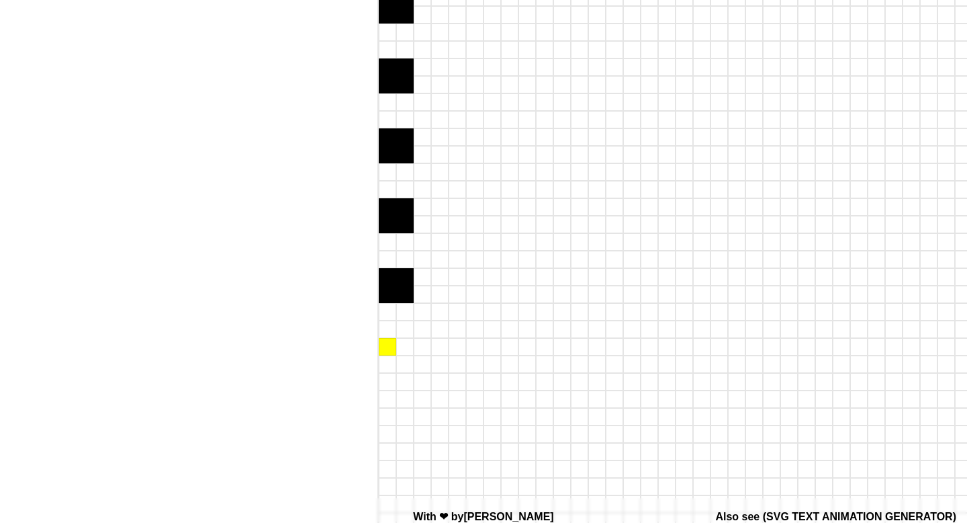
click at [389, 345] on div at bounding box center [387, 346] width 17 height 17
click at [398, 345] on div at bounding box center [404, 346] width 17 height 17
click at [398, 361] on div at bounding box center [404, 363] width 17 height 17
click at [386, 361] on div at bounding box center [387, 363] width 17 height 17
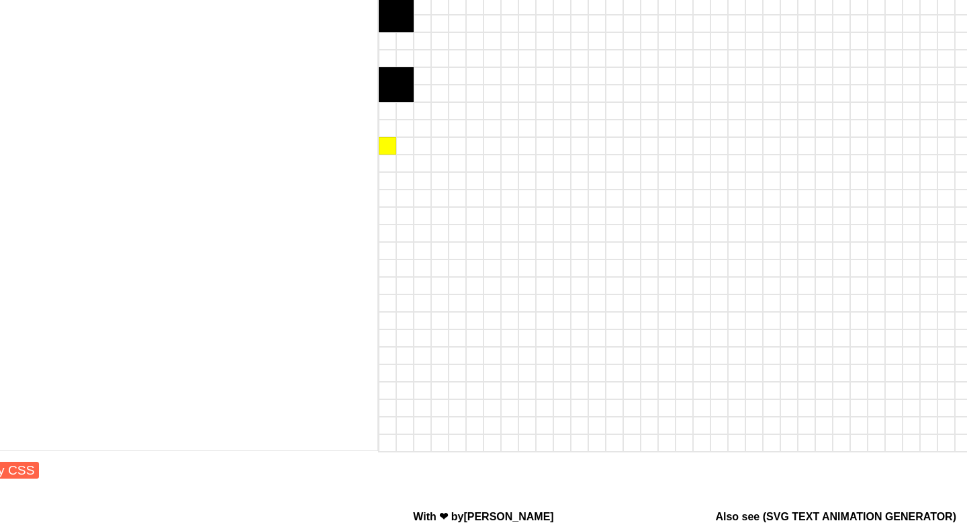
click at [384, 146] on div at bounding box center [387, 145] width 17 height 17
click at [402, 146] on div at bounding box center [404, 145] width 17 height 17
click at [402, 161] on div at bounding box center [404, 162] width 17 height 17
click at [386, 161] on div at bounding box center [387, 162] width 17 height 17
click at [384, 213] on div at bounding box center [387, 215] width 17 height 17
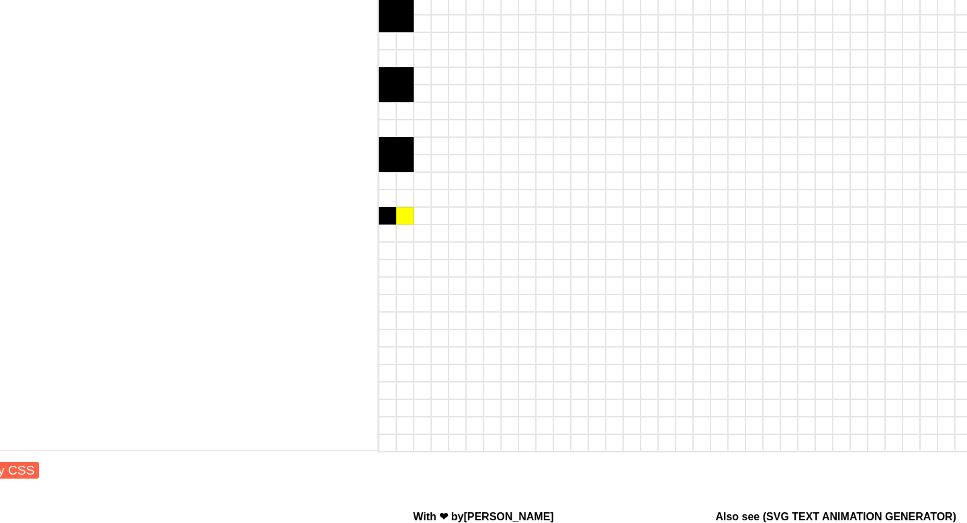
click at [396, 218] on div at bounding box center [404, 215] width 17 height 17
click at [396, 231] on div at bounding box center [404, 232] width 17 height 17
click at [385, 231] on div at bounding box center [387, 232] width 17 height 17
click at [384, 288] on div at bounding box center [387, 285] width 17 height 17
click at [393, 288] on div at bounding box center [387, 285] width 17 height 17
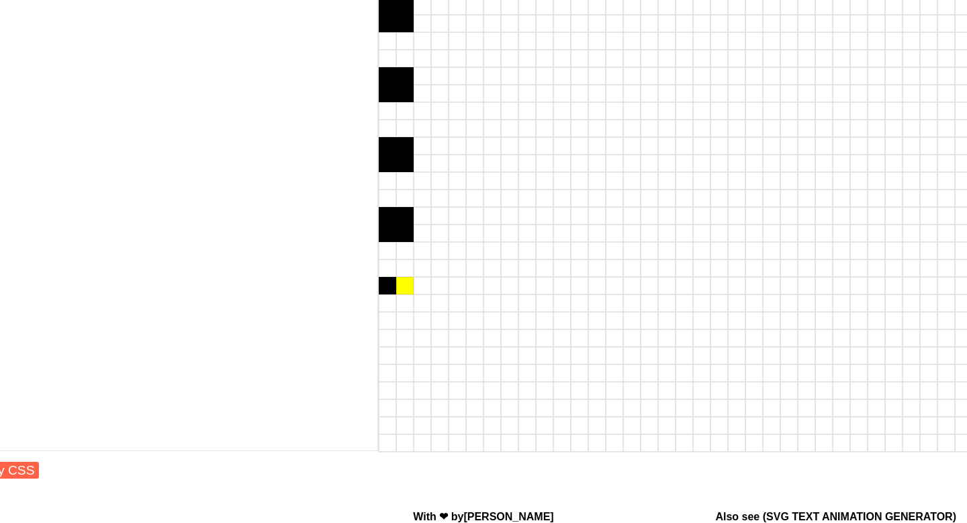
click at [400, 288] on div at bounding box center [404, 285] width 17 height 17
click at [400, 303] on div at bounding box center [404, 302] width 17 height 17
click at [384, 303] on div at bounding box center [387, 302] width 17 height 17
click at [387, 344] on div at bounding box center [387, 337] width 17 height 17
click at [401, 344] on div at bounding box center [404, 337] width 17 height 17
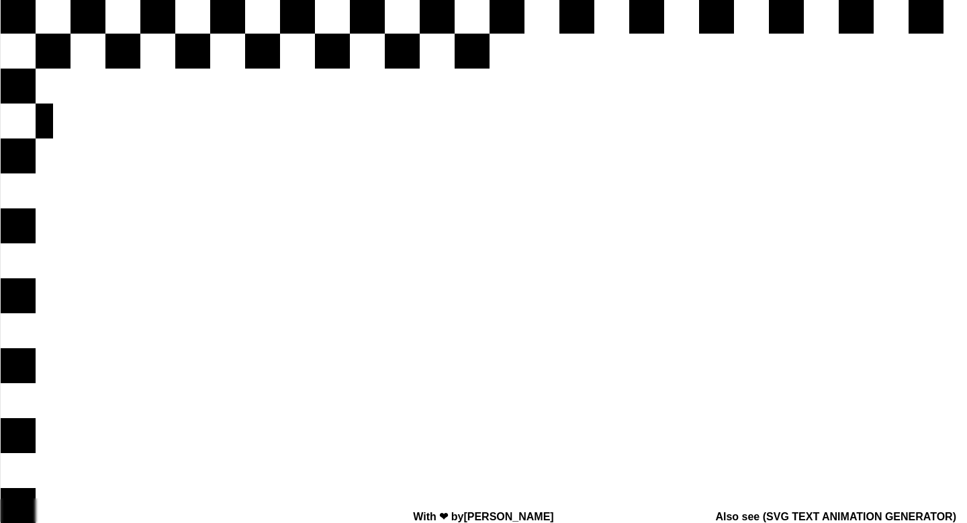
scroll to position [0, 0]
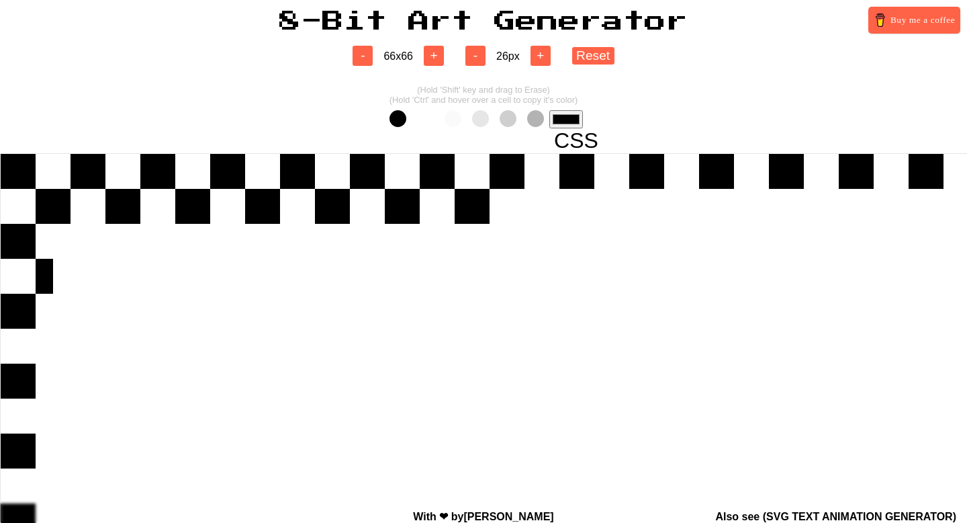
click at [429, 125] on span at bounding box center [425, 118] width 17 height 17
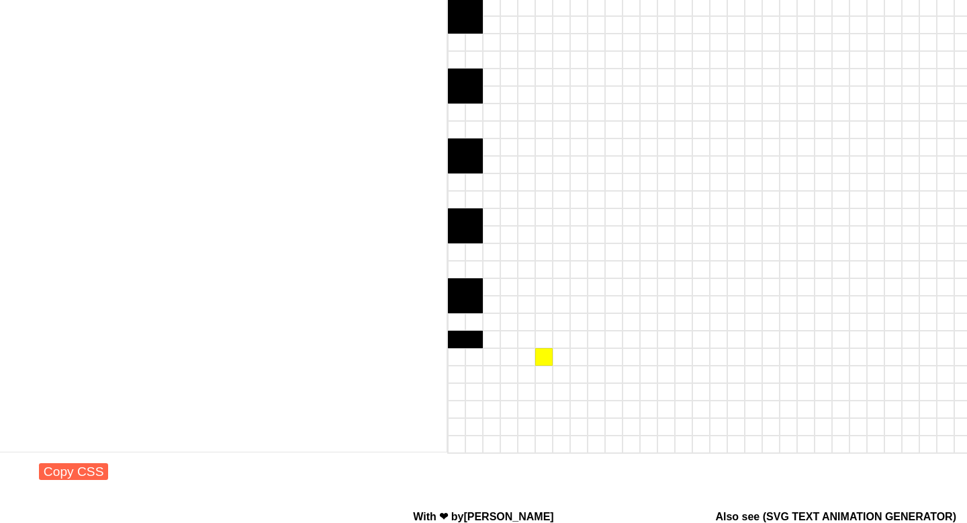
scroll to position [855, 705]
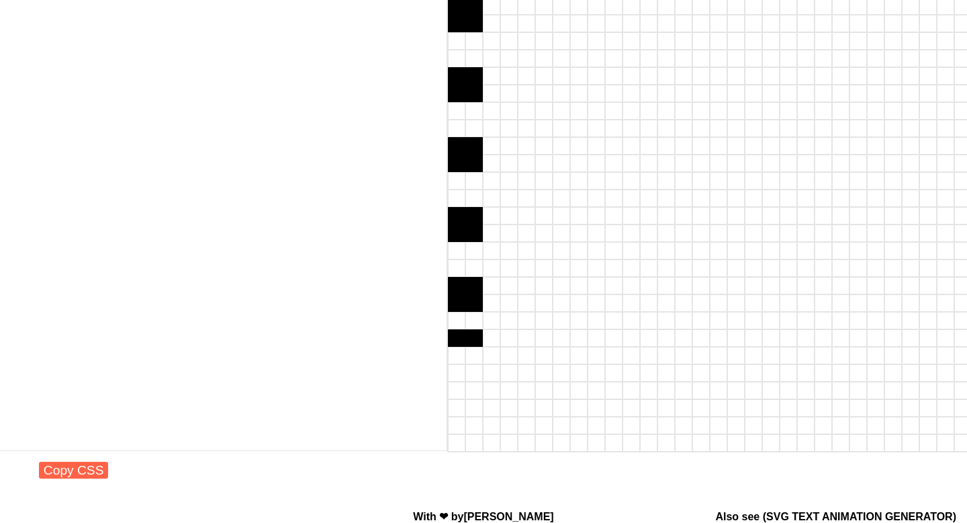
click at [456, 338] on div at bounding box center [456, 337] width 17 height 17
click at [478, 338] on div at bounding box center [473, 337] width 17 height 17
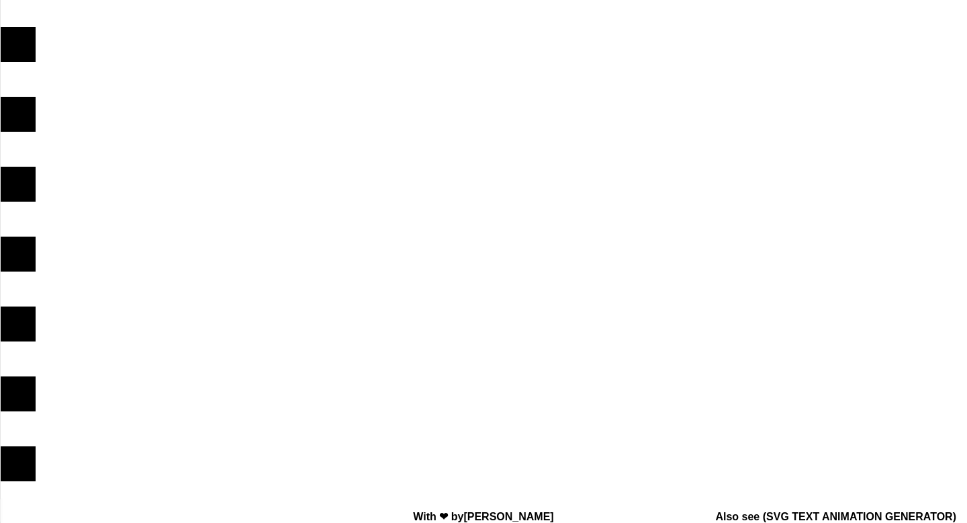
scroll to position [0, 0]
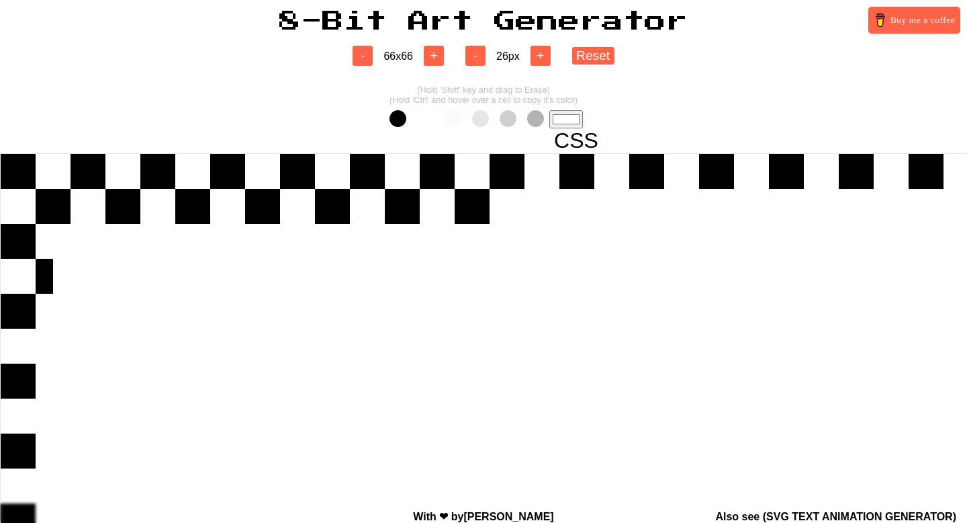
click at [404, 118] on span at bounding box center [398, 118] width 17 height 17
type input "#000000"
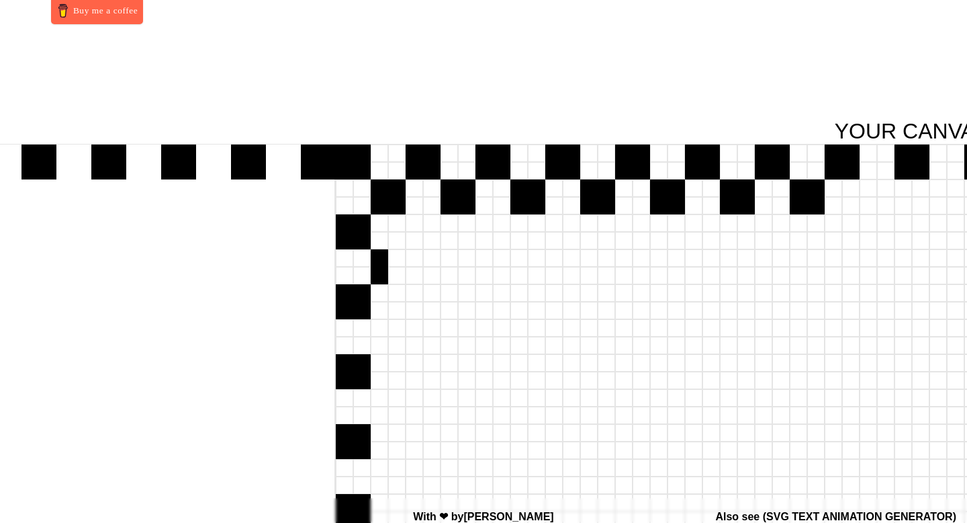
scroll to position [855, 817]
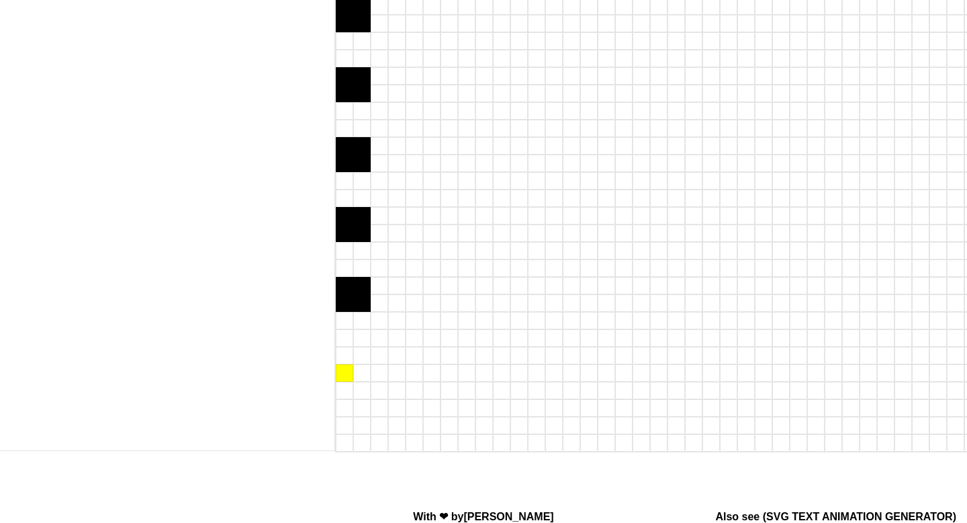
click at [344, 367] on div at bounding box center [344, 372] width 17 height 17
click at [344, 359] on div at bounding box center [344, 355] width 17 height 17
click at [360, 359] on div at bounding box center [361, 355] width 17 height 17
click at [360, 374] on div at bounding box center [361, 372] width 17 height 17
click at [341, 420] on div at bounding box center [344, 424] width 17 height 17
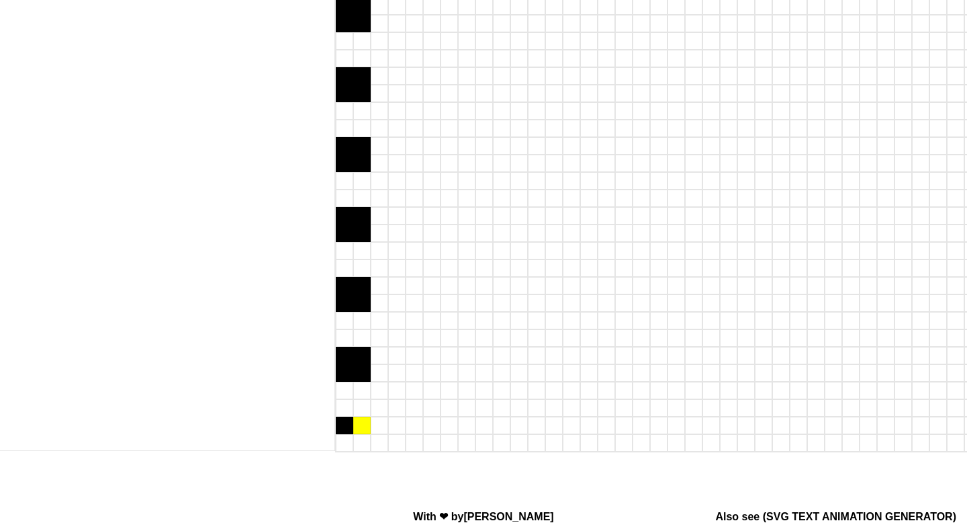
click at [355, 429] on div at bounding box center [361, 424] width 17 height 17
click at [355, 446] on div at bounding box center [361, 442] width 17 height 17
click at [345, 446] on div at bounding box center [344, 442] width 17 height 17
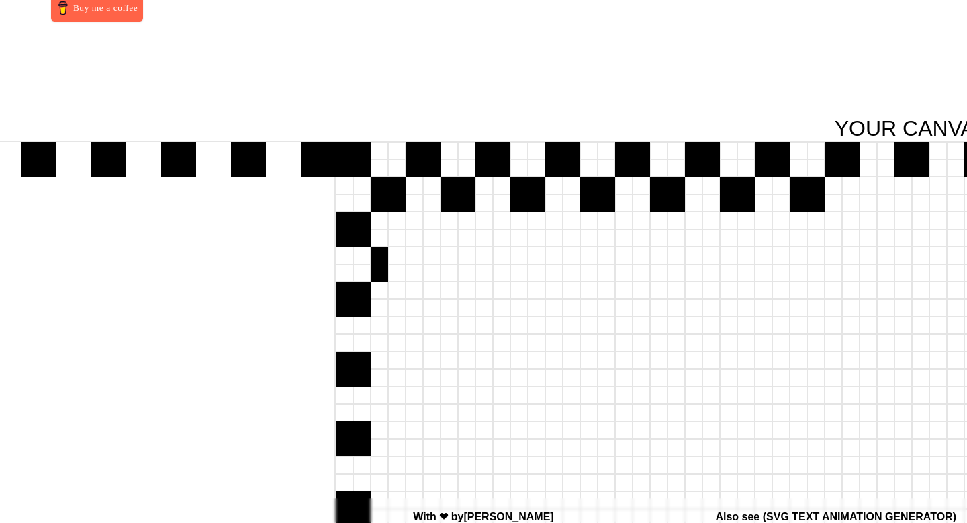
scroll to position [14, 817]
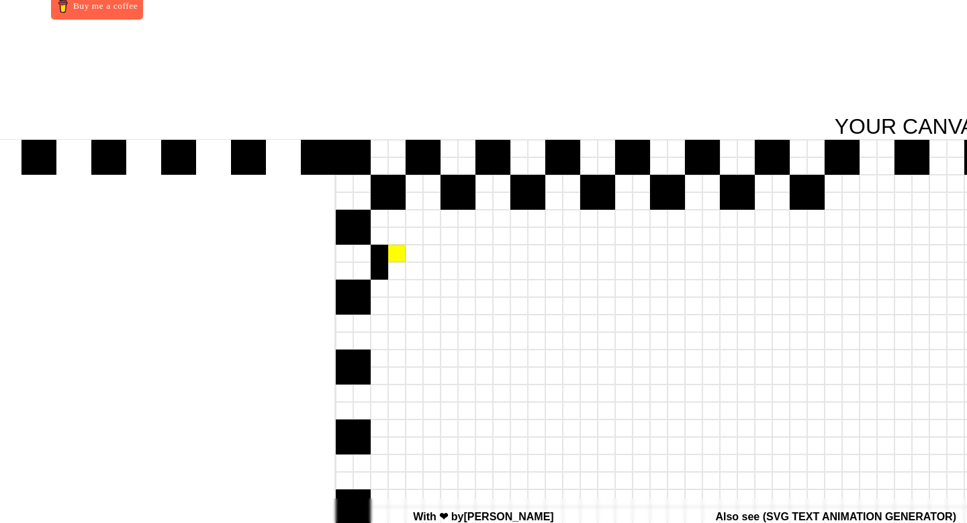
click at [398, 260] on div at bounding box center [396, 252] width 17 height 17
click at [398, 268] on div at bounding box center [396, 270] width 17 height 17
click at [379, 323] on div at bounding box center [379, 322] width 17 height 17
click at [379, 336] on div at bounding box center [379, 340] width 17 height 17
click at [395, 337] on div at bounding box center [396, 340] width 17 height 17
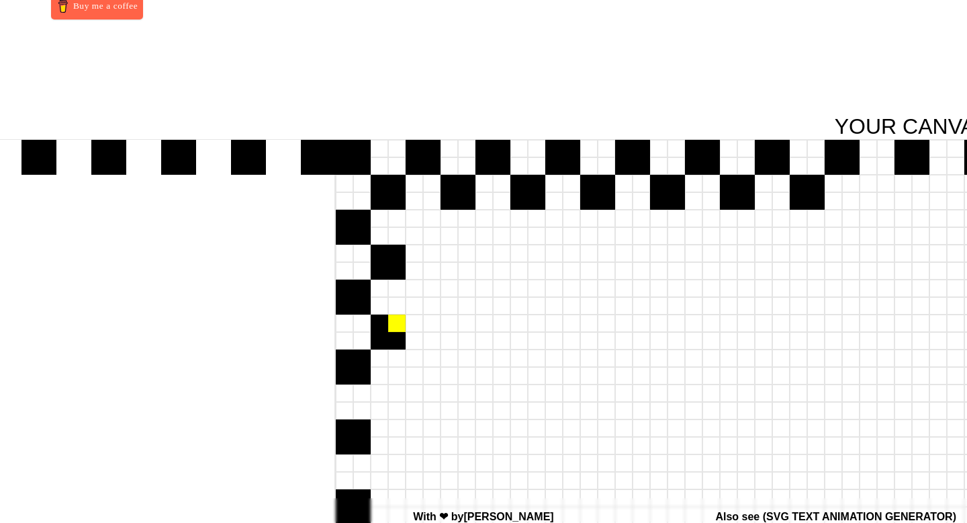
click at [395, 323] on div at bounding box center [396, 322] width 17 height 17
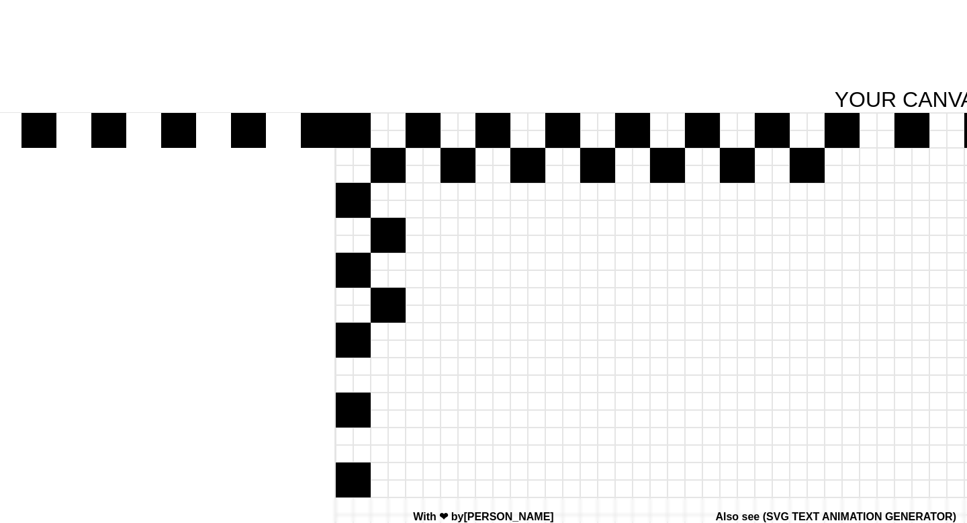
scroll to position [71, 817]
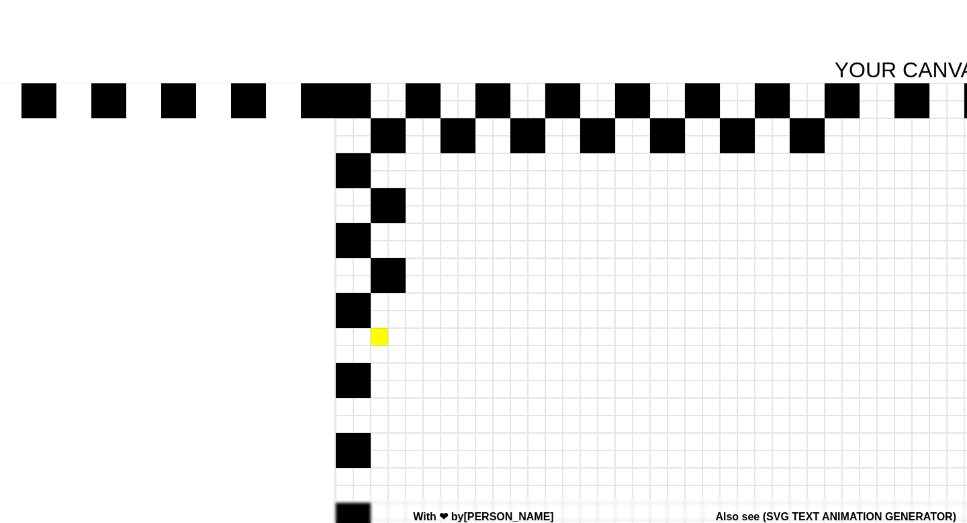
click at [378, 339] on div at bounding box center [379, 336] width 17 height 17
click at [378, 353] on div at bounding box center [379, 353] width 17 height 17
click at [396, 353] on div at bounding box center [396, 353] width 17 height 17
click at [396, 342] on div at bounding box center [396, 336] width 17 height 17
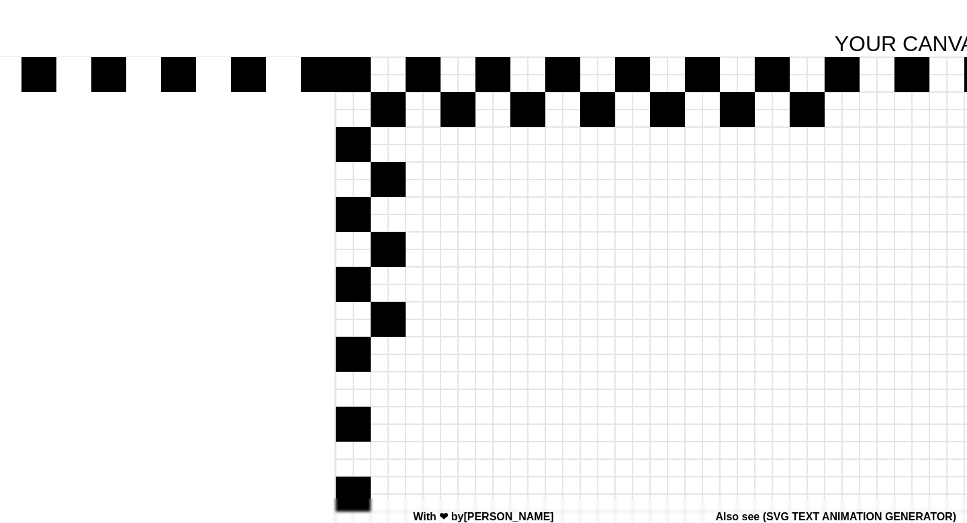
scroll to position [124, 817]
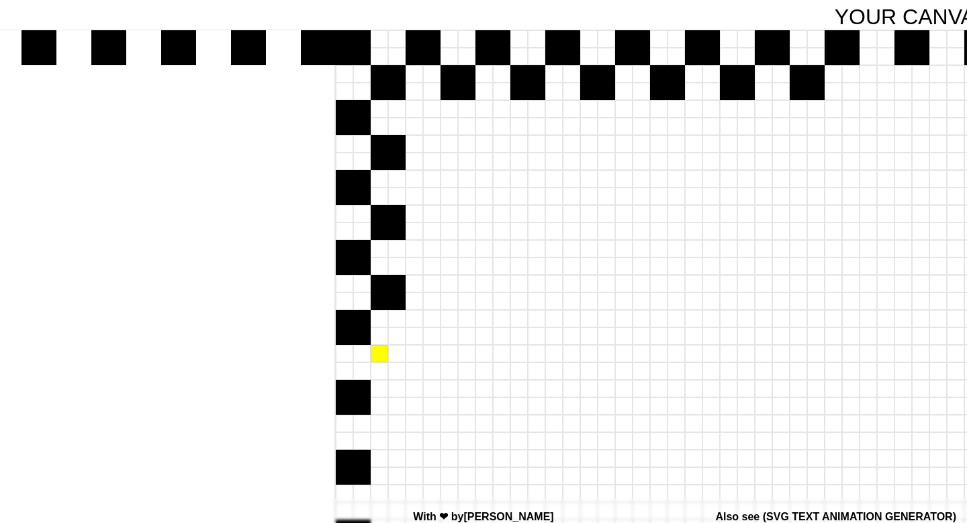
click at [381, 357] on div at bounding box center [379, 353] width 17 height 17
click at [381, 368] on div at bounding box center [379, 370] width 17 height 17
click at [397, 368] on div at bounding box center [396, 370] width 17 height 17
click at [397, 355] on div at bounding box center [396, 353] width 17 height 17
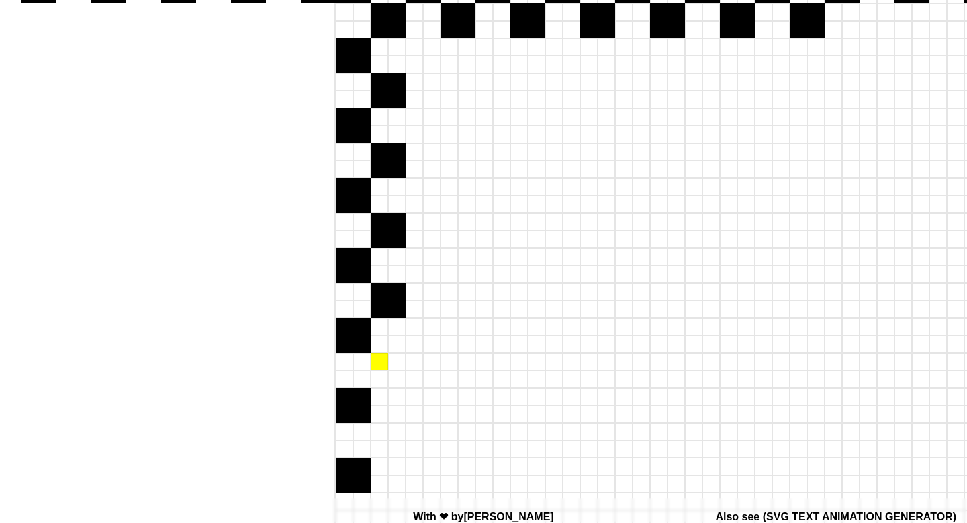
scroll to position [191, 817]
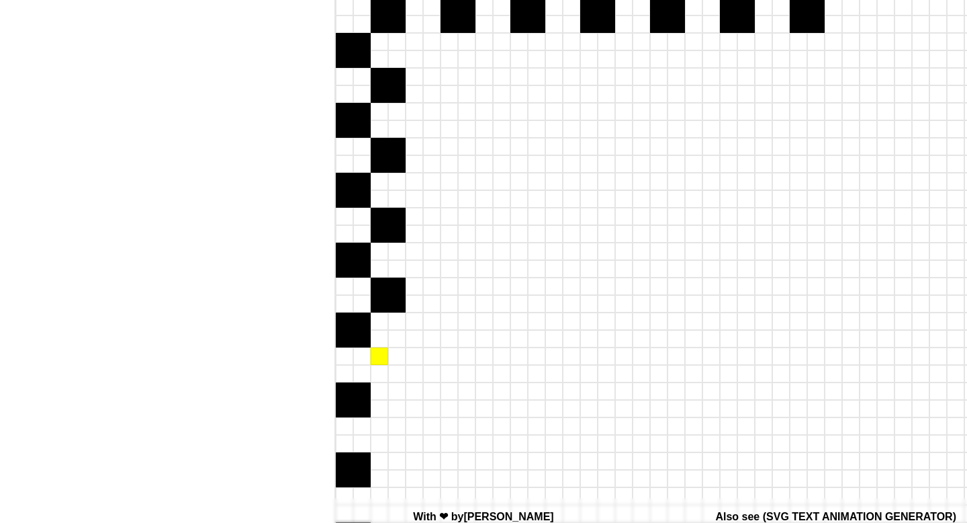
click at [376, 355] on div at bounding box center [379, 355] width 17 height 17
click at [376, 369] on div at bounding box center [379, 373] width 17 height 17
click at [395, 371] on div at bounding box center [396, 373] width 17 height 17
click at [395, 364] on div at bounding box center [396, 355] width 17 height 17
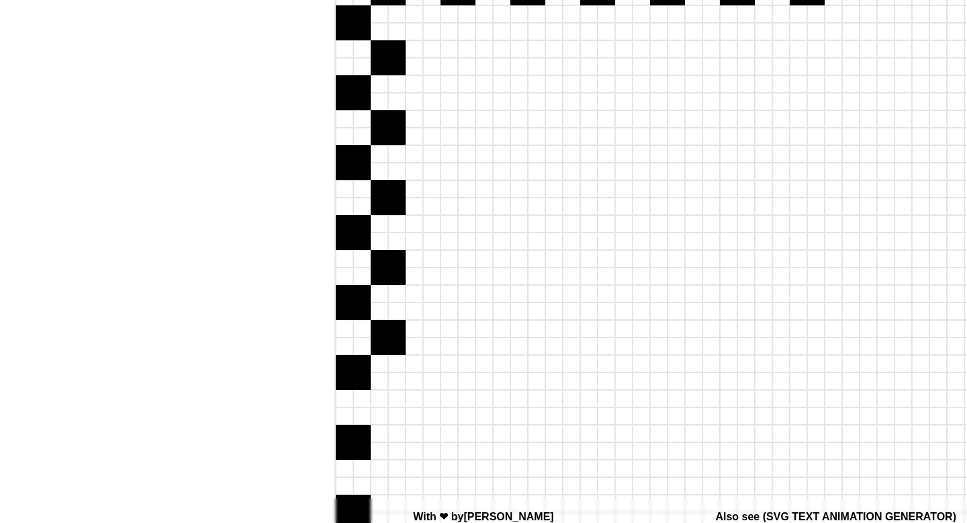
scroll to position [257, 817]
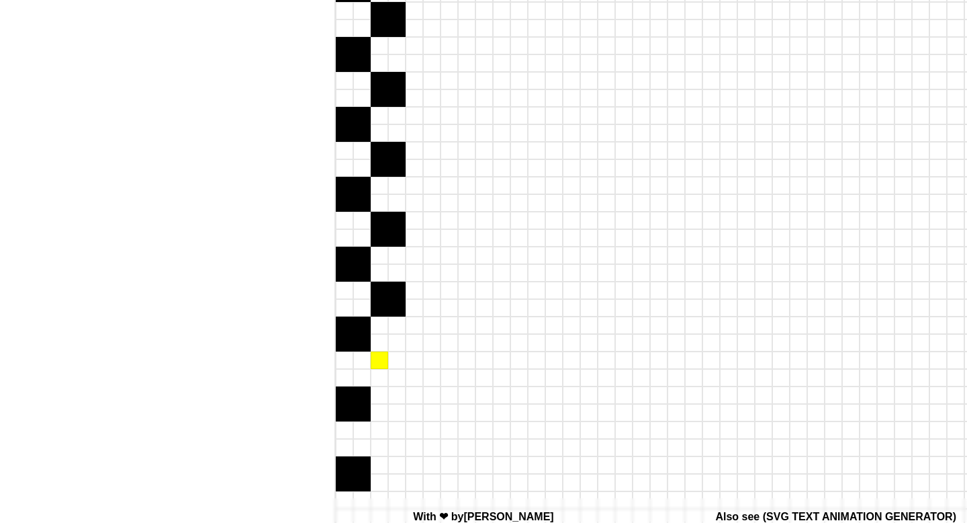
click at [379, 361] on div at bounding box center [379, 359] width 17 height 17
click at [379, 375] on div at bounding box center [379, 377] width 17 height 17
click at [396, 375] on div at bounding box center [396, 377] width 17 height 17
click at [396, 367] on div at bounding box center [396, 359] width 17 height 17
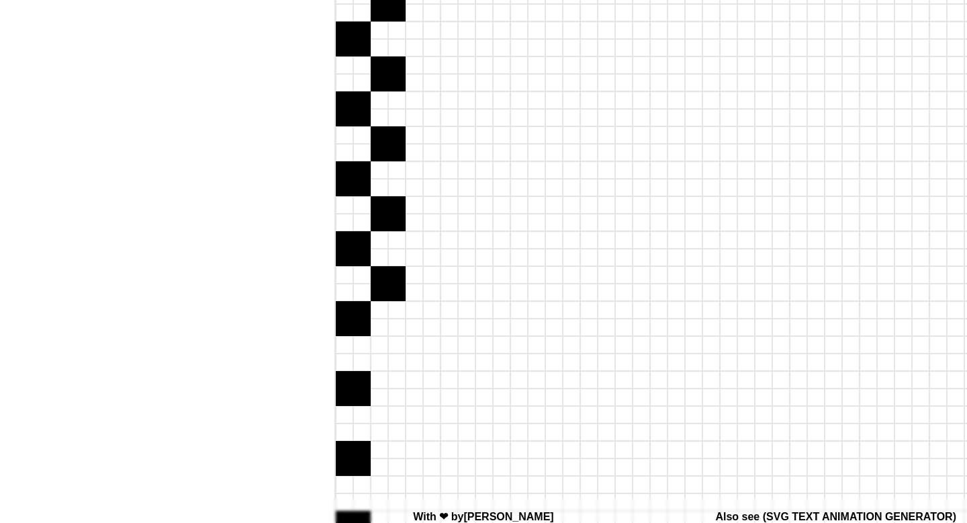
scroll to position [357, 817]
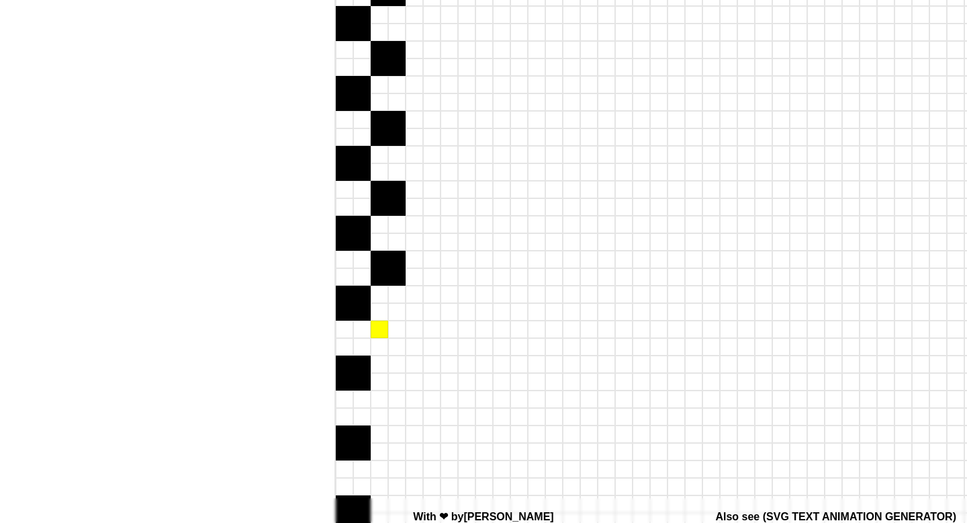
click at [380, 324] on div at bounding box center [379, 328] width 17 height 17
click at [380, 347] on div at bounding box center [379, 346] width 17 height 17
click at [394, 347] on div at bounding box center [396, 346] width 17 height 17
click at [394, 332] on div at bounding box center [396, 328] width 17 height 17
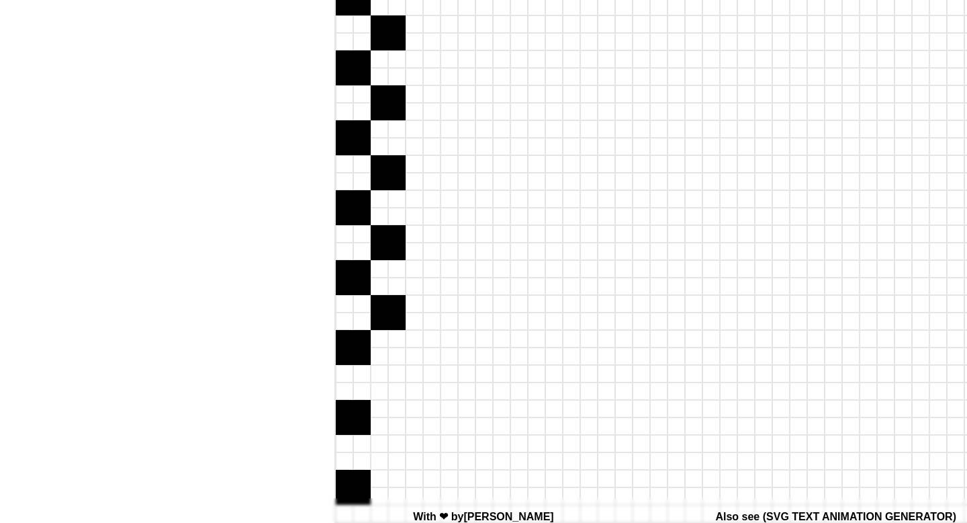
scroll to position [418, 817]
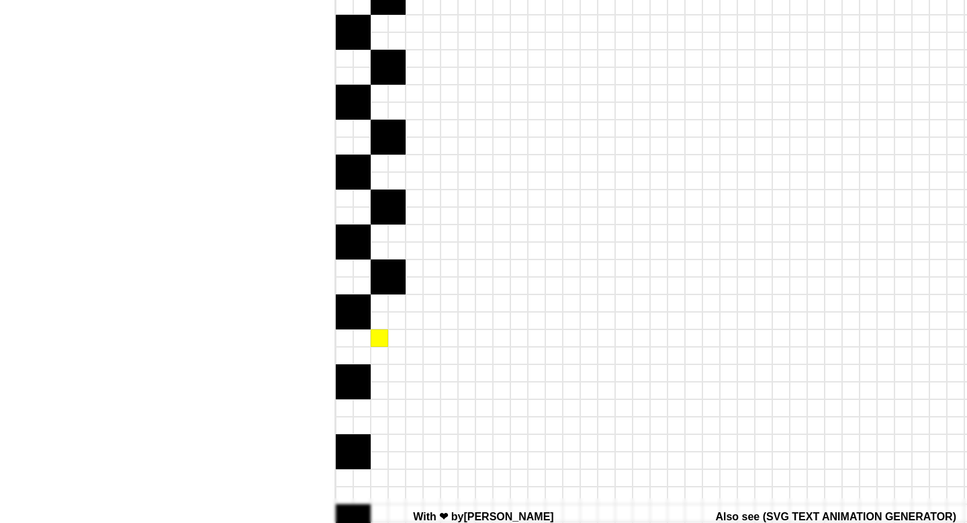
click at [380, 345] on div at bounding box center [379, 337] width 17 height 17
click at [380, 358] on div at bounding box center [379, 355] width 17 height 17
click at [402, 358] on div at bounding box center [396, 355] width 17 height 17
click at [400, 341] on div at bounding box center [396, 337] width 17 height 17
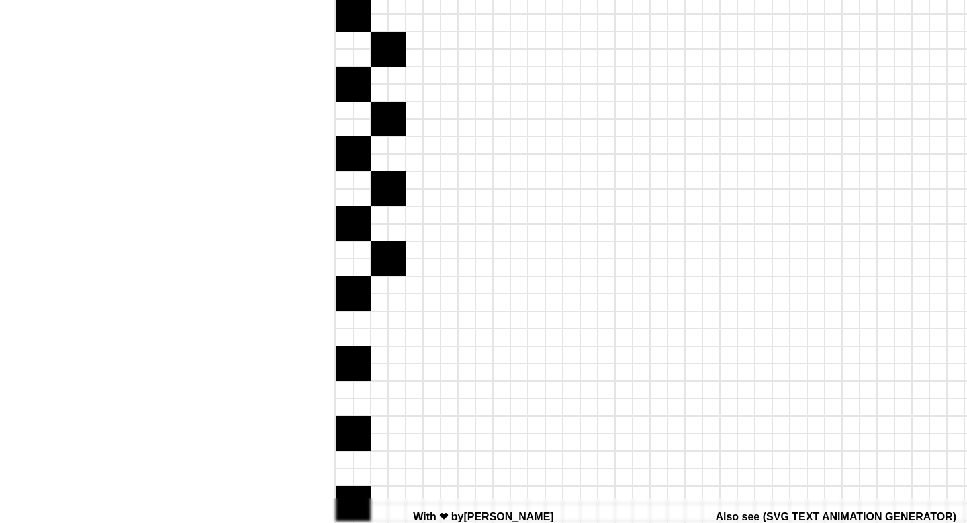
scroll to position [514, 817]
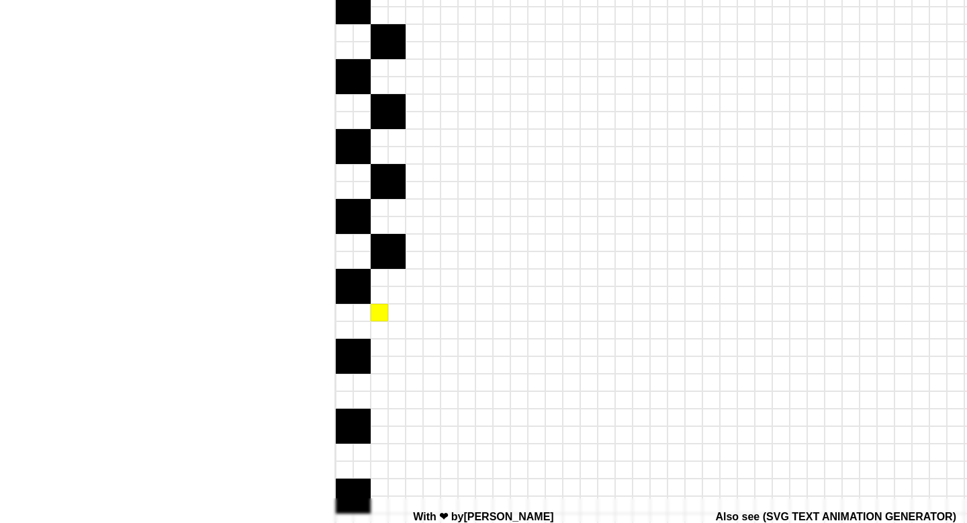
click at [377, 309] on div at bounding box center [379, 312] width 17 height 17
click at [379, 331] on div at bounding box center [379, 329] width 17 height 17
click at [394, 328] on div at bounding box center [396, 329] width 17 height 17
click at [394, 314] on div at bounding box center [396, 312] width 17 height 17
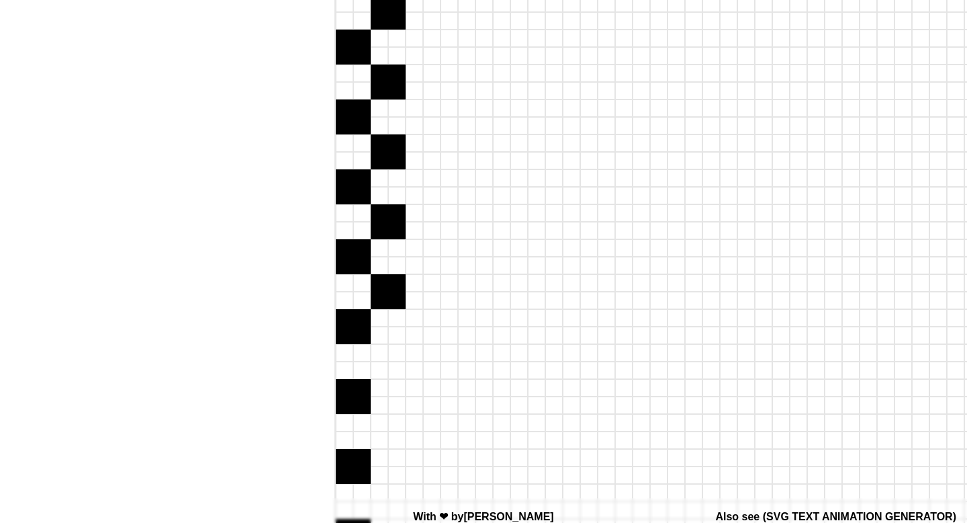
scroll to position [576, 817]
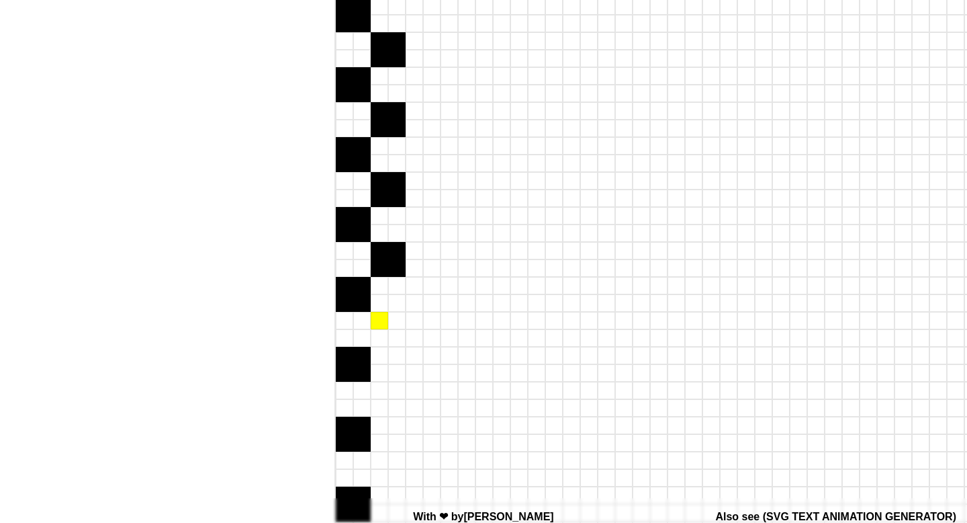
click at [372, 322] on div at bounding box center [379, 320] width 17 height 17
click at [382, 334] on div at bounding box center [379, 337] width 17 height 17
click at [392, 334] on div at bounding box center [396, 337] width 17 height 17
click at [392, 325] on div at bounding box center [396, 320] width 17 height 17
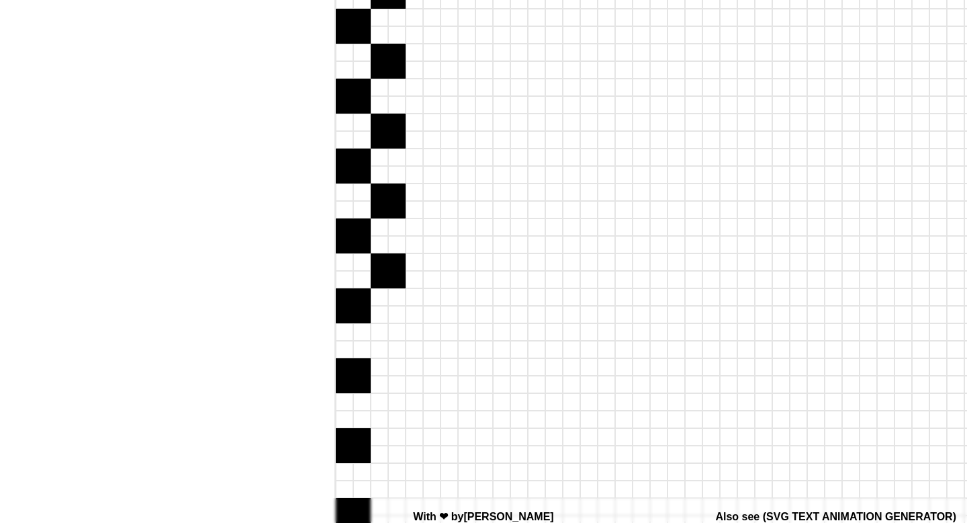
scroll to position [651, 817]
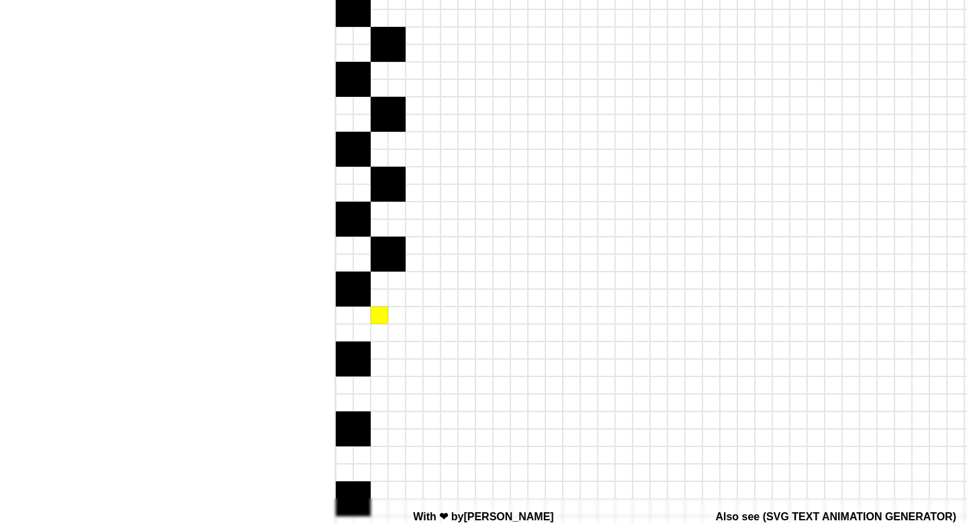
click at [380, 318] on div at bounding box center [379, 314] width 17 height 17
click at [380, 337] on div at bounding box center [379, 332] width 17 height 17
click at [396, 337] on div at bounding box center [396, 332] width 17 height 17
click at [396, 320] on div at bounding box center [396, 314] width 17 height 17
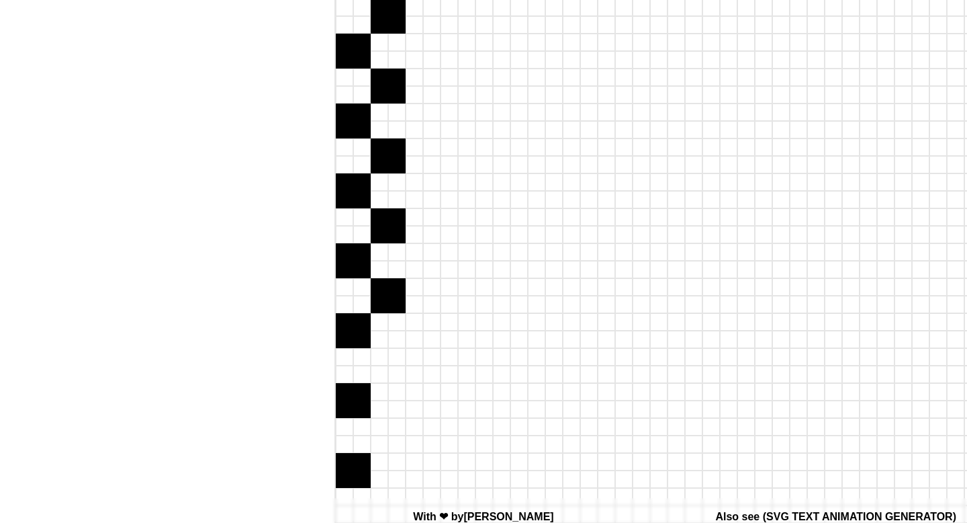
scroll to position [721, 817]
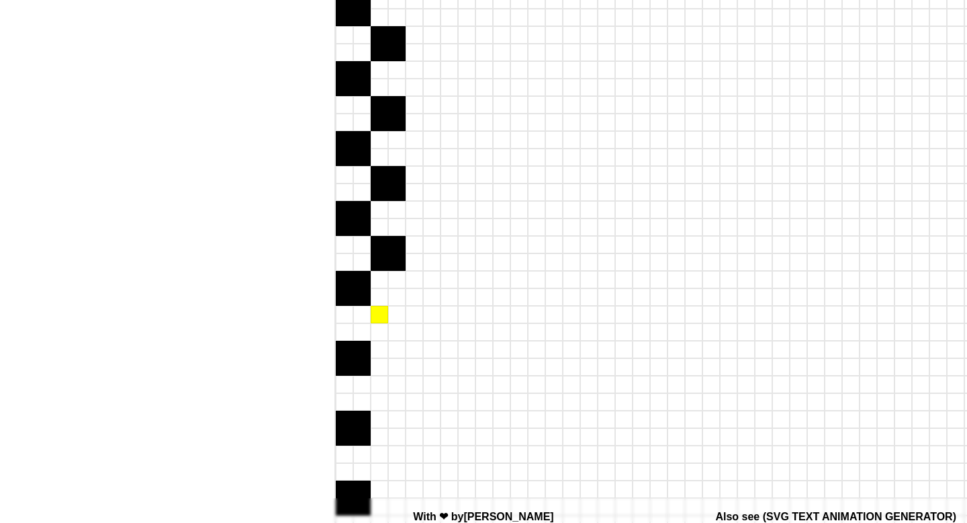
click at [381, 315] on div at bounding box center [379, 314] width 17 height 17
click at [381, 327] on div at bounding box center [379, 331] width 17 height 17
click at [392, 327] on div at bounding box center [396, 331] width 17 height 17
click at [392, 316] on div at bounding box center [396, 314] width 17 height 17
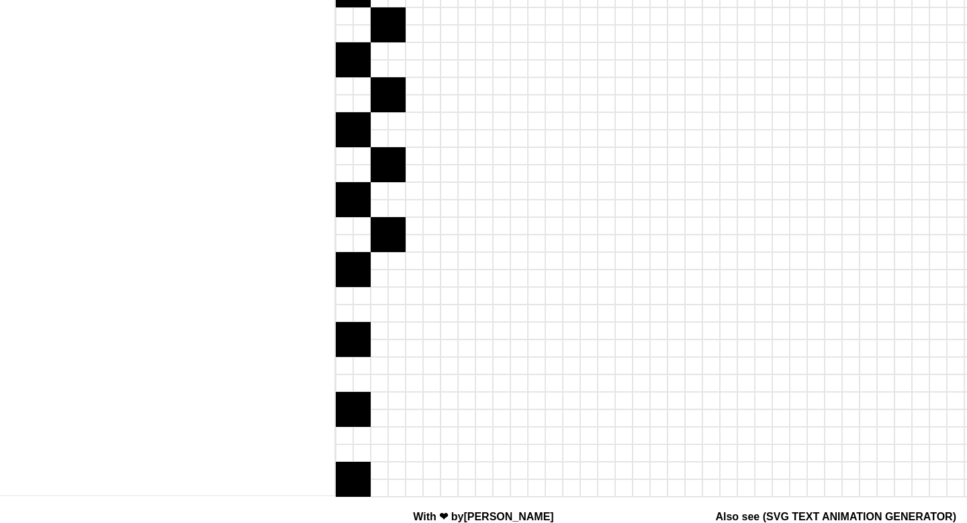
scroll to position [835, 817]
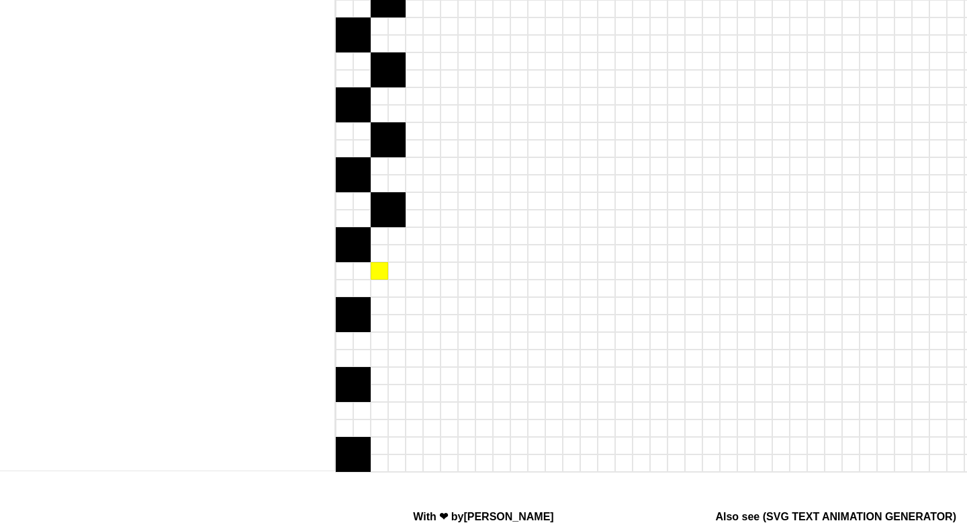
click at [379, 269] on div at bounding box center [379, 270] width 17 height 17
click at [392, 279] on div at bounding box center [396, 287] width 17 height 17
click at [392, 271] on div at bounding box center [396, 270] width 17 height 17
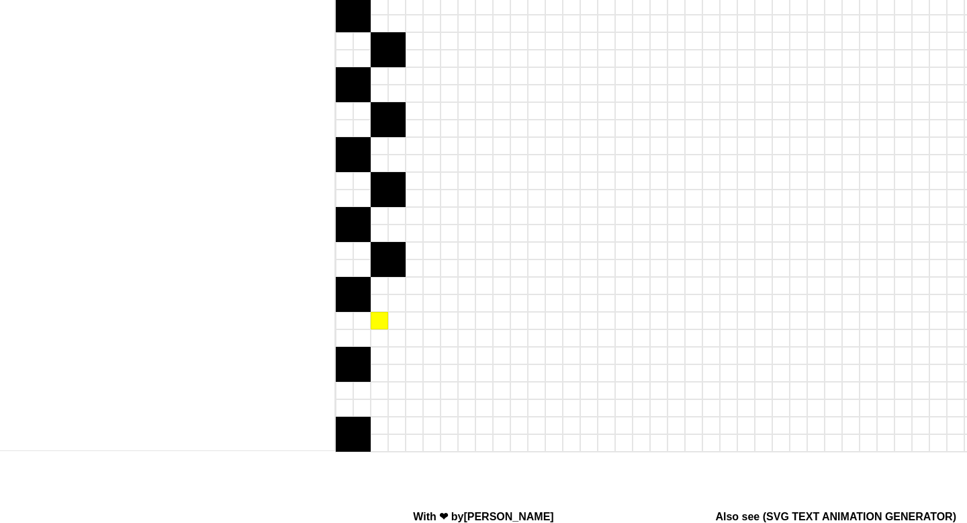
click at [379, 320] on div at bounding box center [379, 320] width 17 height 17
click at [380, 340] on div at bounding box center [379, 337] width 17 height 17
click at [398, 340] on div at bounding box center [396, 337] width 17 height 17
click at [398, 324] on div at bounding box center [396, 320] width 17 height 17
click at [377, 395] on div at bounding box center [379, 390] width 17 height 17
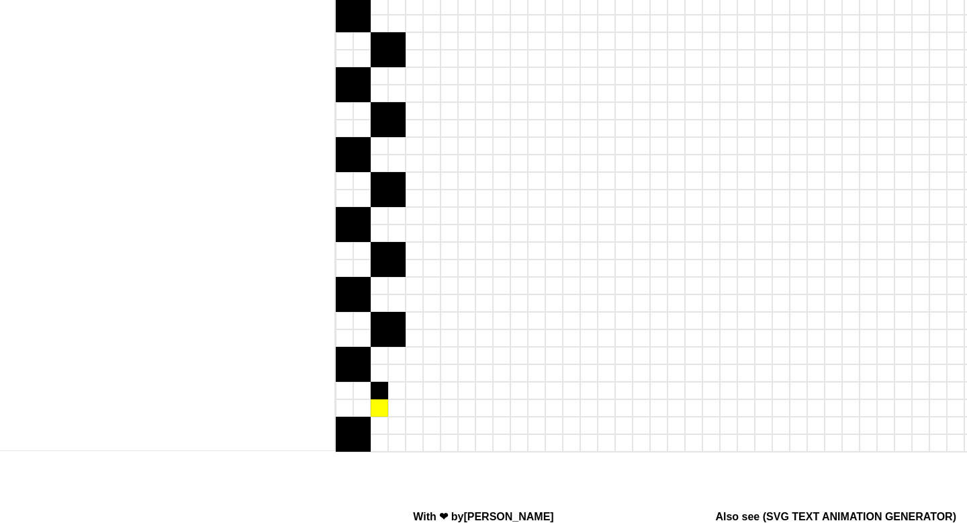
click at [377, 408] on div at bounding box center [379, 407] width 17 height 17
click at [394, 406] on div at bounding box center [396, 407] width 17 height 17
click at [394, 398] on div at bounding box center [396, 390] width 17 height 17
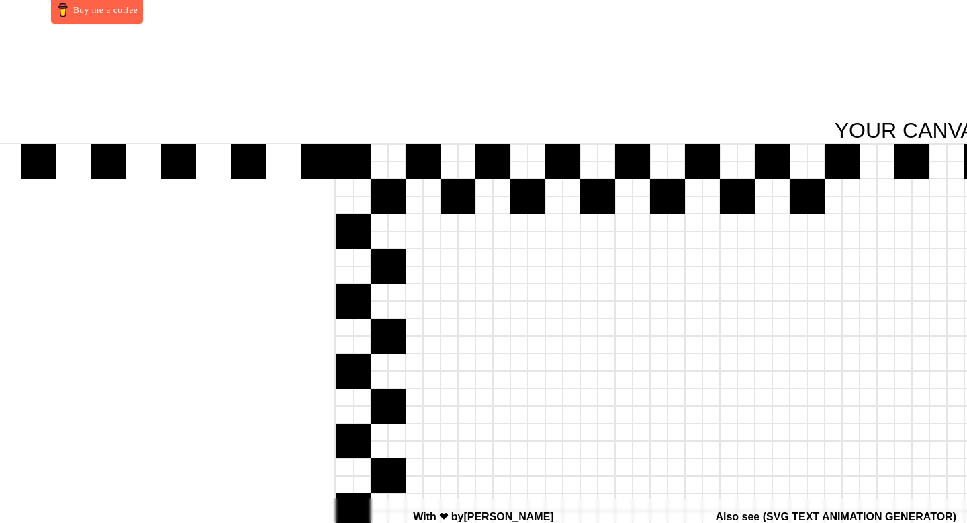
scroll to position [16, 817]
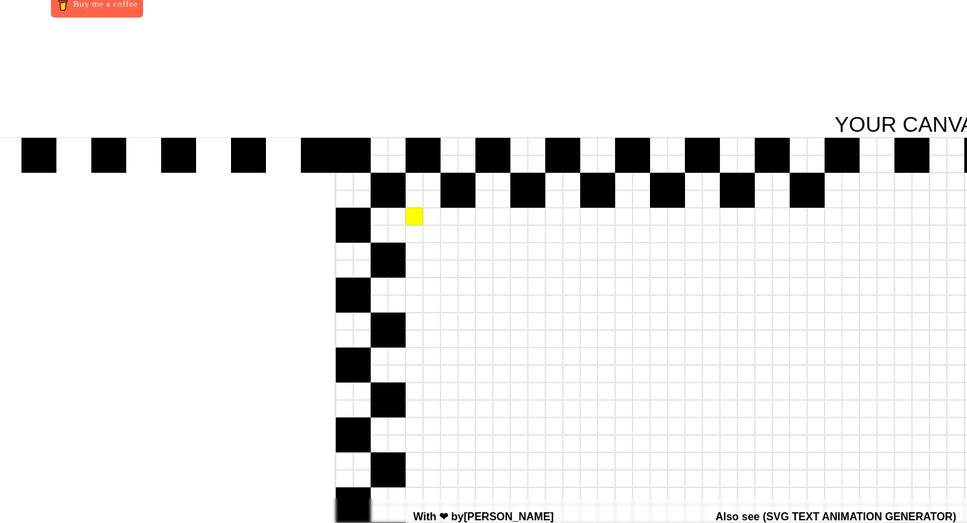
click at [412, 218] on div at bounding box center [414, 216] width 17 height 17
click at [412, 232] on div at bounding box center [414, 233] width 17 height 17
click at [425, 232] on div at bounding box center [431, 233] width 17 height 17
click at [426, 217] on div at bounding box center [431, 216] width 17 height 17
click at [410, 284] on div at bounding box center [414, 285] width 17 height 17
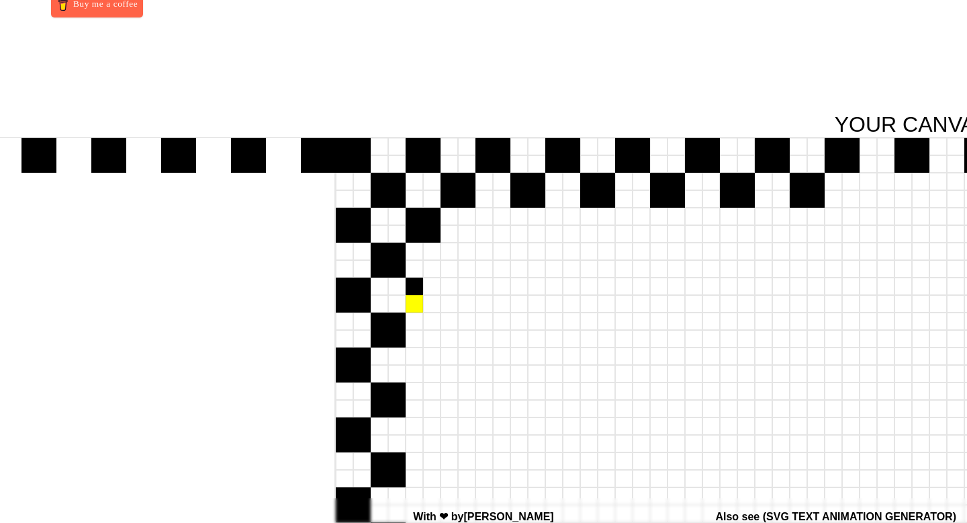
click at [410, 302] on div at bounding box center [414, 303] width 17 height 17
click at [431, 302] on div at bounding box center [431, 303] width 17 height 17
click at [431, 289] on div at bounding box center [431, 285] width 17 height 17
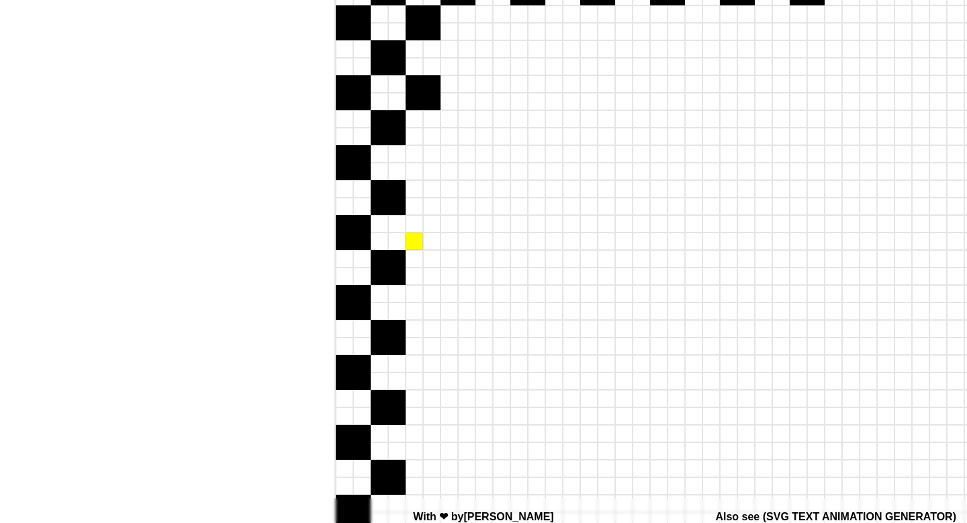
scroll to position [0, 0]
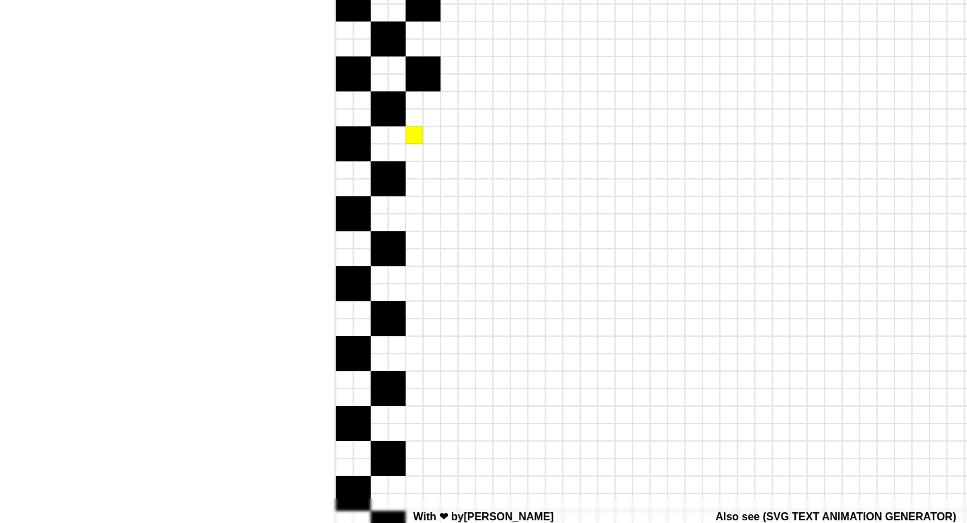
click at [421, 142] on div at bounding box center [414, 134] width 17 height 17
click at [422, 154] on div at bounding box center [414, 152] width 17 height 17
click at [425, 154] on div at bounding box center [431, 152] width 17 height 17
click at [425, 135] on div at bounding box center [431, 134] width 17 height 17
click at [416, 199] on div at bounding box center [414, 204] width 17 height 17
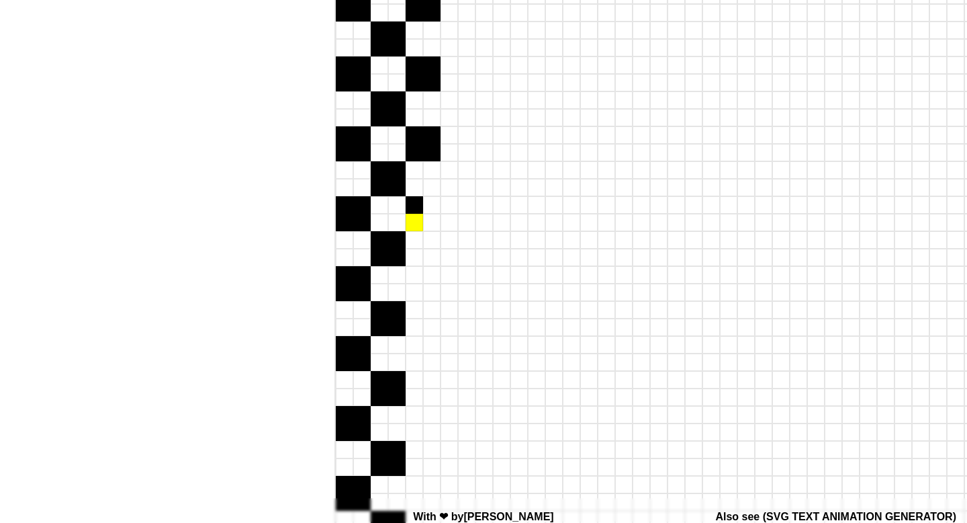
click at [414, 222] on div at bounding box center [414, 222] width 17 height 17
click at [424, 222] on div at bounding box center [431, 222] width 17 height 17
click at [425, 204] on div at bounding box center [431, 204] width 17 height 17
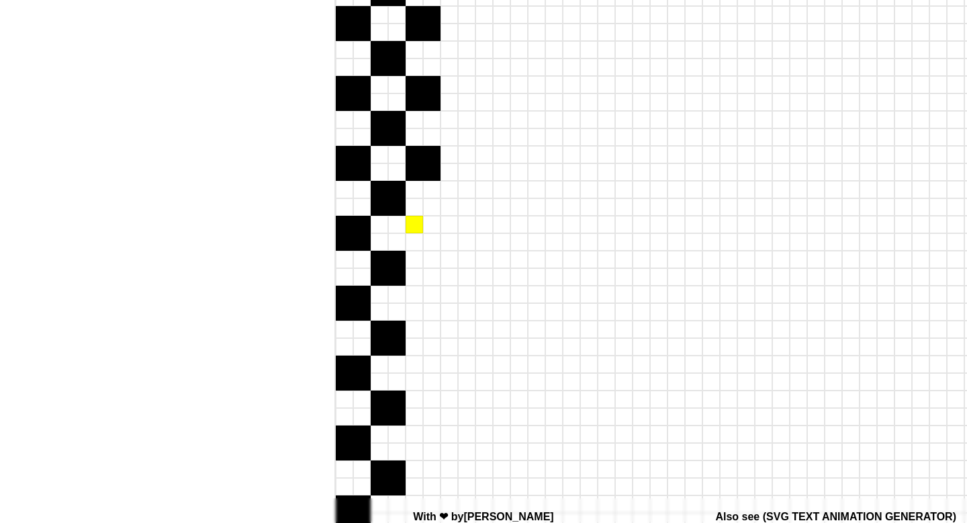
click at [416, 230] on div at bounding box center [414, 224] width 17 height 17
click at [416, 244] on div at bounding box center [414, 241] width 17 height 17
click at [432, 244] on div at bounding box center [431, 241] width 17 height 17
click at [432, 236] on div at bounding box center [431, 241] width 17 height 17
click at [433, 226] on div at bounding box center [431, 224] width 17 height 17
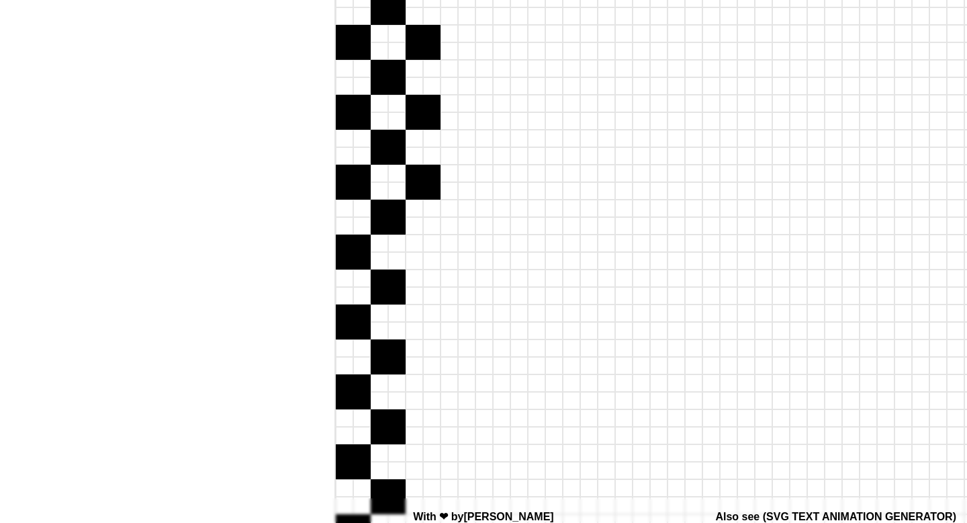
scroll to position [363, 817]
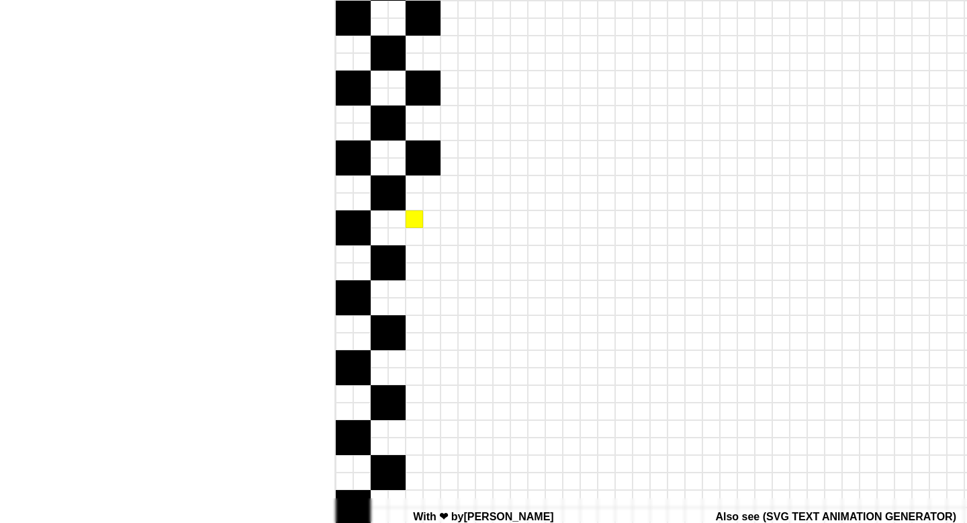
click at [416, 218] on div at bounding box center [414, 218] width 17 height 17
click at [416, 231] on div at bounding box center [414, 236] width 17 height 17
click at [429, 231] on div at bounding box center [431, 236] width 17 height 17
click at [429, 220] on div at bounding box center [431, 218] width 17 height 17
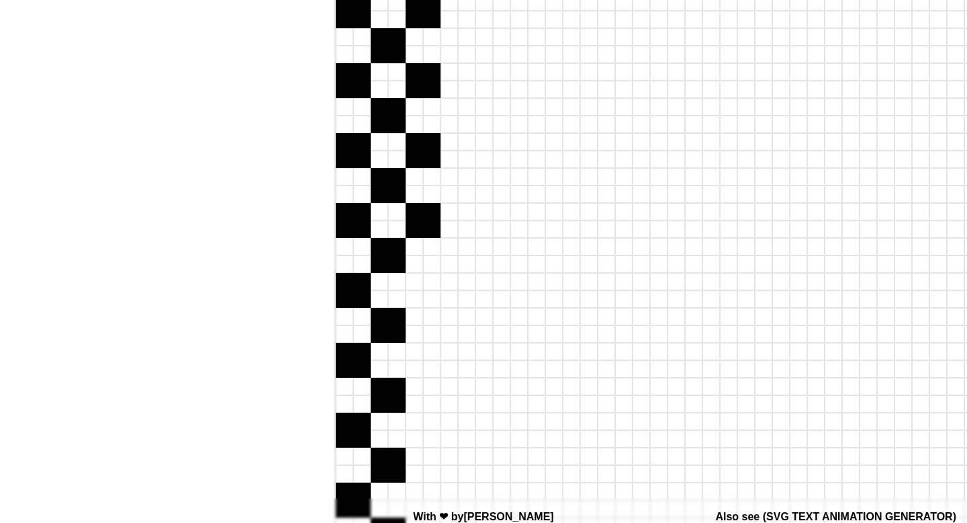
scroll to position [419, 817]
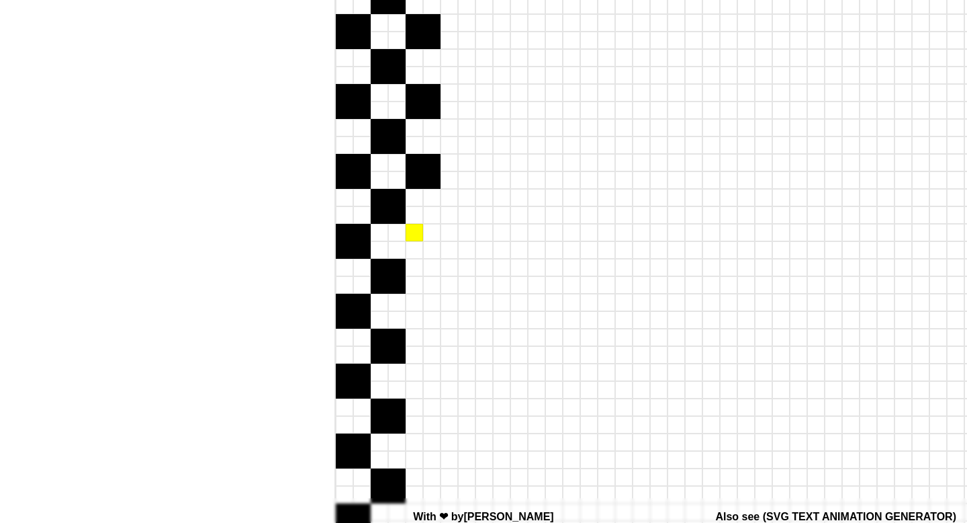
click at [414, 235] on div at bounding box center [414, 232] width 17 height 17
click at [414, 249] on div at bounding box center [414, 249] width 17 height 17
click at [431, 249] on div at bounding box center [431, 249] width 17 height 17
click at [431, 235] on div at bounding box center [431, 232] width 17 height 17
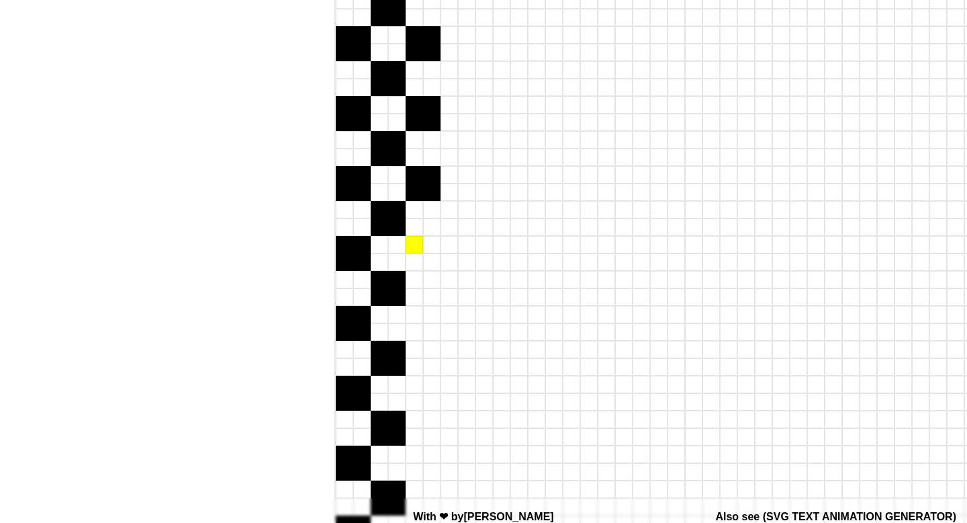
click at [415, 249] on div at bounding box center [414, 244] width 17 height 17
click at [417, 263] on div at bounding box center [414, 261] width 17 height 17
click at [425, 263] on div at bounding box center [431, 261] width 17 height 17
click at [426, 251] on div at bounding box center [431, 244] width 17 height 17
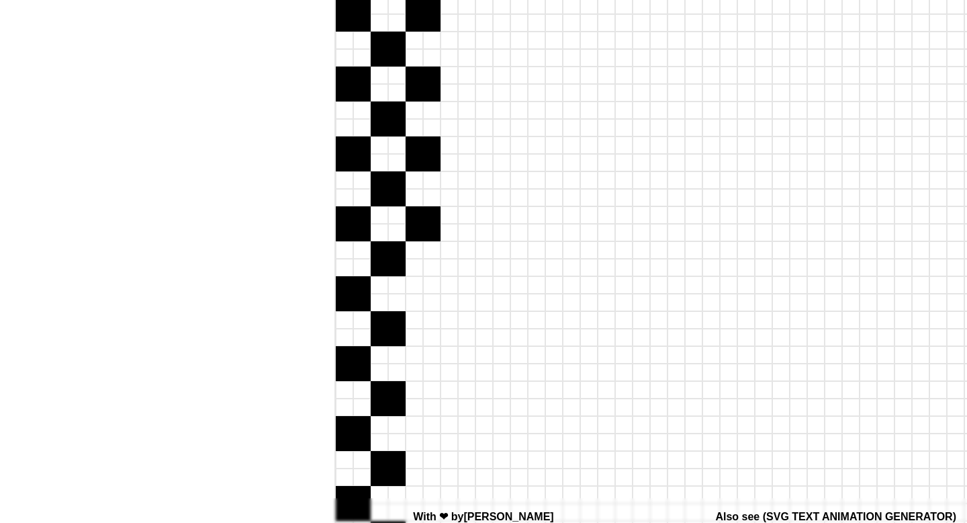
scroll to position [539, 817]
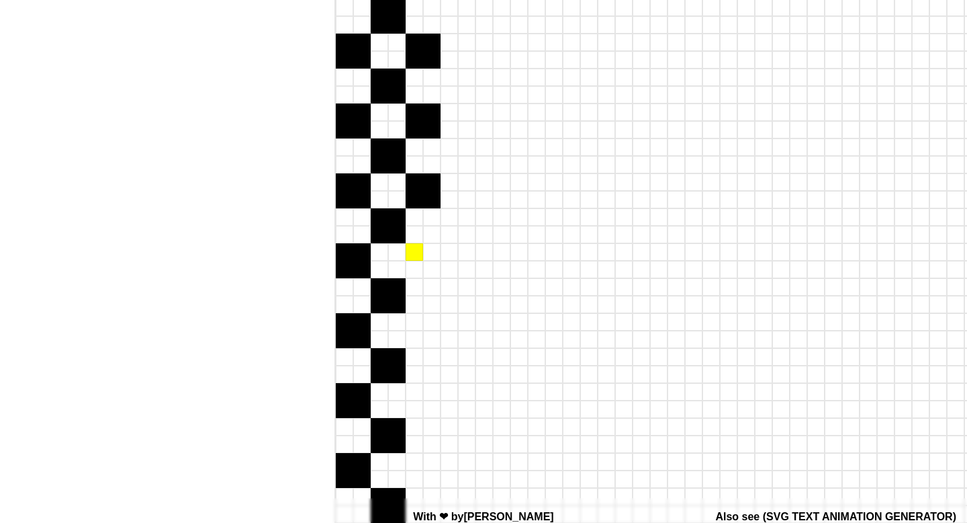
click at [410, 255] on div at bounding box center [414, 251] width 17 height 17
click at [410, 269] on div at bounding box center [414, 269] width 17 height 17
click at [424, 269] on div at bounding box center [431, 269] width 17 height 17
click at [427, 259] on div at bounding box center [431, 251] width 17 height 17
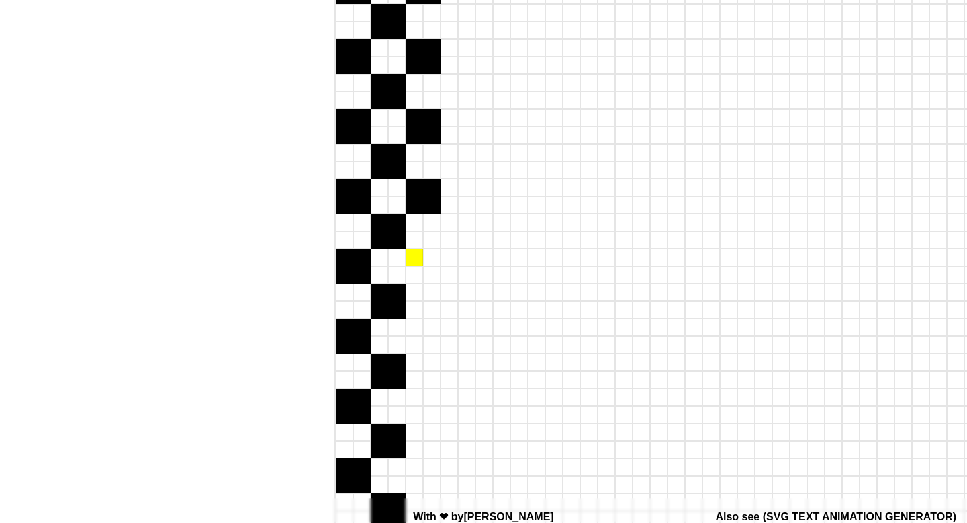
click at [412, 256] on div at bounding box center [414, 257] width 17 height 17
click at [412, 274] on div at bounding box center [414, 274] width 17 height 17
click at [424, 274] on div at bounding box center [431, 274] width 17 height 17
click at [424, 261] on div at bounding box center [431, 257] width 17 height 17
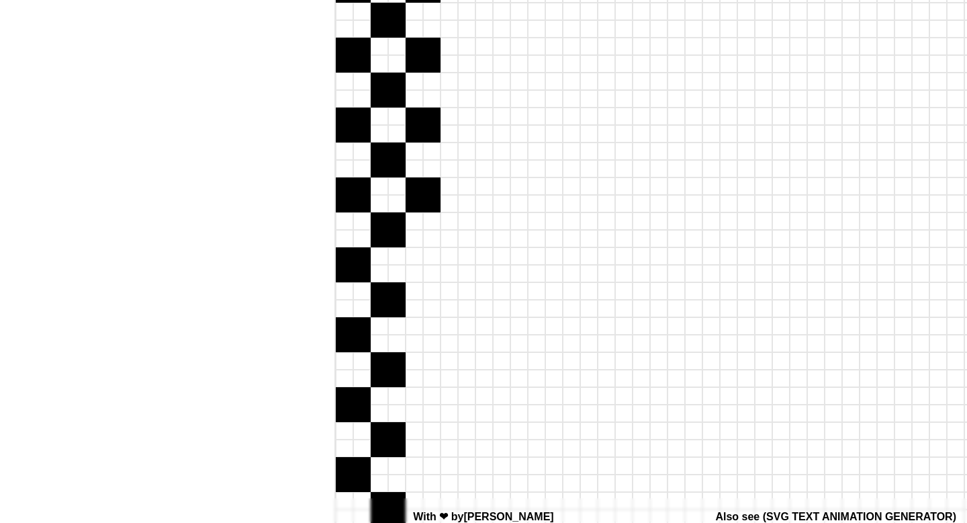
scroll to position [683, 817]
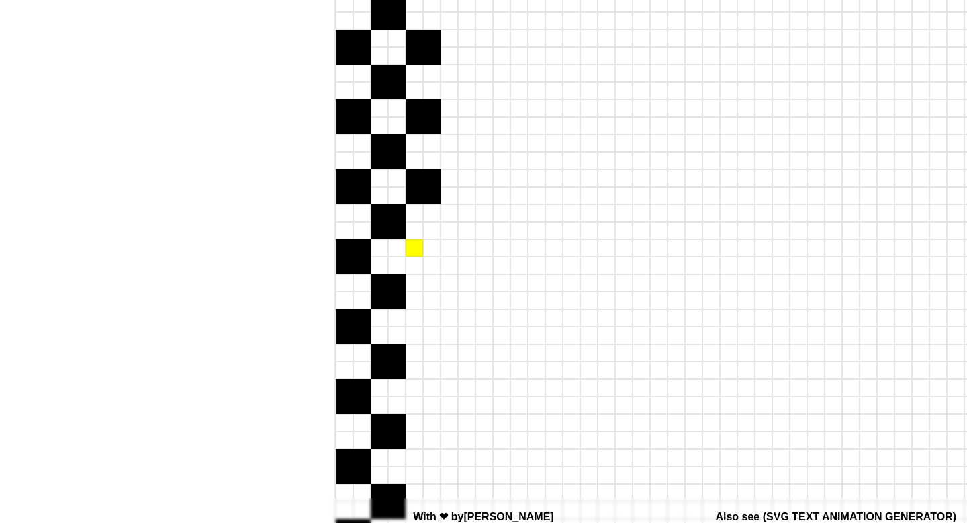
click at [412, 246] on div at bounding box center [414, 247] width 17 height 17
click at [412, 264] on div at bounding box center [414, 265] width 17 height 17
click at [431, 264] on div at bounding box center [431, 265] width 17 height 17
click at [431, 252] on div at bounding box center [431, 247] width 17 height 17
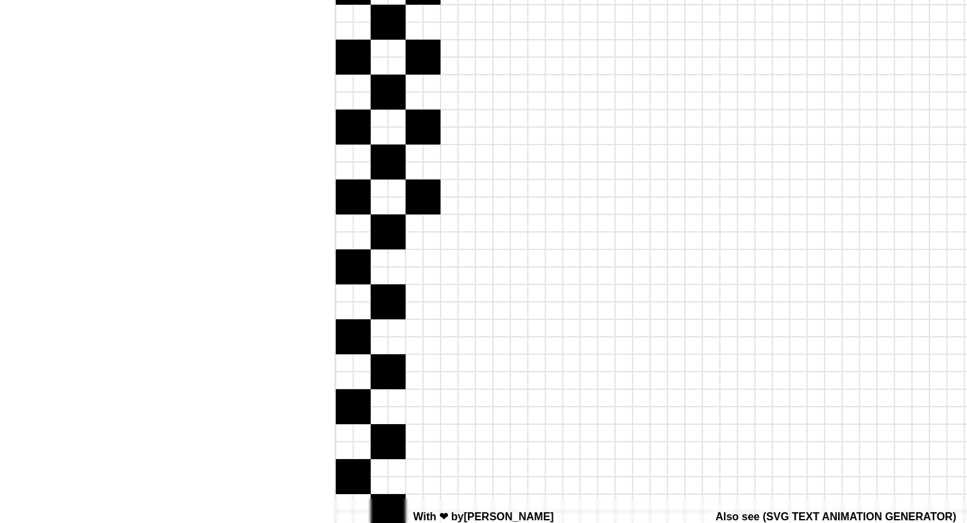
scroll to position [749, 817]
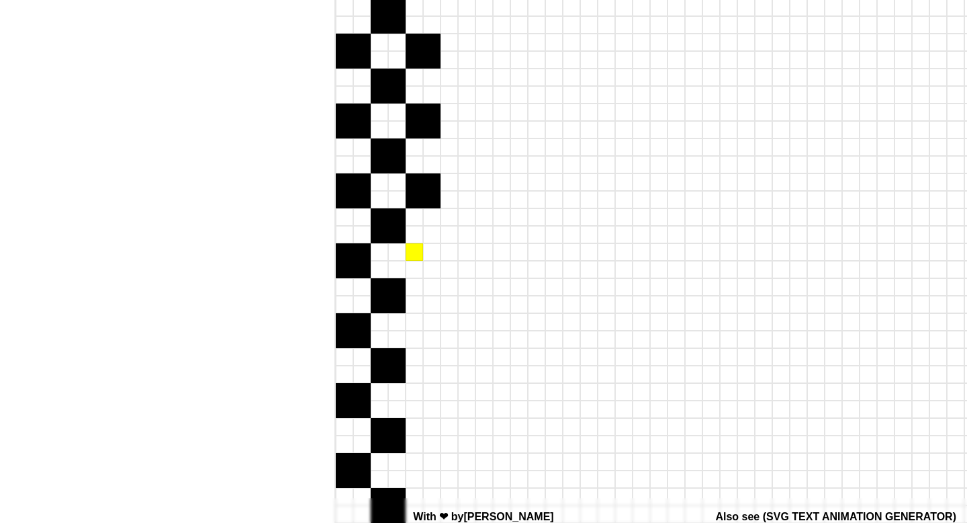
click at [413, 251] on div at bounding box center [414, 251] width 17 height 17
click at [414, 271] on div at bounding box center [414, 269] width 17 height 17
click at [429, 271] on div at bounding box center [431, 269] width 17 height 17
click at [429, 255] on div at bounding box center [431, 251] width 17 height 17
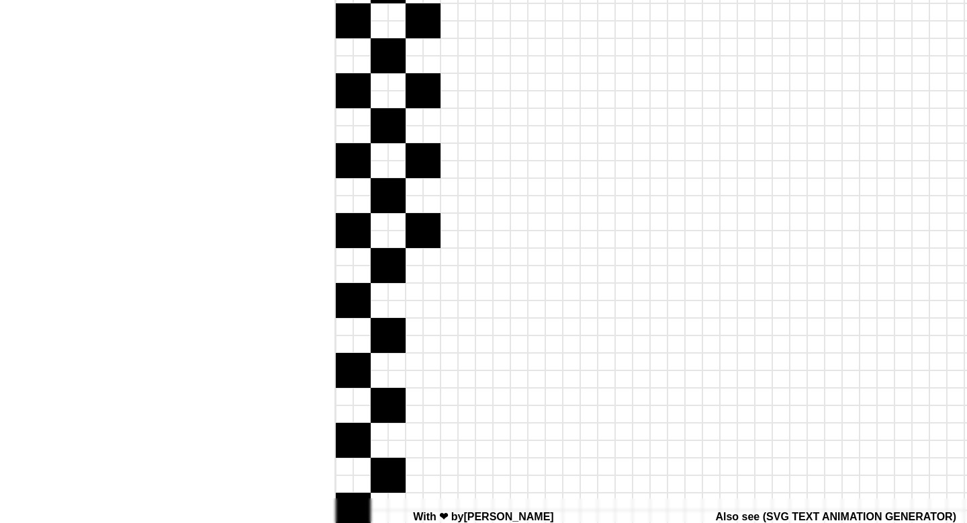
scroll to position [816, 817]
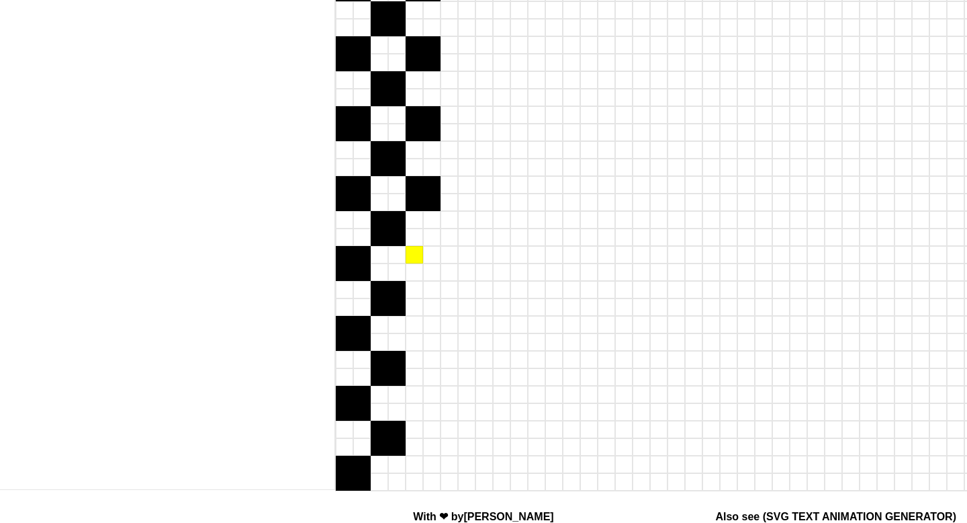
click at [416, 252] on div at bounding box center [414, 254] width 17 height 17
click at [416, 265] on div at bounding box center [414, 271] width 17 height 17
click at [431, 265] on div at bounding box center [431, 271] width 17 height 17
click at [431, 258] on div at bounding box center [431, 254] width 17 height 17
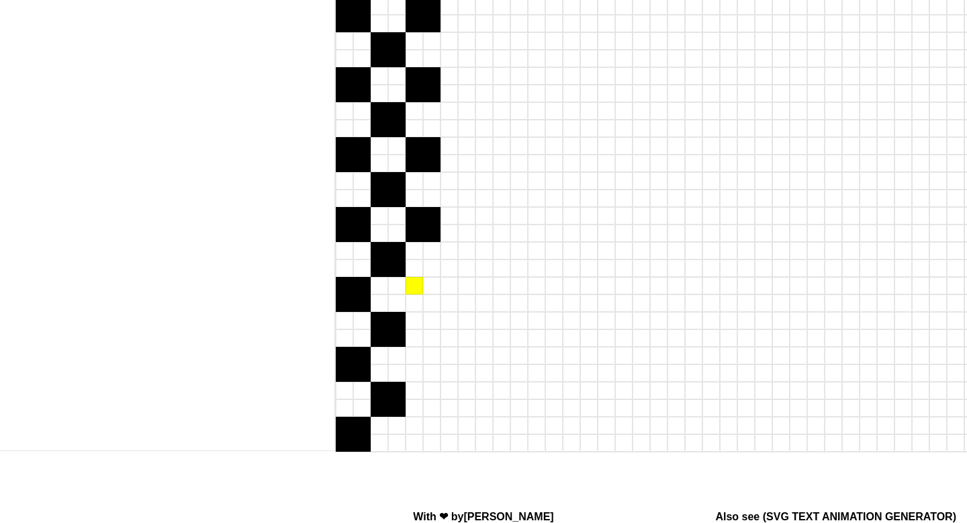
click at [413, 285] on div at bounding box center [414, 285] width 17 height 17
click at [413, 311] on div at bounding box center [414, 302] width 17 height 17
click at [426, 310] on div at bounding box center [431, 302] width 17 height 17
click at [426, 294] on div at bounding box center [431, 302] width 17 height 17
click at [418, 359] on div at bounding box center [414, 355] width 17 height 17
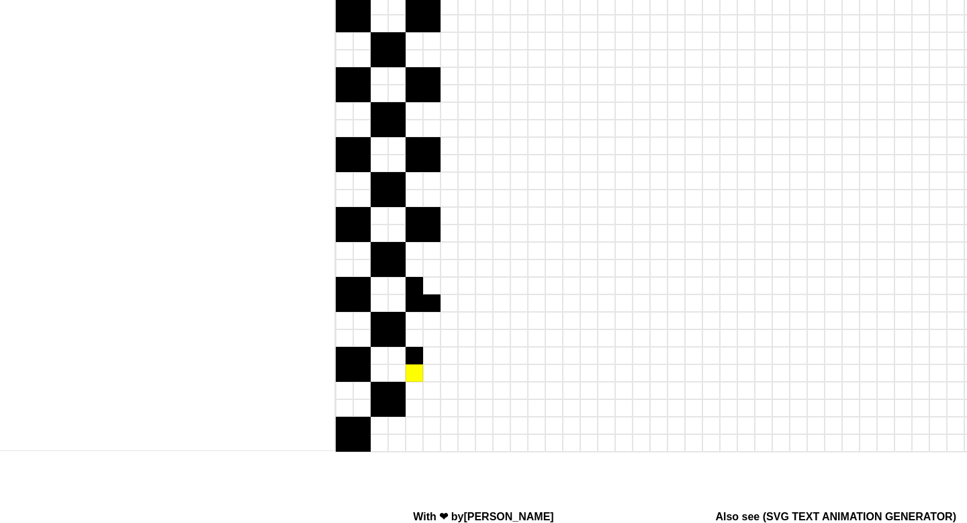
click at [418, 371] on div at bounding box center [414, 372] width 17 height 17
click at [434, 370] on div at bounding box center [431, 372] width 17 height 17
click at [434, 361] on div at bounding box center [431, 355] width 17 height 17
click at [427, 283] on div at bounding box center [431, 285] width 17 height 17
click at [412, 423] on div at bounding box center [414, 424] width 17 height 17
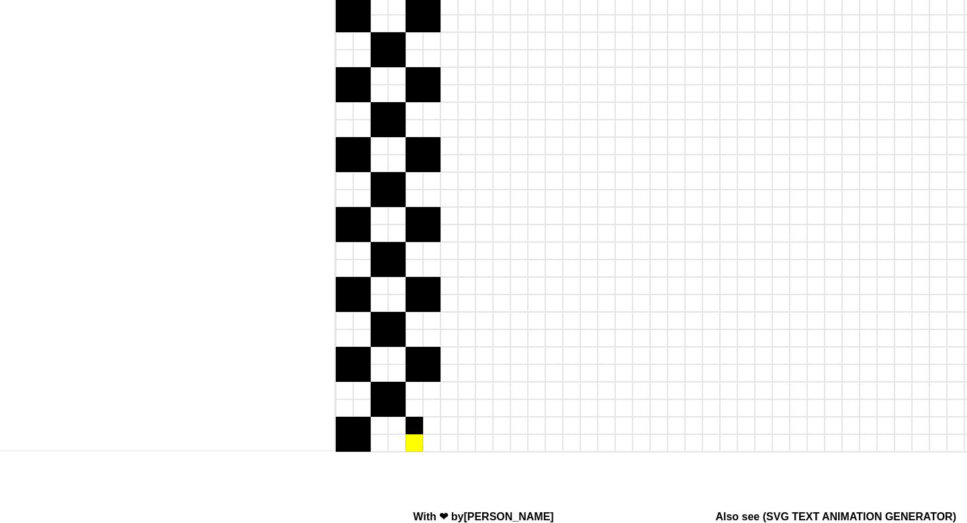
click at [417, 451] on div at bounding box center [414, 442] width 17 height 17
click at [431, 450] on div at bounding box center [431, 442] width 17 height 17
click at [431, 435] on div at bounding box center [431, 442] width 17 height 17
click at [431, 424] on div at bounding box center [431, 424] width 17 height 17
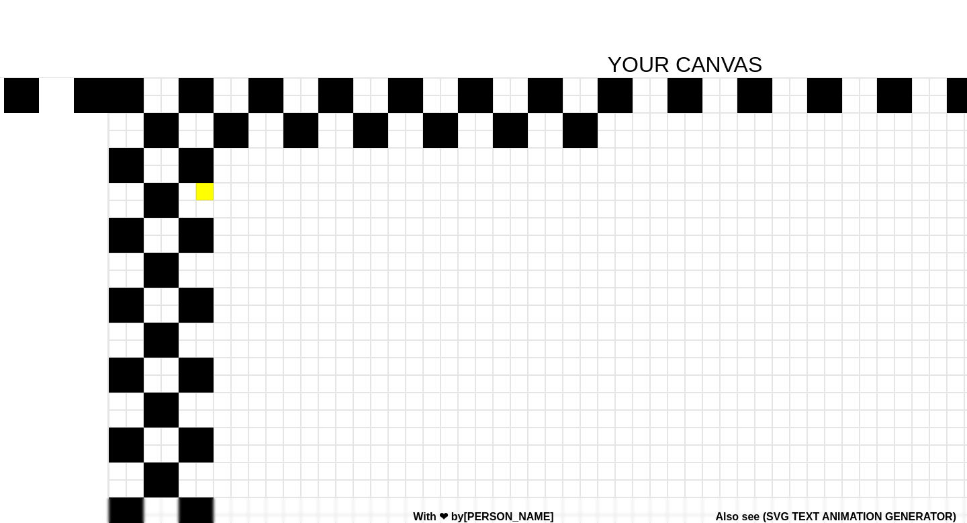
scroll to position [190, 1044]
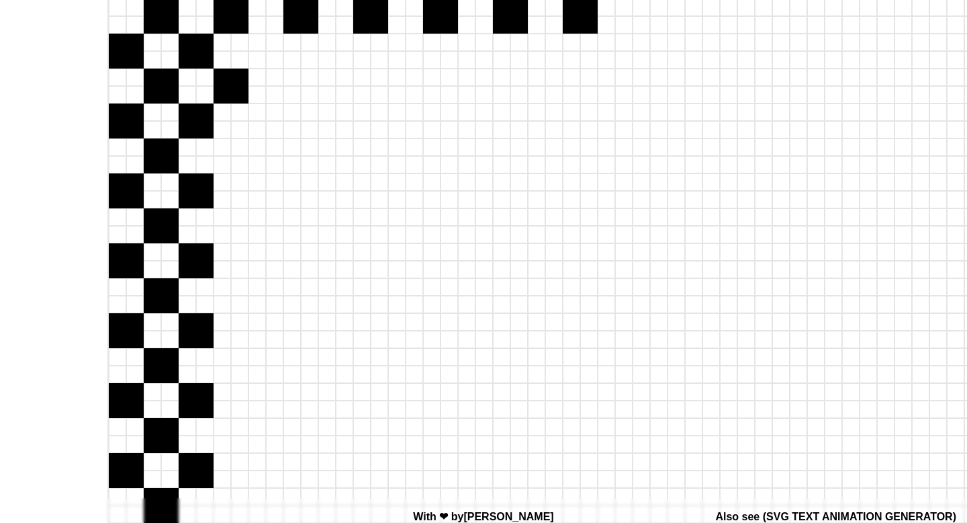
click at [226, 79] on div at bounding box center [222, 77] width 17 height 17
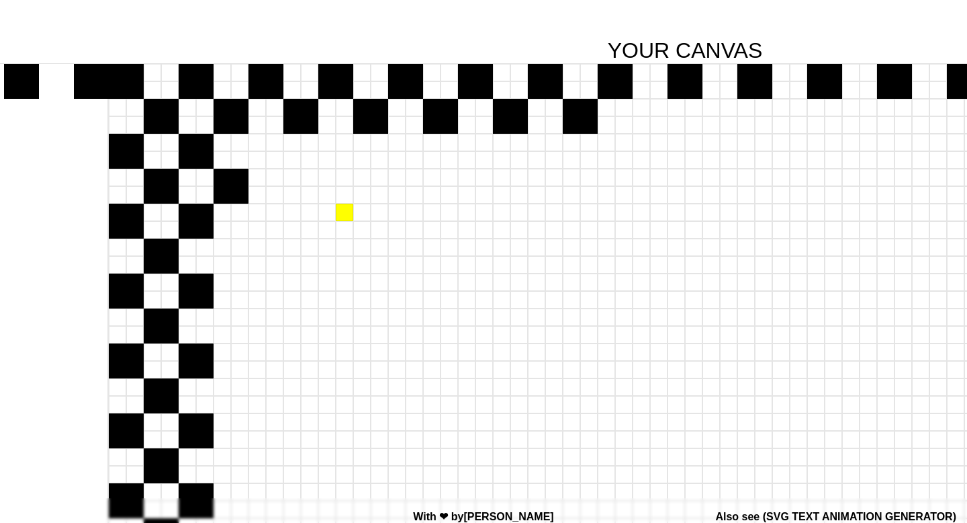
scroll to position [89, 1044]
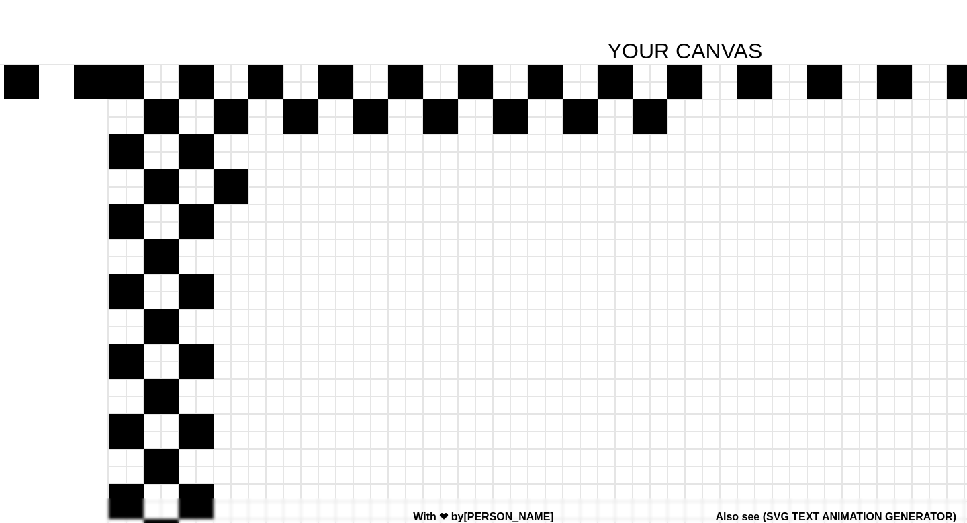
drag, startPoint x: 641, startPoint y: 103, endPoint x: 662, endPoint y: 123, distance: 28.0
drag, startPoint x: 711, startPoint y: 105, endPoint x: 719, endPoint y: 109, distance: 9.0
click at [719, 109] on div at bounding box center [685, 107] width 1153 height 17
click at [712, 109] on div at bounding box center [711, 107] width 17 height 17
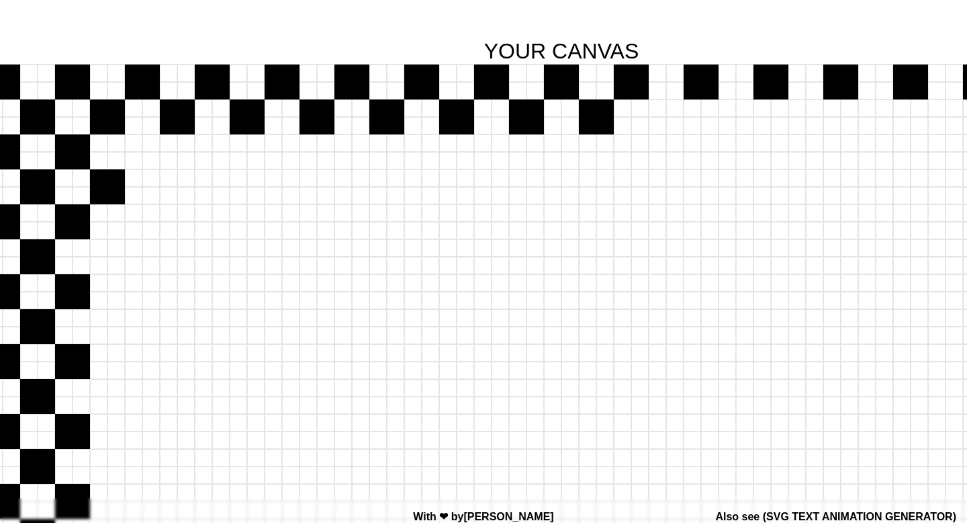
scroll to position [89, 1181]
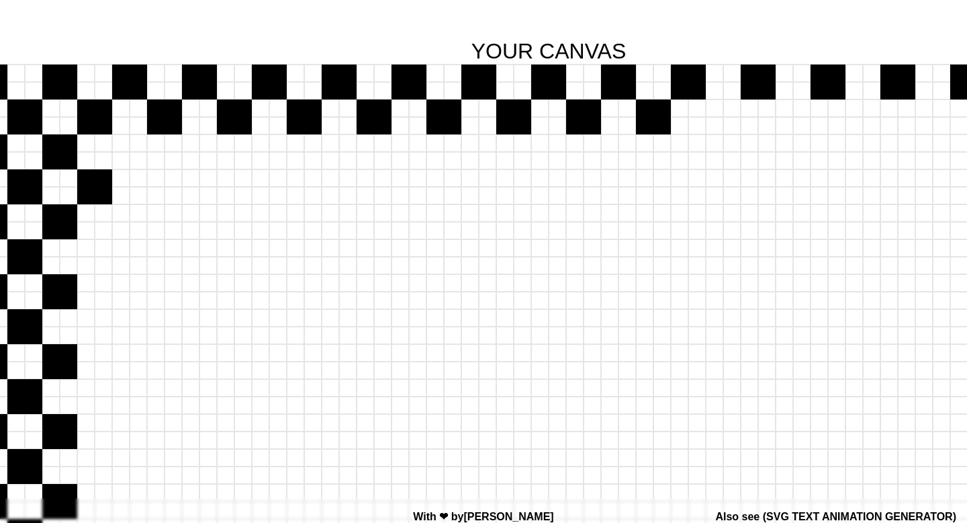
drag, startPoint x: 640, startPoint y: 103, endPoint x: 649, endPoint y: 111, distance: 11.9
click at [649, 111] on div at bounding box center [644, 107] width 17 height 17
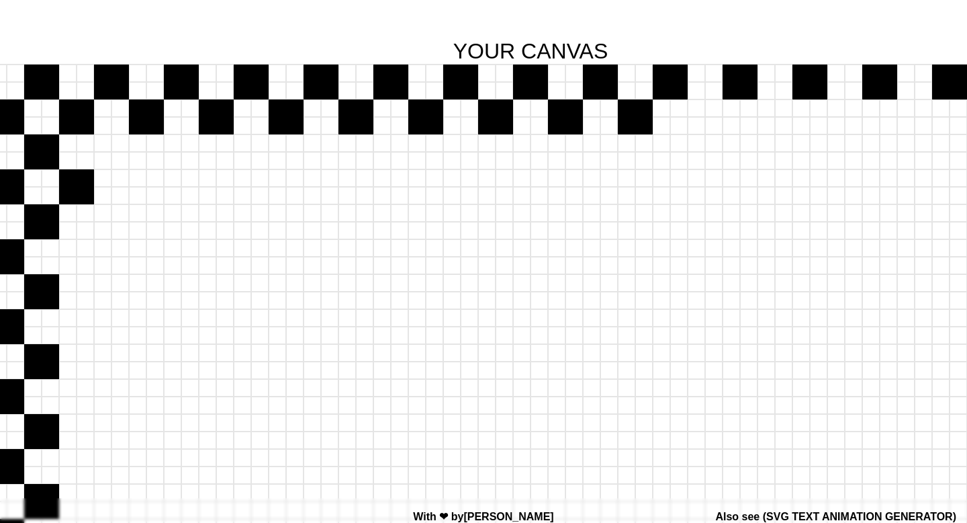
scroll to position [89, 1245]
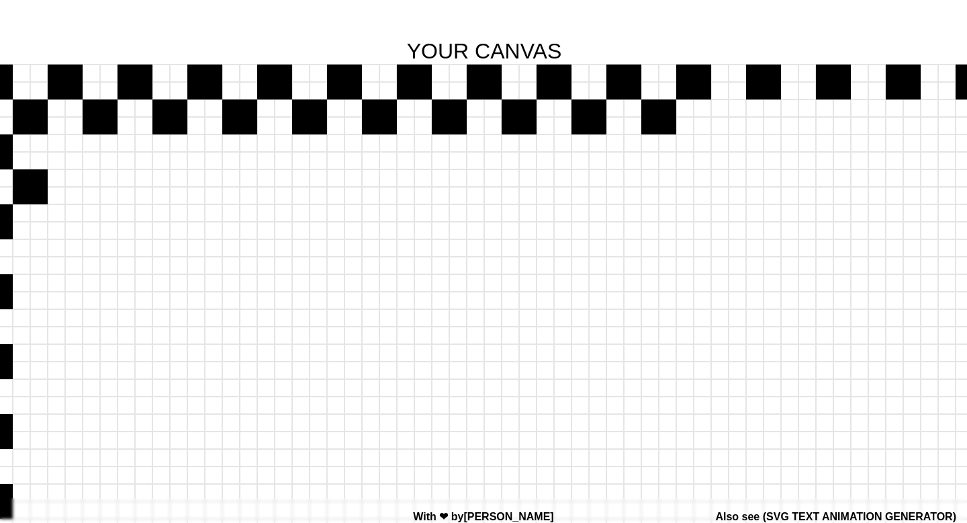
click at [652, 108] on div at bounding box center [649, 107] width 17 height 17
click at [724, 108] on div at bounding box center [719, 107] width 17 height 17
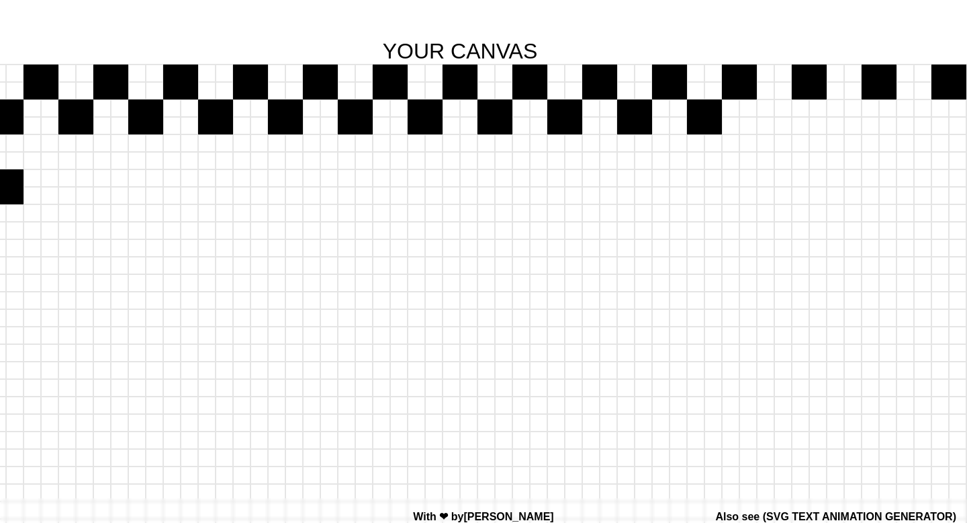
scroll to position [89, 1304]
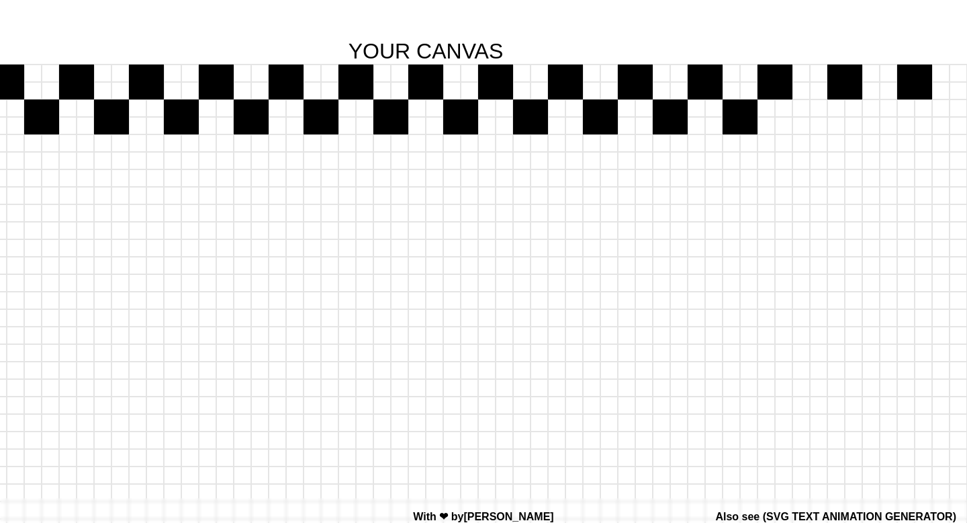
drag, startPoint x: 752, startPoint y: 111, endPoint x: 746, endPoint y: 107, distance: 7.3
click at [746, 107] on div at bounding box center [748, 107] width 17 height 17
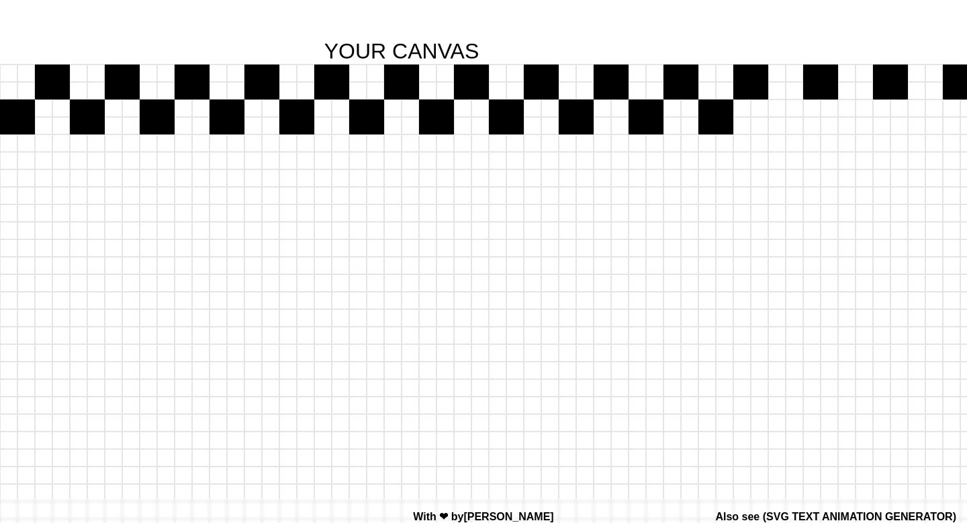
scroll to position [89, 1351]
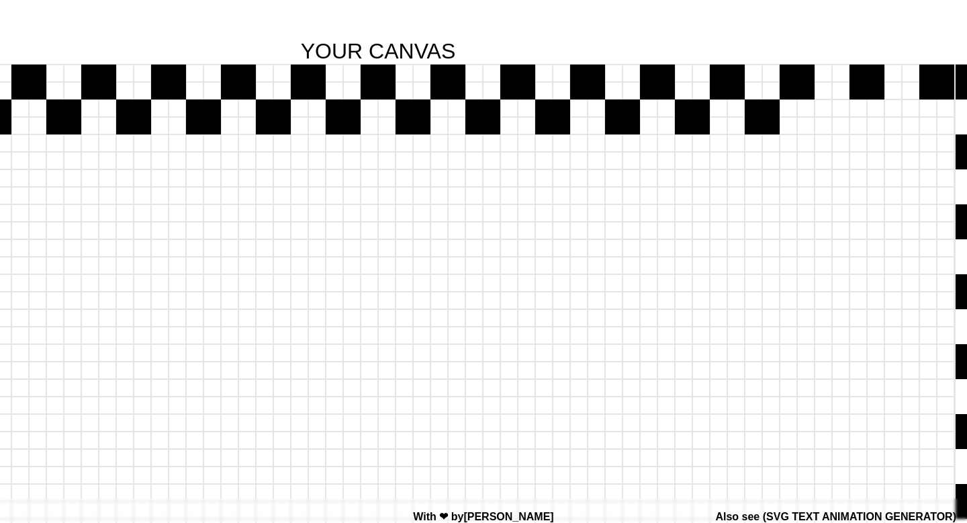
drag, startPoint x: 748, startPoint y: 107, endPoint x: 756, endPoint y: 105, distance: 8.2
click at [756, 105] on div at bounding box center [753, 107] width 17 height 17
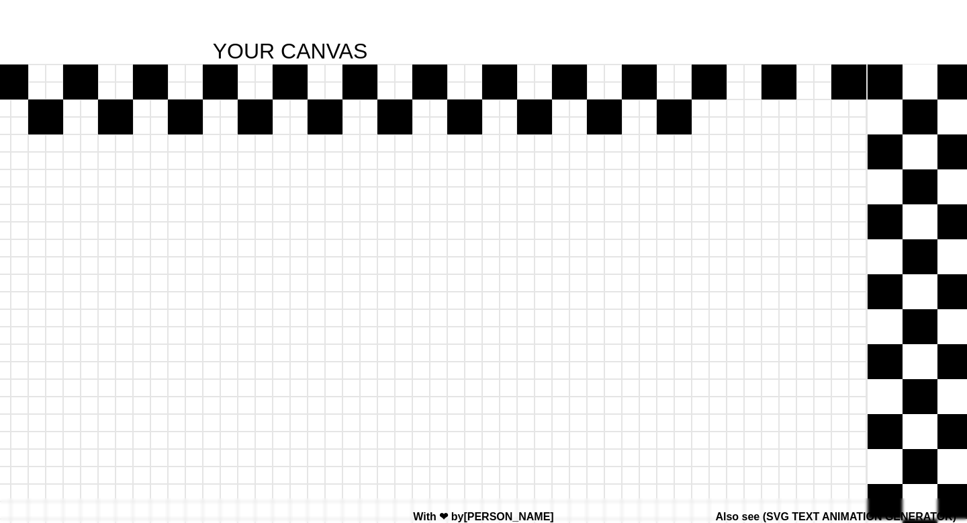
scroll to position [89, 1466]
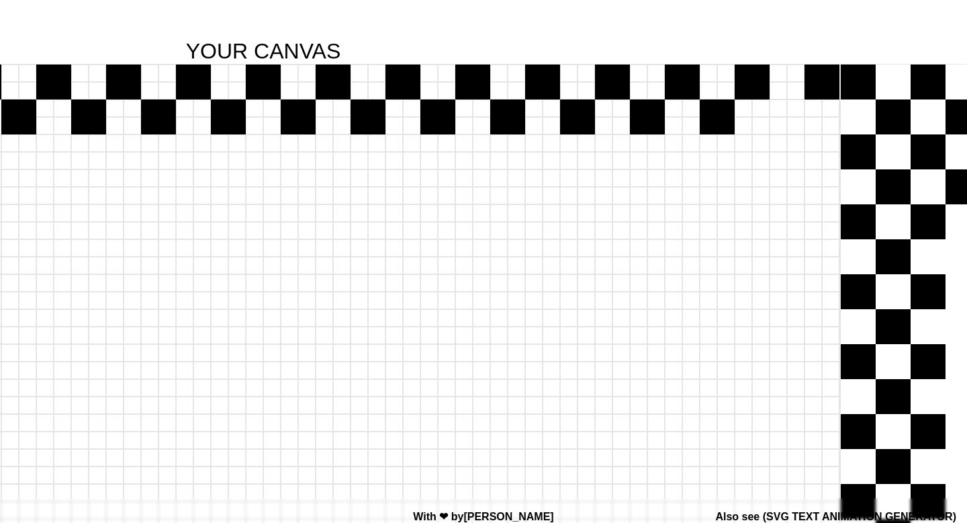
click at [710, 106] on div at bounding box center [708, 107] width 17 height 17
click at [778, 108] on div at bounding box center [778, 107] width 17 height 17
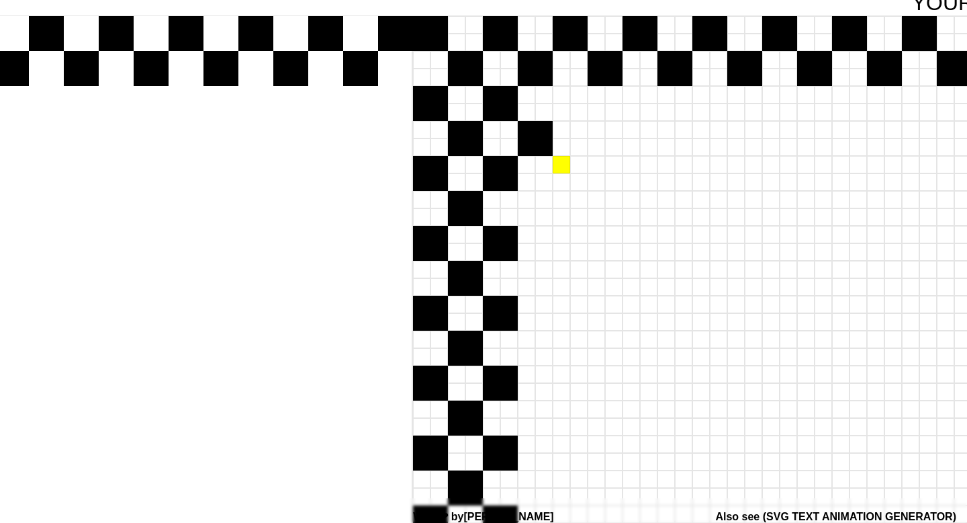
scroll to position [153, 740]
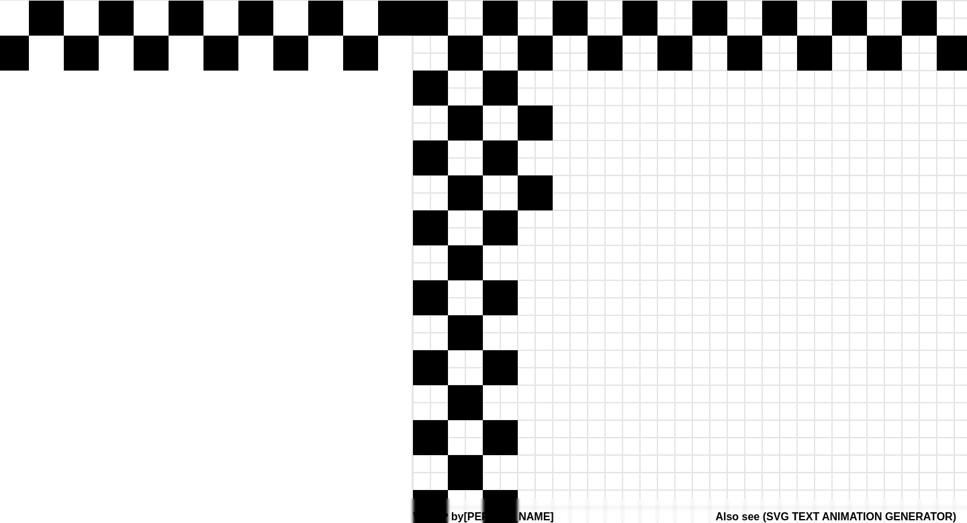
click at [526, 185] on div at bounding box center [526, 183] width 17 height 17
click at [547, 271] on div at bounding box center [543, 271] width 17 height 17
drag, startPoint x: 546, startPoint y: 347, endPoint x: 550, endPoint y: 338, distance: 9.6
click at [550, 338] on div at bounding box center [543, 340] width 17 height 17
